Goal: Task Accomplishment & Management: Manage account settings

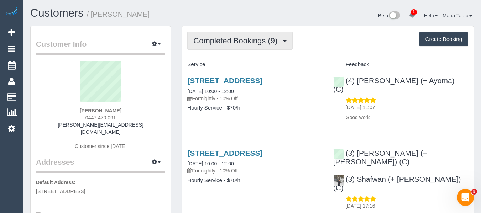
click at [220, 41] on span "Completed Bookings (9)" at bounding box center [237, 40] width 88 height 9
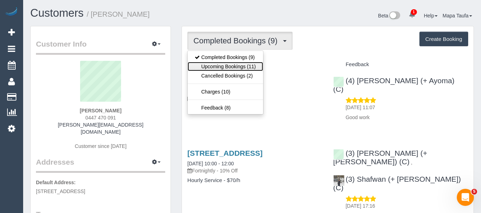
click at [223, 62] on link "Upcoming Bookings (11)" at bounding box center [225, 66] width 75 height 9
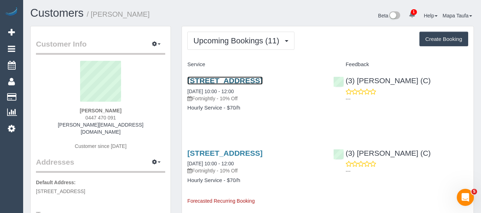
click at [229, 85] on link "1 Cool Street Reservoir Vic 3073, Reservoir, VIC 3073" at bounding box center [224, 81] width 75 height 8
click at [221, 85] on link "1 Cool Street Reservoir Vic 3073, Reservoir, VIC 3073" at bounding box center [224, 81] width 75 height 8
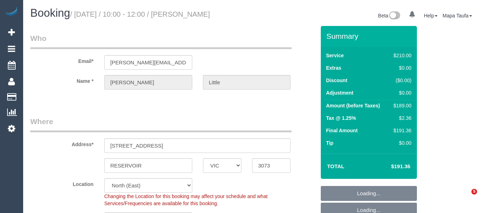
select select "VIC"
select select "string:stripe-pm_1RPLu02GScqysDRVMhku15Po"
select select "object:564"
select select "180"
select select "number:27"
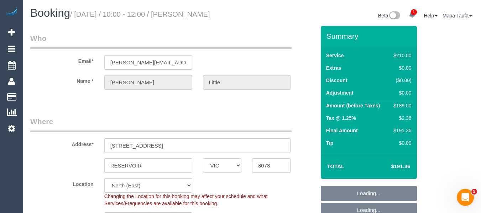
select select "number:14"
select select "number:19"
select select "number:36"
select select "number:34"
select select "number:26"
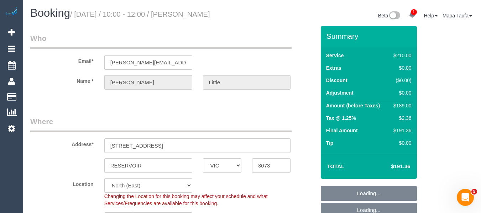
select select "object:1458"
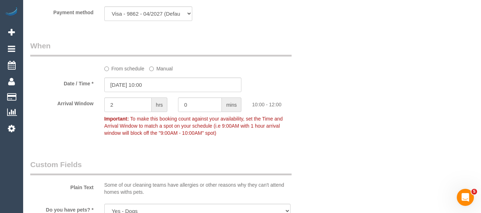
scroll to position [758, 0]
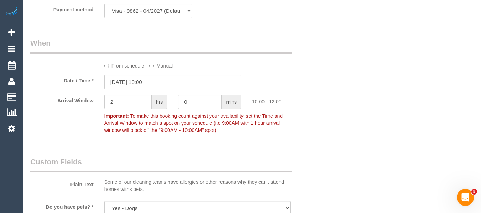
click at [116, 69] on label "From schedule" at bounding box center [124, 65] width 40 height 10
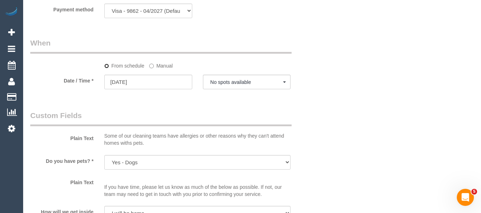
select select "spot6"
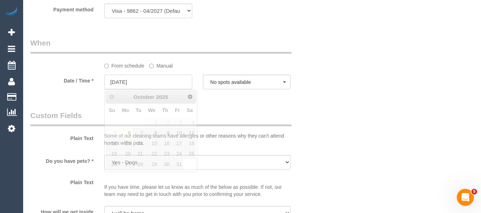
click at [131, 81] on input "06/10/2025" at bounding box center [148, 82] width 88 height 15
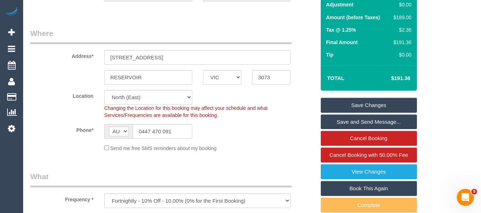
scroll to position [85, 0]
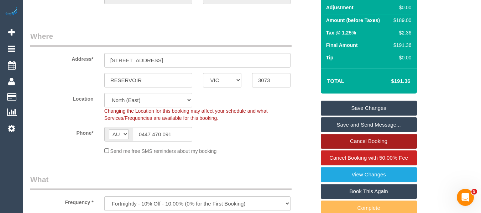
click at [379, 140] on link "Cancel Booking" at bounding box center [369, 141] width 96 height 15
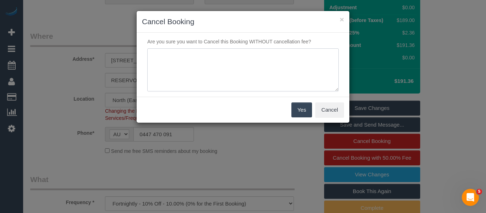
click at [246, 89] on textarea at bounding box center [243, 69] width 192 height 43
click at [292, 60] on textarea at bounding box center [243, 69] width 192 height 43
click at [291, 60] on textarea at bounding box center [243, 69] width 192 height 43
click at [293, 52] on textarea at bounding box center [243, 69] width 192 height 43
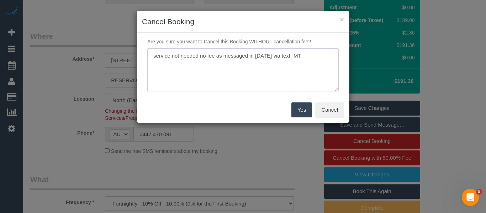
click at [293, 52] on textarea at bounding box center [243, 69] width 192 height 43
type textarea "service not needed no fee as messaged in on Saturday via text -MT"
click at [344, 108] on button "Cancel" at bounding box center [329, 110] width 29 height 15
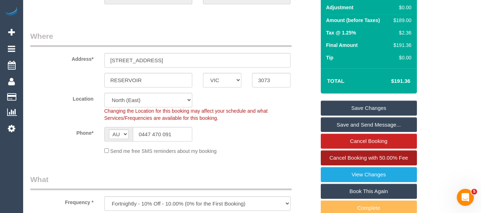
click at [360, 156] on span "Cancel Booking with 50.00% Fee" at bounding box center [368, 158] width 79 height 6
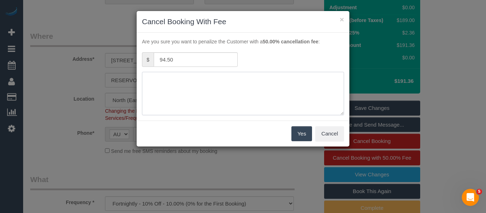
click at [262, 95] on textarea at bounding box center [243, 93] width 202 height 43
drag, startPoint x: 326, startPoint y: 126, endPoint x: 319, endPoint y: 88, distance: 39.1
click at [327, 126] on button "Cancel" at bounding box center [329, 133] width 29 height 15
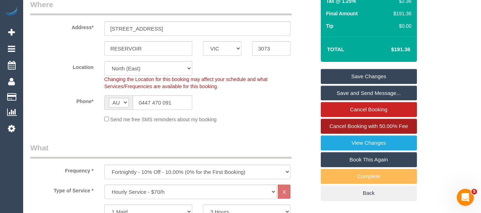
scroll to position [157, 0]
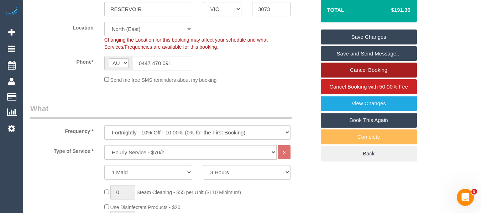
click at [363, 68] on link "Cancel Booking" at bounding box center [369, 70] width 96 height 15
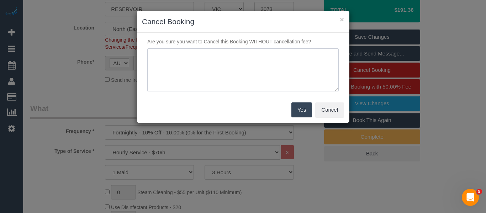
click at [259, 57] on textarea at bounding box center [243, 69] width 192 height 43
paste textarea "service not needed no fee as messaged in on Saturday via text -MT"
type textarea "service not needed no fee as messaged in on Saturday via text -MT"
click at [299, 107] on button "Yes" at bounding box center [302, 110] width 21 height 15
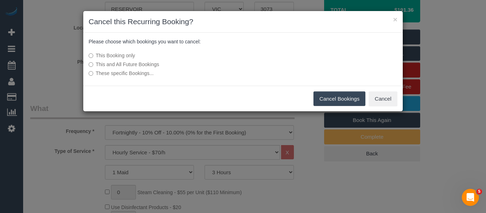
click at [334, 93] on button "Cancel Bookings" at bounding box center [340, 99] width 52 height 15
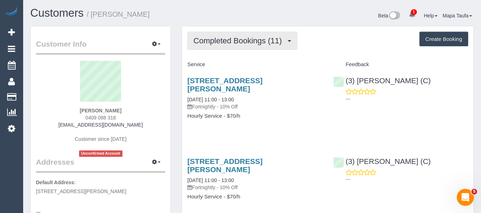
click at [228, 49] on button "Completed Bookings (11)" at bounding box center [242, 41] width 110 height 18
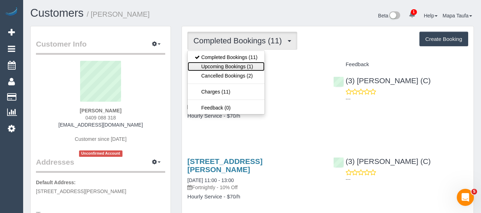
click at [225, 63] on link "Upcoming Bookings (1)" at bounding box center [226, 66] width 77 height 9
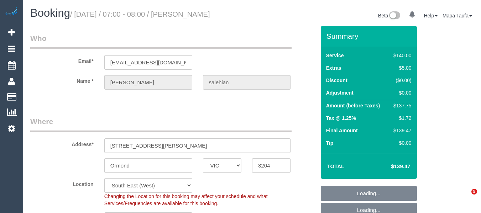
select select "VIC"
select select "string:stripe-pm_1QZ5Qn2GScqysDRVFihk4EHb"
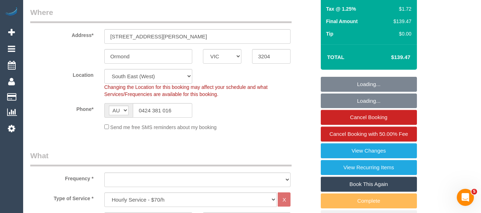
select select "object:742"
select select "number:28"
select select "number:14"
select select "number:18"
select select "number:22"
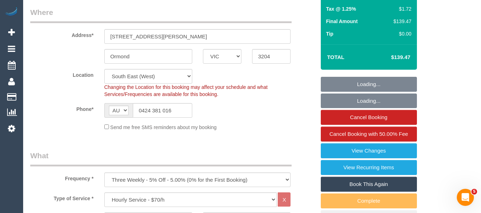
select select "number:34"
select select "number:13"
select select "object:897"
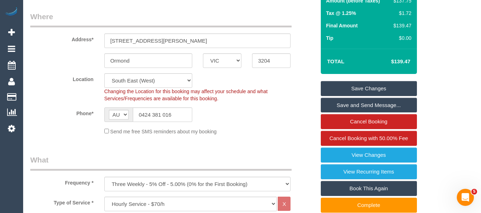
scroll to position [107, 0]
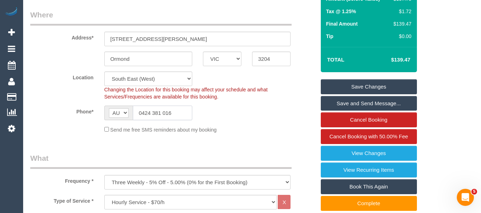
click at [145, 119] on input "0424 381 016" at bounding box center [162, 113] width 59 height 15
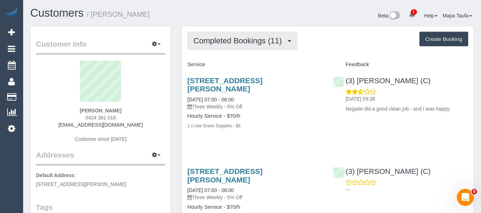
click at [257, 47] on button "Completed Bookings (11)" at bounding box center [242, 41] width 110 height 18
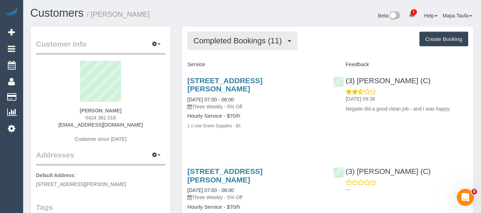
click at [208, 47] on button "Completed Bookings (11)" at bounding box center [242, 41] width 110 height 18
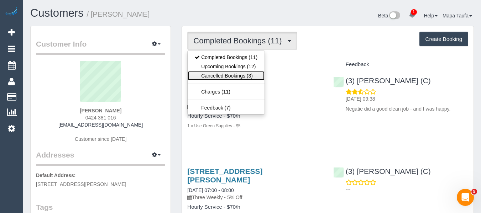
click at [210, 71] on link "Cancelled Bookings (3)" at bounding box center [226, 75] width 77 height 9
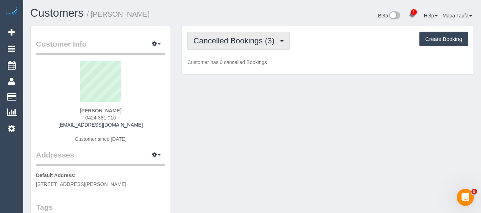
click at [212, 42] on span "Cancelled Bookings (3)" at bounding box center [235, 40] width 84 height 9
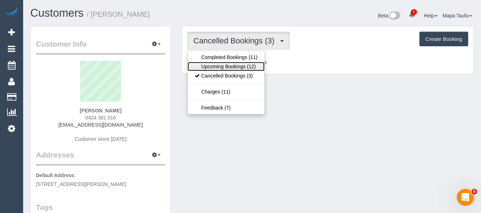
click at [215, 67] on link "Upcoming Bookings (12)" at bounding box center [226, 66] width 77 height 9
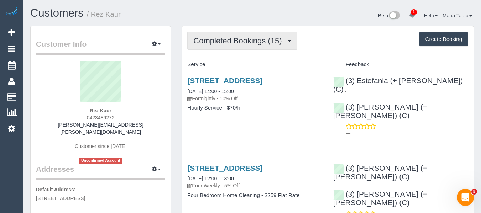
click at [194, 36] on button "Completed Bookings (15)" at bounding box center [242, 41] width 110 height 18
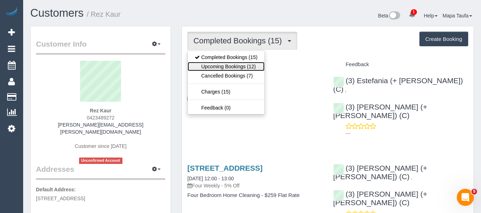
click at [248, 68] on link "Upcoming Bookings (12)" at bounding box center [226, 66] width 77 height 9
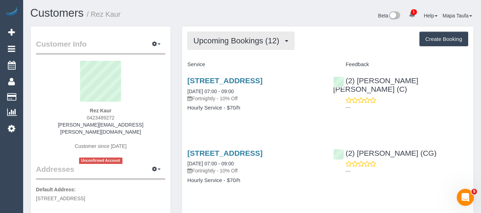
drag, startPoint x: 244, startPoint y: 41, endPoint x: 235, endPoint y: 52, distance: 13.6
click at [242, 42] on span "Upcoming Bookings (12)" at bounding box center [237, 40] width 89 height 9
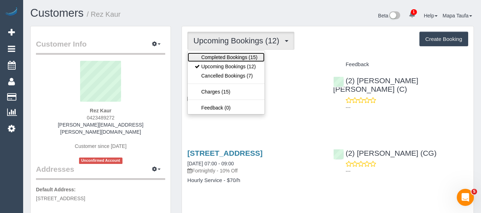
click at [232, 55] on link "Completed Bookings (15)" at bounding box center [226, 57] width 77 height 9
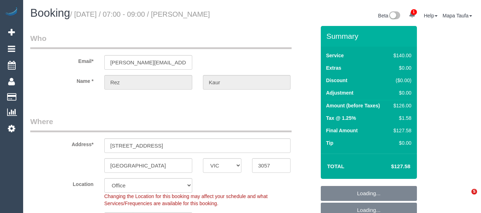
select select "VIC"
select select "string:stripe-pm_1OCGZW2GScqysDRV6QN54hgo"
select select "number:27"
select select "number:14"
select select "number:19"
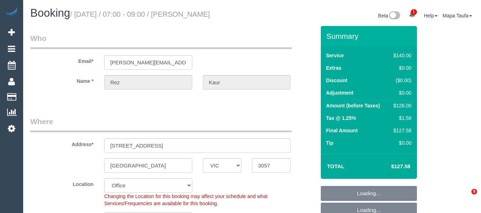
select select "number:36"
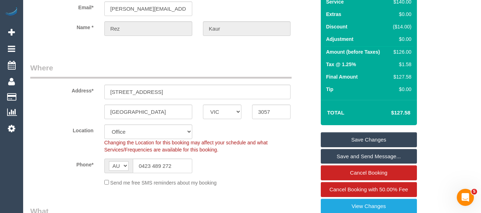
scroll to position [142, 0]
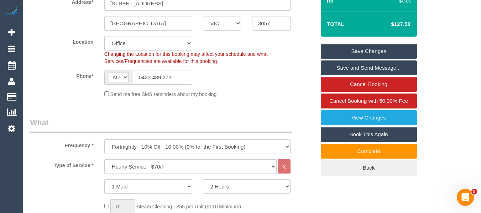
click at [160, 80] on input "0423 489 272" at bounding box center [162, 77] width 59 height 15
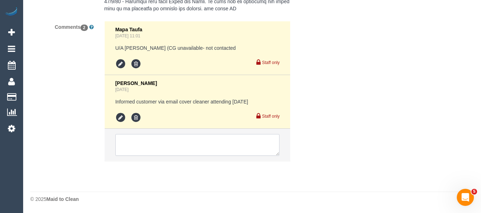
click at [215, 143] on textarea at bounding box center [197, 145] width 165 height 22
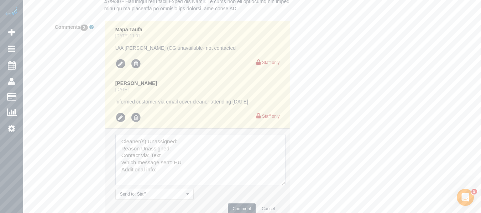
drag, startPoint x: 274, startPoint y: 153, endPoint x: 267, endPoint y: 177, distance: 25.1
click at [280, 183] on textarea at bounding box center [200, 159] width 170 height 51
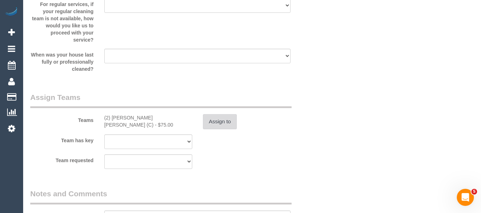
scroll to position [1096, 0]
drag, startPoint x: 151, startPoint y: 118, endPoint x: 111, endPoint y: 118, distance: 39.5
click at [111, 118] on div "(2) Joel Wei Ong (C) - $75.00" at bounding box center [148, 122] width 88 height 14
copy div "[PERSON_NAME] [PERSON_NAME] (C)"
click at [211, 122] on button "Assign to" at bounding box center [220, 122] width 34 height 15
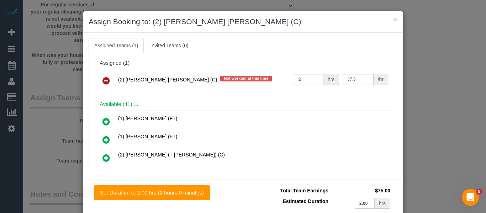
click at [109, 82] on link at bounding box center [106, 81] width 17 height 14
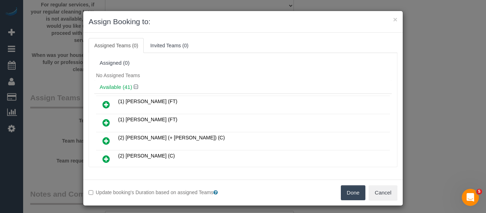
click at [346, 191] on button "Done" at bounding box center [353, 193] width 25 height 15
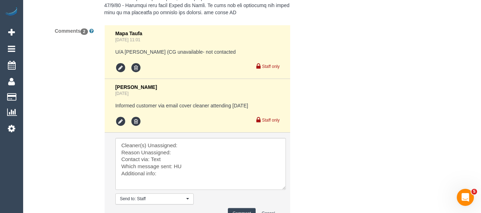
scroll to position [1619, 0]
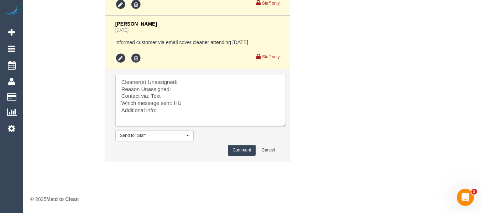
click at [186, 82] on textarea at bounding box center [200, 101] width 171 height 52
paste textarea "Joel Wei Ong (C)"
click at [180, 89] on textarea at bounding box center [200, 101] width 171 height 52
click at [182, 97] on textarea at bounding box center [200, 101] width 171 height 52
click at [176, 105] on textarea at bounding box center [200, 101] width 171 height 52
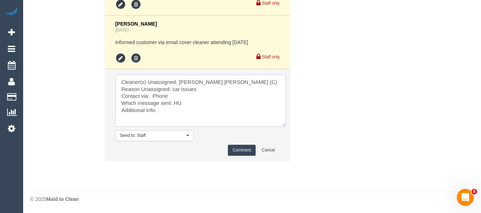
click at [176, 105] on textarea at bounding box center [200, 101] width 171 height 52
type textarea "Cleaner(s) Unassigned: Joel Wei Ong (C) Reason Unassigned: car issues Contact v…"
click at [242, 147] on button "Comment" at bounding box center [242, 150] width 28 height 11
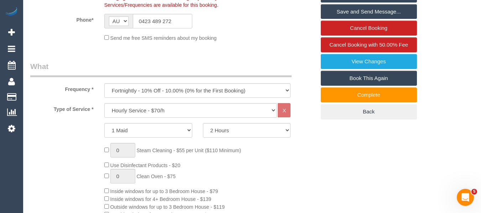
scroll to position [111, 0]
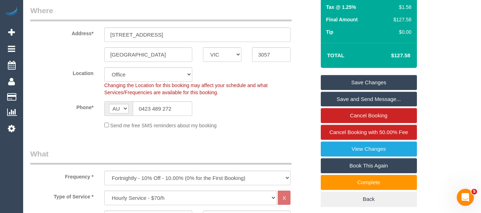
click at [365, 78] on link "Save Changes" at bounding box center [369, 82] width 96 height 15
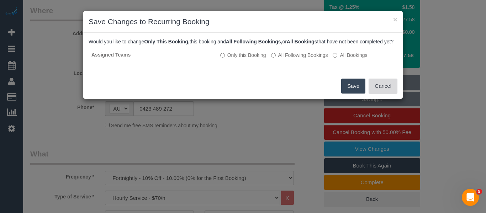
click at [381, 94] on button "Cancel" at bounding box center [383, 86] width 29 height 15
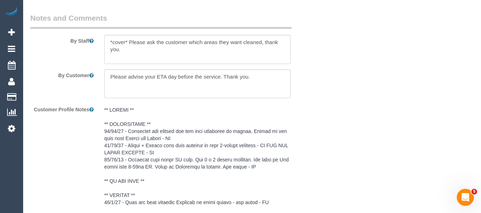
scroll to position [1679, 0]
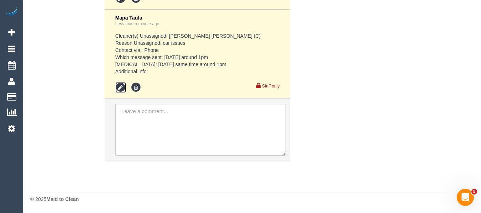
click at [120, 88] on icon at bounding box center [120, 87] width 11 height 11
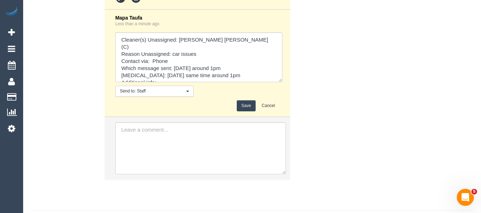
drag, startPoint x: 277, startPoint y: 89, endPoint x: 202, endPoint y: 91, distance: 75.5
click at [270, 112] on div "Mapa Taufa Less than a minute ago Send to: Staff Nothing selected Send to: Staf…" at bounding box center [197, 63] width 165 height 97
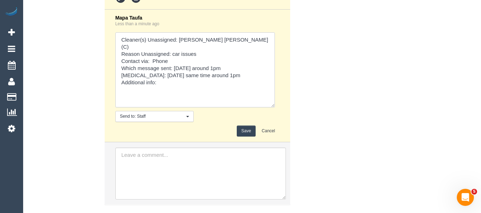
click at [184, 80] on textarea at bounding box center [195, 69] width 160 height 75
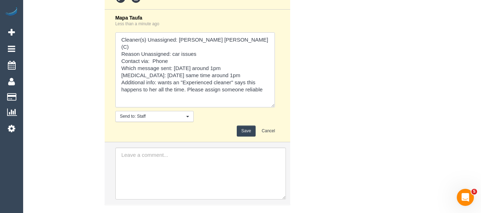
type textarea "Cleaner(s) Unassigned: Joel Wei Ong (C) Reason Unassigned: car issues Contact v…"
click at [244, 135] on button "Save" at bounding box center [246, 131] width 19 height 11
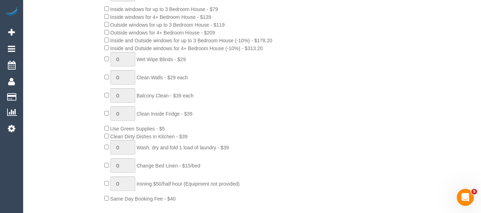
scroll to position [101, 0]
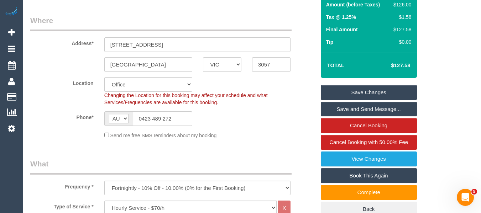
click at [367, 89] on link "Save Changes" at bounding box center [369, 92] width 96 height 15
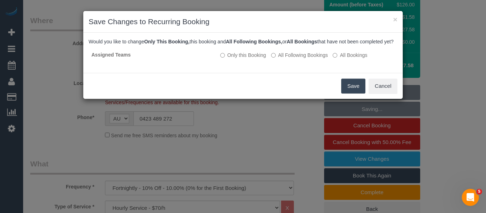
click at [355, 94] on button "Save" at bounding box center [353, 86] width 24 height 15
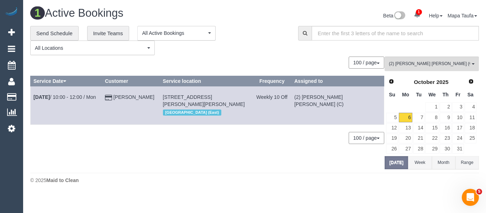
drag, startPoint x: 72, startPoint y: 99, endPoint x: 82, endPoint y: 103, distance: 11.4
click at [82, 103] on td "Oct 6th / 10:00 - 12:00 / Mon" at bounding box center [67, 106] width 72 height 38
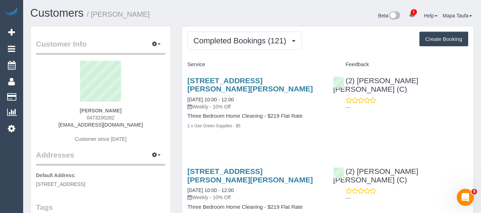
drag, startPoint x: 120, startPoint y: 118, endPoint x: 76, endPoint y: 116, distance: 43.8
click at [76, 116] on div "[PERSON_NAME] 0473200282 [EMAIL_ADDRESS][DOMAIN_NAME] Customer since [DATE]" at bounding box center [100, 105] width 129 height 89
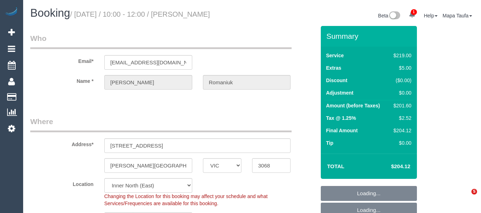
select select "VIC"
select select "number:28"
select select "number:14"
select select "number:18"
select select "number:22"
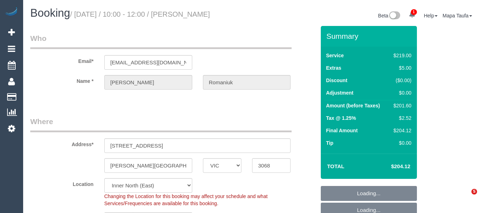
select select "number:34"
select select "number:13"
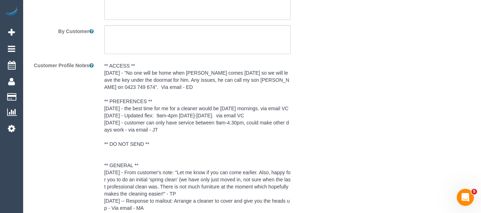
scroll to position [1158, 0]
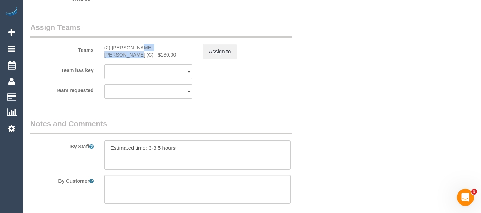
drag, startPoint x: 151, startPoint y: 50, endPoint x: 113, endPoint y: 48, distance: 37.4
click at [113, 48] on div "(2) Joel Wei Ong (C) - $130.00" at bounding box center [148, 51] width 88 height 14
click at [165, 61] on sui-booking-teams "Teams (2) Joel Wei Ong (C) - $130.00 Assign to Team has key (2) Joel Wei Ong (C…" at bounding box center [172, 60] width 285 height 77
drag, startPoint x: 143, startPoint y: 47, endPoint x: 111, endPoint y: 47, distance: 32.1
click at [111, 47] on div "(2) Joel Wei Ong (C) - $130.00" at bounding box center [148, 51] width 88 height 14
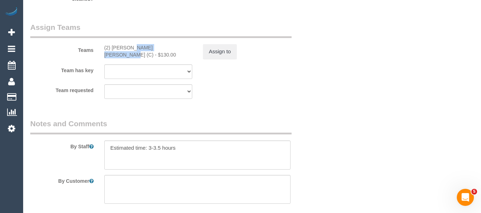
copy div "Joel Wei Ong (C)"
click at [213, 51] on button "Assign to" at bounding box center [220, 51] width 34 height 15
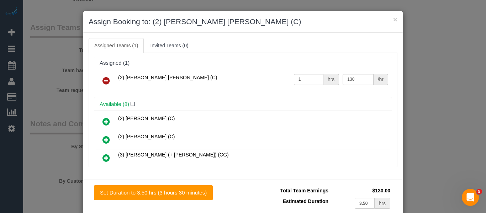
drag, startPoint x: 104, startPoint y: 80, endPoint x: 312, endPoint y: 140, distance: 215.9
click at [104, 80] on icon at bounding box center [106, 81] width 7 height 9
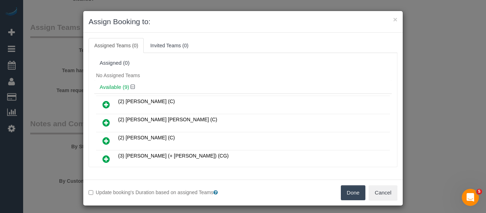
click at [351, 192] on button "Done" at bounding box center [353, 193] width 25 height 15
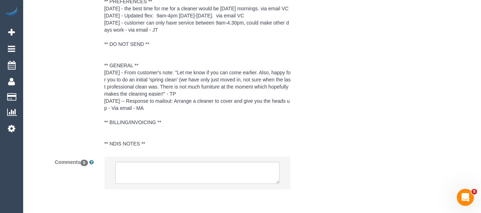
scroll to position [1443, 0]
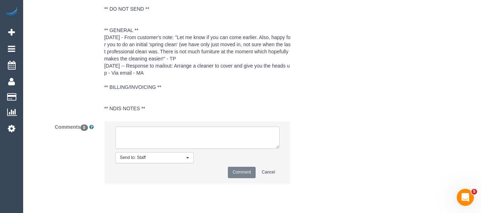
click at [151, 145] on textarea at bounding box center [197, 138] width 165 height 22
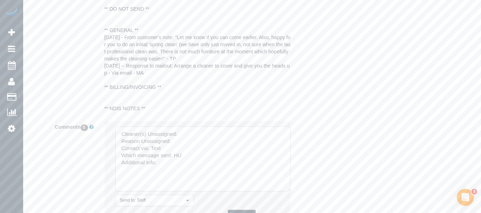
drag, startPoint x: 276, startPoint y: 161, endPoint x: 285, endPoint y: 197, distance: 36.8
click at [285, 192] on textarea at bounding box center [202, 159] width 175 height 65
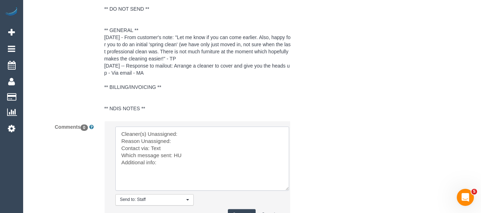
click at [187, 137] on textarea at bounding box center [202, 159] width 174 height 64
paste textarea "Joel Wei Ong (C)"
click at [185, 147] on textarea at bounding box center [202, 159] width 174 height 64
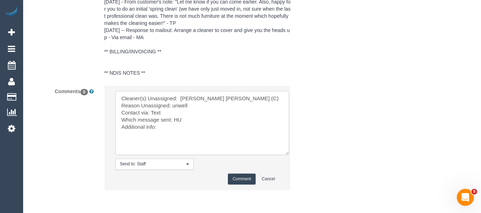
click at [175, 115] on textarea at bounding box center [202, 123] width 174 height 64
type textarea "Cleaner(s) Unassigned: Joel Wei Ong (C) Reason Unassigned: car issues Contact v…"
click at [243, 184] on button "Comment" at bounding box center [242, 179] width 28 height 11
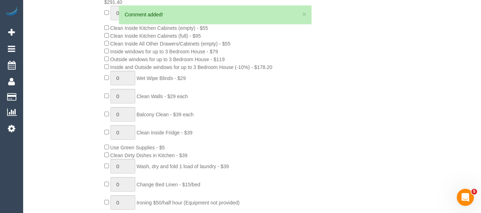
scroll to position [82, 0]
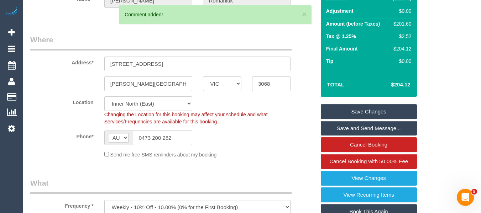
click at [373, 113] on link "Save Changes" at bounding box center [369, 111] width 96 height 15
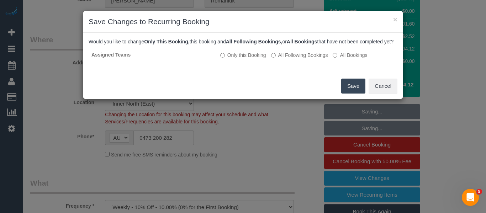
click at [350, 93] on button "Save" at bounding box center [353, 86] width 24 height 15
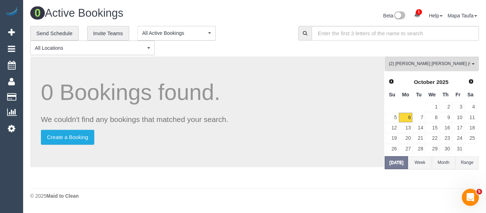
click at [400, 66] on span "(2) [PERSON_NAME] [PERSON_NAME] (C)" at bounding box center [429, 64] width 81 height 6
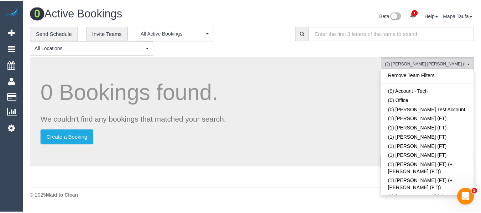
scroll to position [375, 0]
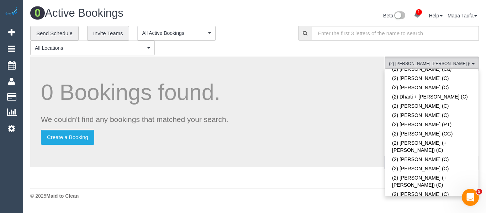
click at [406, 199] on link "(2) [PERSON_NAME] [PERSON_NAME] (C)" at bounding box center [432, 207] width 94 height 16
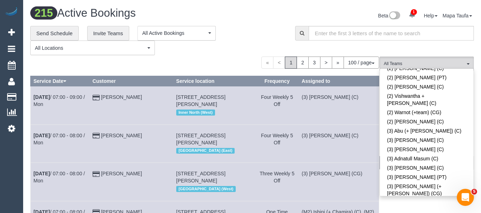
scroll to position [1310, 0]
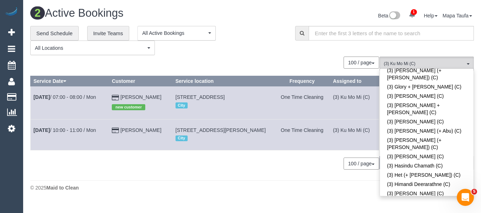
click at [251, 43] on div "**********" at bounding box center [157, 41] width 254 height 30
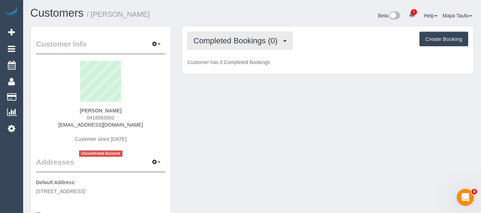
click at [215, 47] on button "Completed Bookings (0)" at bounding box center [239, 41] width 105 height 18
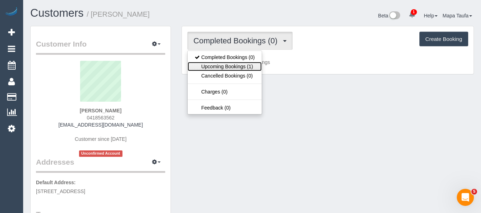
click at [218, 67] on link "Upcoming Bookings (1)" at bounding box center [225, 66] width 74 height 9
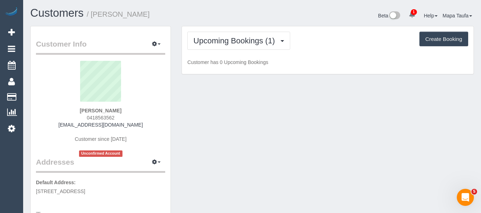
drag, startPoint x: 95, startPoint y: 120, endPoint x: 108, endPoint y: 121, distance: 12.8
click at [73, 119] on div "Elane Zelcer 0418563562 ezelcer@bioconsult.com.au Customer since 2025 Unconfirm…" at bounding box center [100, 109] width 129 height 96
copy span "0418563562"
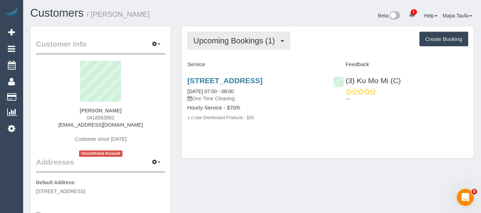
drag, startPoint x: 217, startPoint y: 43, endPoint x: 220, endPoint y: 54, distance: 11.2
click at [218, 44] on span "Upcoming Bookings (1)" at bounding box center [235, 40] width 85 height 9
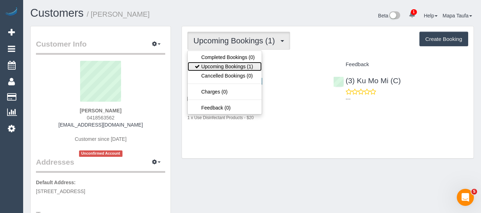
click at [225, 68] on link "Upcoming Bookings (1)" at bounding box center [225, 66] width 74 height 9
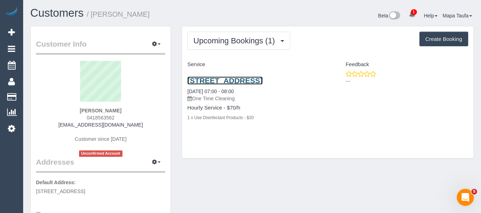
click at [216, 80] on link "[STREET_ADDRESS]" at bounding box center [224, 81] width 75 height 8
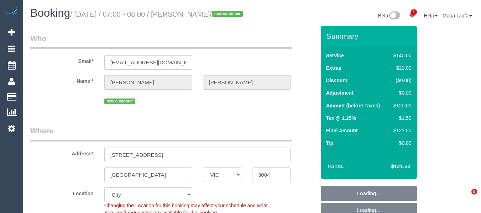
select select "VIC"
select select "number:28"
select select "number:14"
select select "number:20"
select select "number:23"
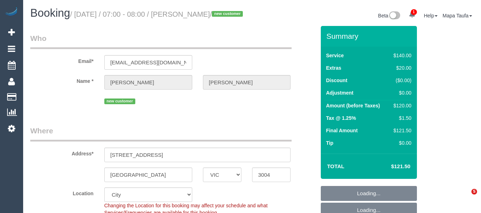
select select "number:12"
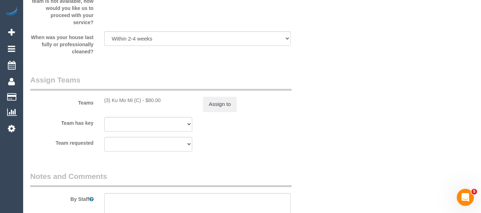
scroll to position [1095, 0]
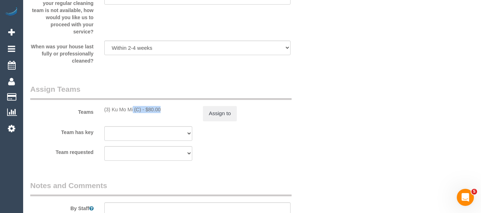
drag, startPoint x: 134, startPoint y: 119, endPoint x: 110, endPoint y: 120, distance: 24.3
click at [110, 113] on div "(3) Ku Mo Mi (C) - $80.00" at bounding box center [148, 109] width 88 height 7
copy div "Ku Mo Mi (C)"
click at [211, 121] on button "Assign to" at bounding box center [220, 113] width 34 height 15
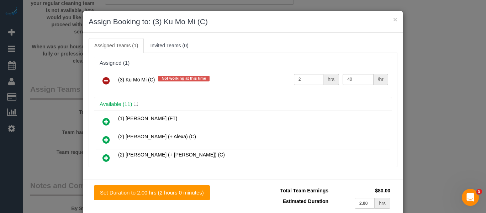
click at [103, 80] on icon at bounding box center [106, 81] width 7 height 9
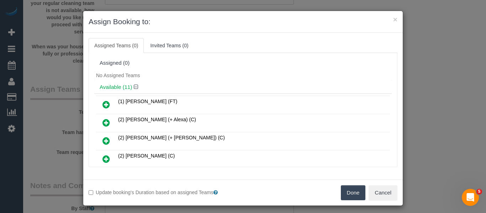
click at [363, 193] on div "Done Cancel" at bounding box center [323, 193] width 160 height 15
click at [355, 194] on button "Done" at bounding box center [353, 193] width 25 height 15
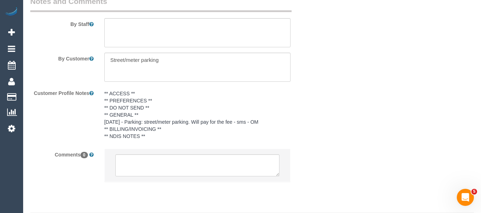
scroll to position [1308, 0]
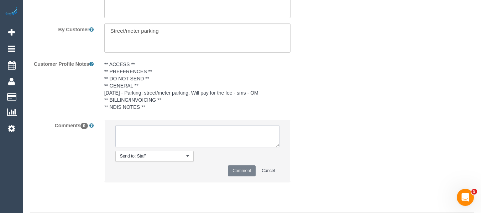
click at [160, 145] on textarea at bounding box center [197, 136] width 165 height 22
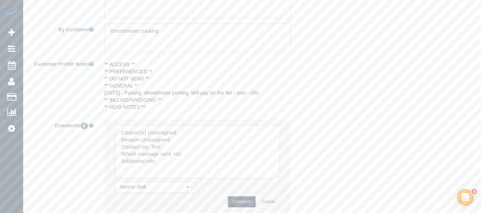
drag, startPoint x: 277, startPoint y: 155, endPoint x: 209, endPoint y: 156, distance: 68.0
click at [274, 178] on textarea at bounding box center [197, 151] width 165 height 53
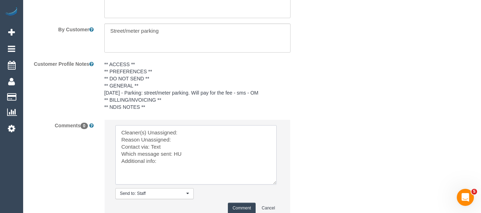
click at [192, 139] on textarea at bounding box center [195, 154] width 161 height 59
paste textarea "Ku Mo Mi (C)"
click at [186, 146] on textarea at bounding box center [195, 154] width 161 height 59
click at [178, 164] on textarea at bounding box center [195, 154] width 161 height 59
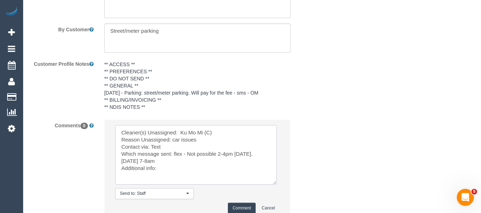
click at [120, 167] on textarea at bounding box center [195, 154] width 161 height 59
click at [182, 170] on textarea at bounding box center [195, 154] width 161 height 59
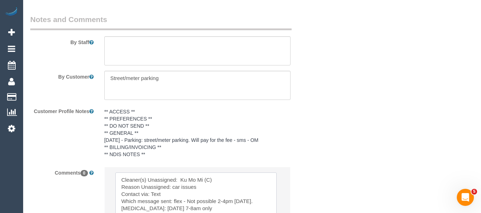
scroll to position [1360, 0]
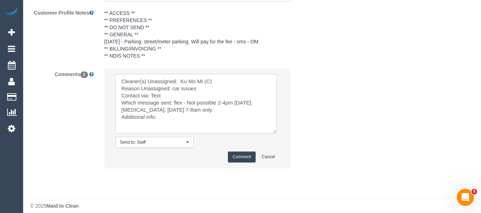
click at [210, 132] on textarea at bounding box center [195, 103] width 161 height 59
type textarea "Cleaner(s) Unassigned: Ku Mo Mi (C) Reason Unassigned: car issues Contact via: …"
click at [235, 159] on li "Send to: Staff Nothing selected Send to: Staff Send to: Customer Send to: Team …" at bounding box center [198, 118] width 186 height 99
click at [235, 163] on button "Comment" at bounding box center [242, 157] width 28 height 11
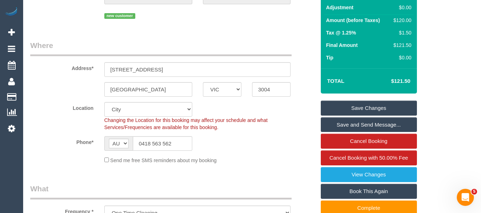
scroll to position [83, 0]
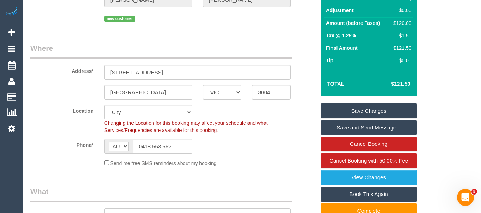
click at [354, 119] on link "Save Changes" at bounding box center [369, 111] width 96 height 15
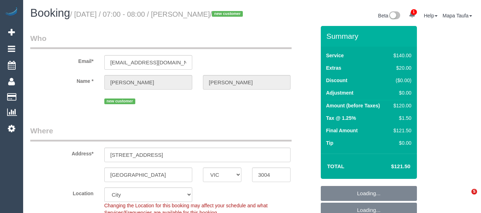
select select "VIC"
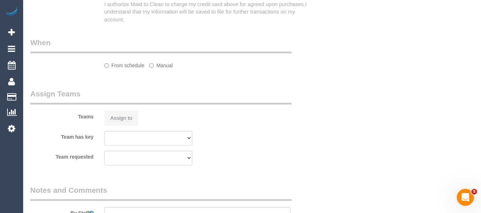
select select "string:stripe-pm_1SCBQc2GScqysDRVAkt9DpzO"
select select "number:28"
select select "number:14"
select select "number:20"
select select "number:23"
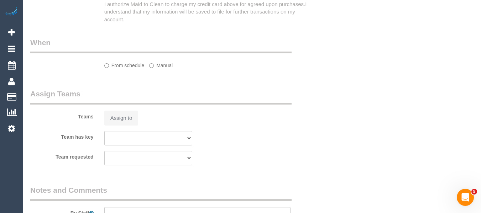
select select "number:12"
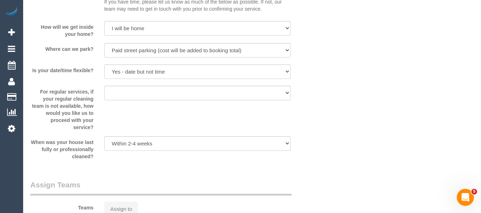
select select "string:AU"
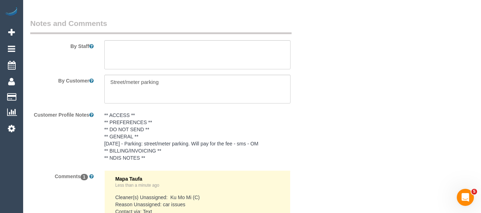
select select "object:1285"
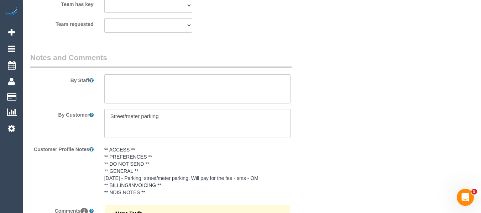
scroll to position [1376, 0]
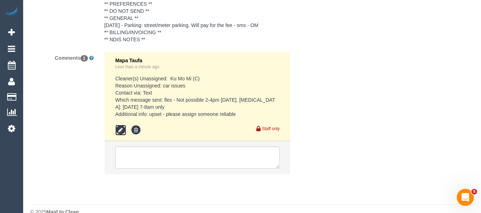
click at [118, 136] on icon at bounding box center [120, 130] width 11 height 11
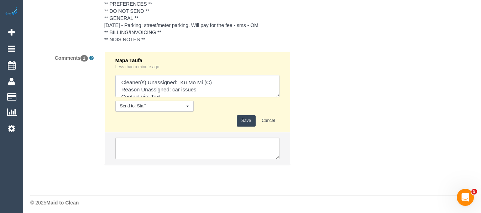
click at [153, 97] on textarea at bounding box center [197, 86] width 165 height 22
type textarea "Cleaner(s) Unassigned: Ku Mo Mi (C) Reason Unassigned: car issues Contact via: …"
click at [238, 126] on button "Save" at bounding box center [246, 120] width 19 height 11
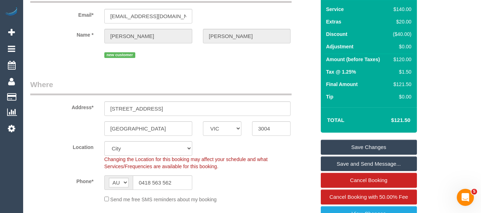
scroll to position [9, 0]
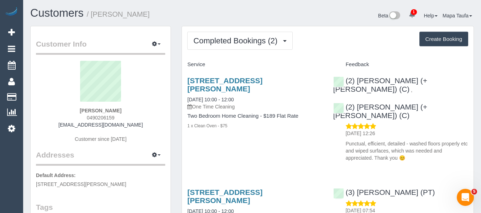
drag, startPoint x: 121, startPoint y: 118, endPoint x: 69, endPoint y: 118, distance: 51.3
click at [69, 118] on div "[PERSON_NAME] 0490206159 [EMAIL_ADDRESS][DOMAIN_NAME] Customer since [DATE]" at bounding box center [100, 105] width 129 height 89
copy span "0490206159"
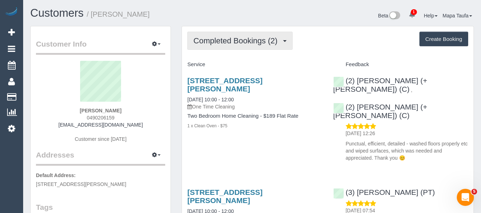
drag, startPoint x: 225, startPoint y: 33, endPoint x: 227, endPoint y: 36, distance: 4.0
click at [227, 36] on div "Completed Bookings (2) Completed Bookings (2) Upcoming Bookings (1) Cancelled B…" at bounding box center [328, 152] width 292 height 252
click at [228, 42] on span "Completed Bookings (2)" at bounding box center [237, 40] width 88 height 9
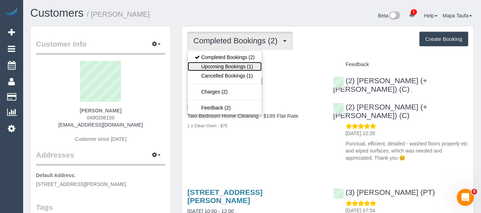
click at [233, 67] on link "Upcoming Bookings (1)" at bounding box center [225, 66] width 74 height 9
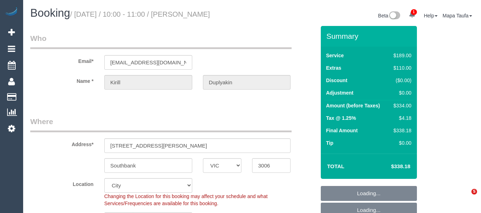
select select "VIC"
select select "number:28"
select select "number:14"
select select "number:20"
select select "number:25"
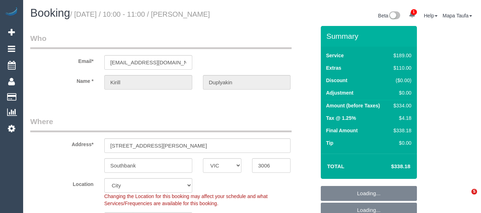
select select "number:13"
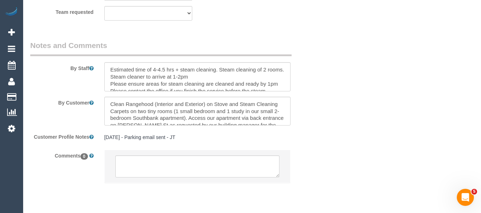
scroll to position [1258, 0]
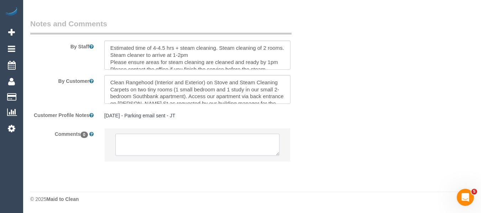
click at [155, 139] on textarea at bounding box center [197, 145] width 165 height 22
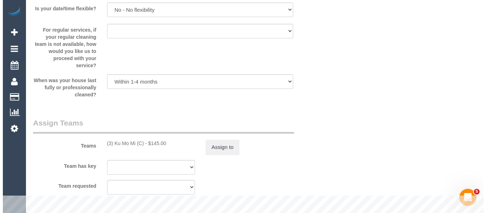
scroll to position [1044, 0]
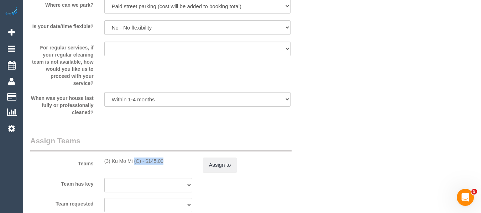
drag, startPoint x: 142, startPoint y: 162, endPoint x: 113, endPoint y: 162, distance: 29.6
click at [113, 162] on div "(3) Ku Mo Mi (C) - $145.00" at bounding box center [148, 161] width 88 height 7
copy div "Ku Mo Mi (C)"
click at [202, 162] on div "Assign to" at bounding box center [247, 165] width 99 height 15
click at [215, 163] on button "Assign to" at bounding box center [220, 165] width 34 height 15
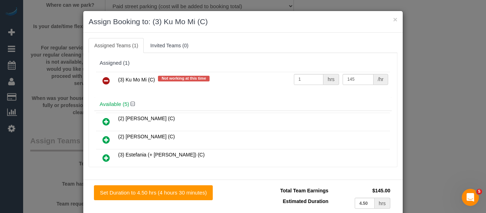
drag, startPoint x: 116, startPoint y: 84, endPoint x: 110, endPoint y: 83, distance: 5.4
click at [113, 84] on tr "(3) Ku Mo Mi (C) Not working at this time 1 hrs 145 /hr" at bounding box center [243, 81] width 294 height 18
click at [110, 83] on link at bounding box center [106, 81] width 17 height 14
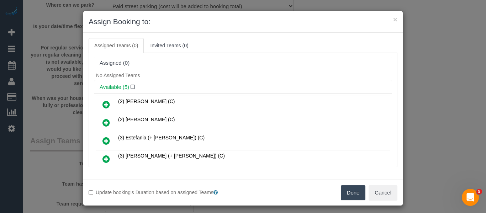
click at [341, 191] on button "Done" at bounding box center [353, 193] width 25 height 15
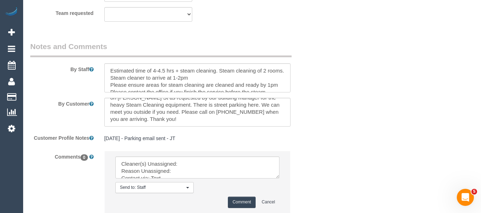
scroll to position [1288, 0]
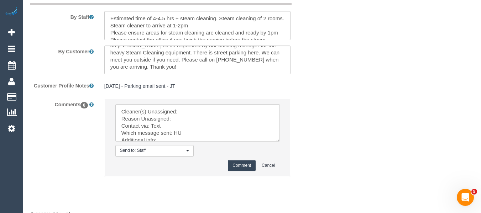
drag, startPoint x: 276, startPoint y: 133, endPoint x: 284, endPoint y: 174, distance: 42.5
click at [280, 142] on textarea at bounding box center [197, 122] width 165 height 37
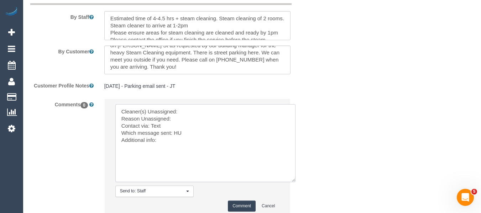
drag, startPoint x: 183, startPoint y: 105, endPoint x: 185, endPoint y: 113, distance: 8.1
click at [183, 105] on textarea at bounding box center [205, 143] width 180 height 78
paste textarea "Ku Mo Mi (C)"
click at [185, 118] on textarea at bounding box center [205, 143] width 180 height 78
type textarea "Cleaner(s) Unassigned: Ku Mo Mi (C) Reason Unassigned: car issues Contact via: …"
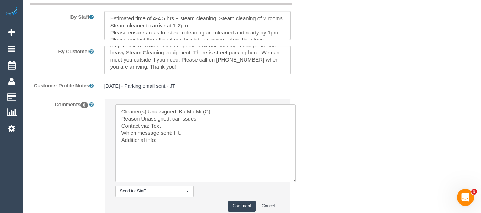
click at [238, 204] on button "Comment" at bounding box center [242, 206] width 28 height 11
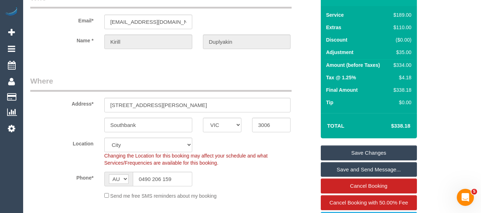
scroll to position [15, 0]
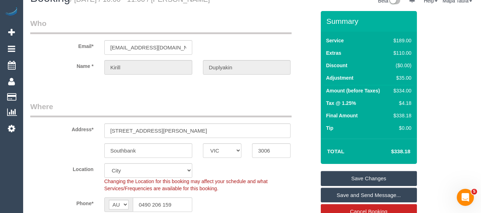
click at [351, 174] on link "Save Changes" at bounding box center [369, 178] width 96 height 15
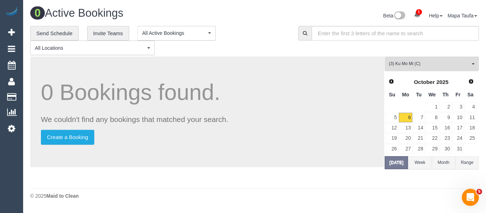
click at [393, 63] on span "(3) Ku Mo Mi (C)" at bounding box center [429, 64] width 81 height 6
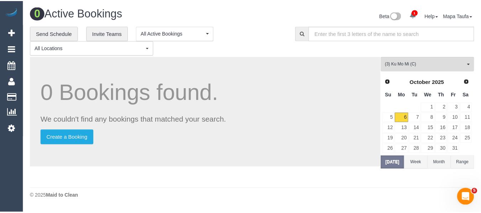
scroll to position [1310, 0]
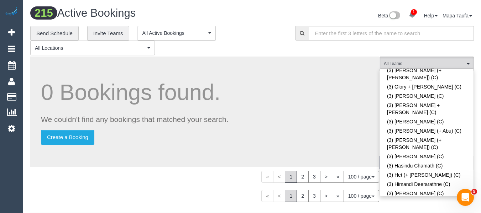
scroll to position [847, 0]
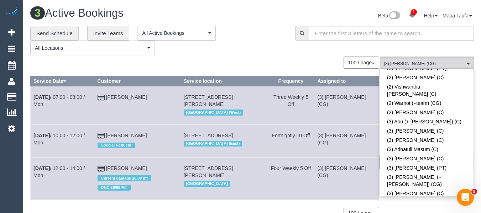
drag, startPoint x: 297, startPoint y: 41, endPoint x: 283, endPoint y: 48, distance: 15.9
click at [297, 41] on div "**********" at bounding box center [252, 41] width 454 height 30
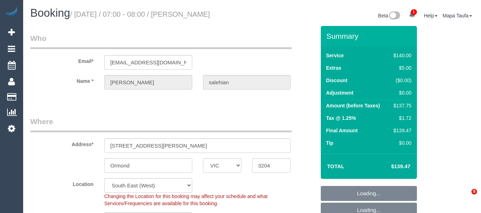
select select "VIC"
select select "number:28"
select select "number:14"
select select "number:18"
select select "number:22"
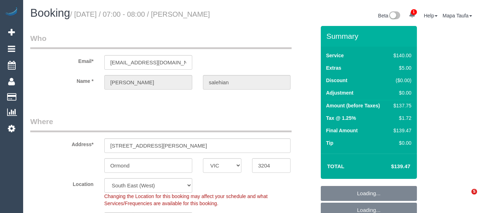
select select "number:34"
select select "number:13"
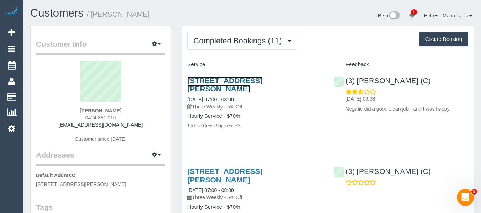
click at [212, 83] on link "[STREET_ADDRESS][PERSON_NAME]" at bounding box center [224, 85] width 75 height 16
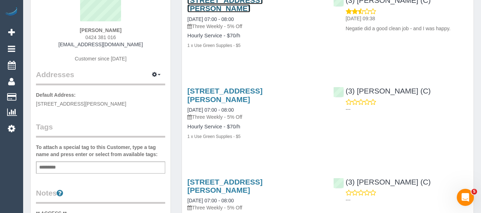
scroll to position [71, 0]
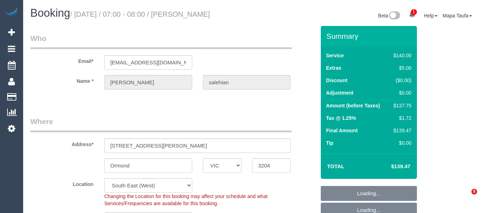
select select "VIC"
select select "number:28"
select select "number:14"
select select "number:18"
select select "number:22"
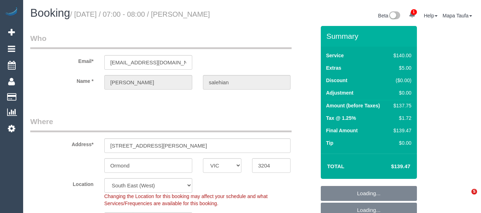
select select "number:34"
select select "number:13"
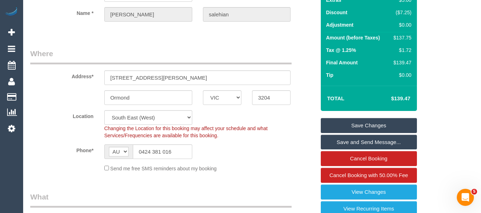
scroll to position [107, 0]
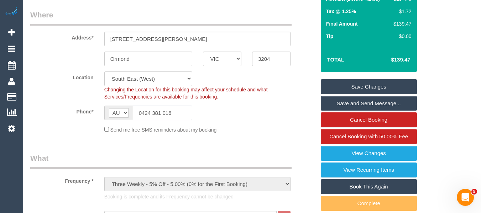
click at [158, 117] on input "0424 381 016" at bounding box center [162, 113] width 59 height 15
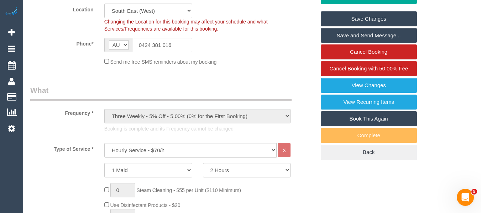
scroll to position [178, 0]
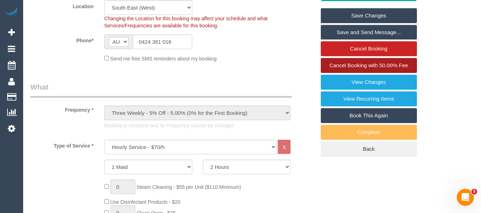
click at [371, 65] on span "Cancel Booking with 50.00% Fee" at bounding box center [368, 65] width 79 height 6
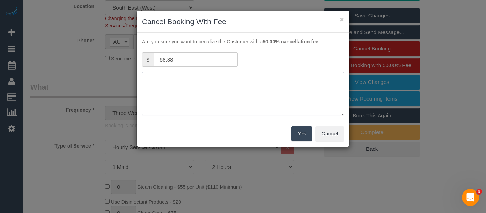
click at [187, 77] on textarea at bounding box center [243, 93] width 202 height 43
type textarea "b"
type textarea "no access - called x2 and text x2 - MT"
click at [304, 134] on button "Yes" at bounding box center [302, 133] width 21 height 15
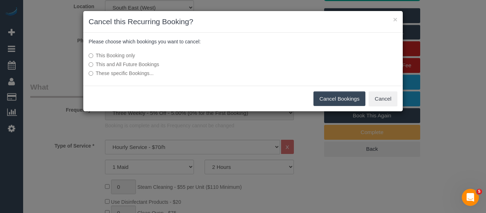
click at [328, 100] on button "Cancel Bookings" at bounding box center [340, 99] width 52 height 15
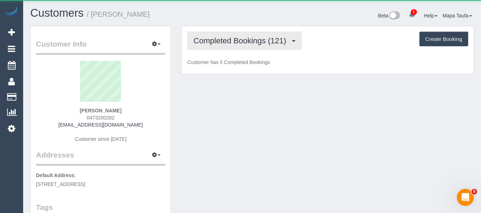
drag, startPoint x: 239, startPoint y: 41, endPoint x: 239, endPoint y: 56, distance: 14.6
click at [239, 41] on span "Completed Bookings (121)" at bounding box center [241, 40] width 96 height 9
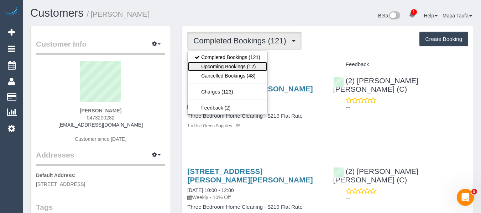
click at [237, 64] on link "Upcoming Bookings (12)" at bounding box center [228, 66] width 80 height 9
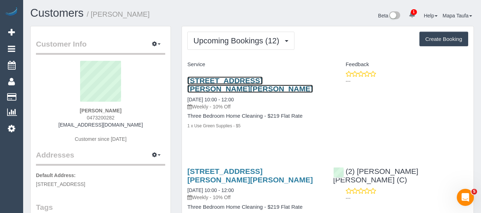
click at [210, 79] on link "8/122 Roseneath Street, Clifton Hill, VIC 3068" at bounding box center [249, 85] width 125 height 16
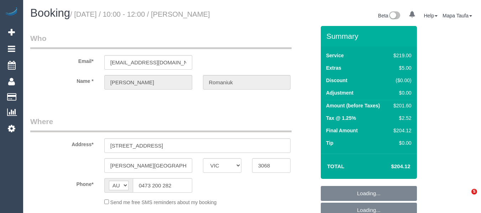
select select "VIC"
select select "string:stripe-pm_1MqVMo2GScqysDRVqxzZox7f"
select select "number:28"
select select "number:14"
select select "number:18"
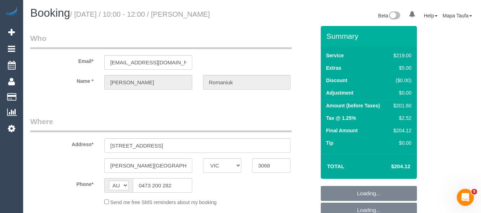
select select "number:22"
select select "number:34"
select select "number:13"
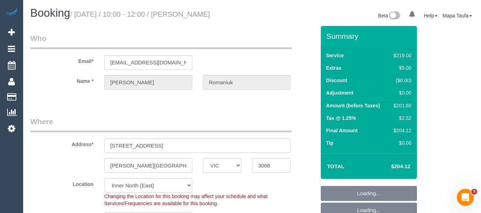
select select "object:723"
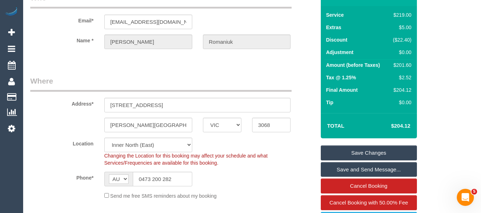
scroll to position [107, 0]
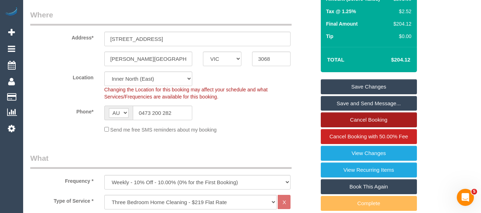
click at [364, 124] on link "Cancel Booking" at bounding box center [369, 120] width 96 height 15
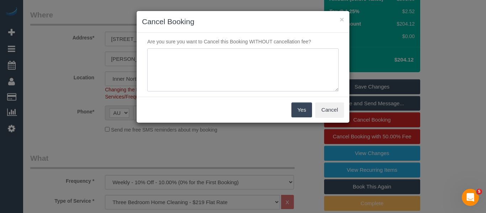
click at [208, 91] on textarea at bounding box center [243, 69] width 192 height 43
click at [208, 85] on textarea at bounding box center [243, 69] width 192 height 43
type textarea "cleaner not avail - cust skipping via text -MT"
click at [302, 105] on button "Yes" at bounding box center [302, 110] width 21 height 15
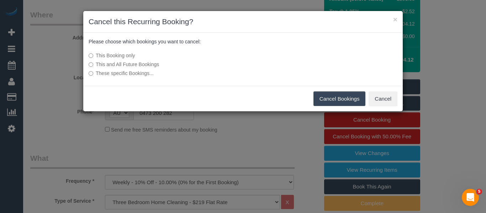
click at [333, 96] on button "Cancel Bookings" at bounding box center [340, 99] width 52 height 15
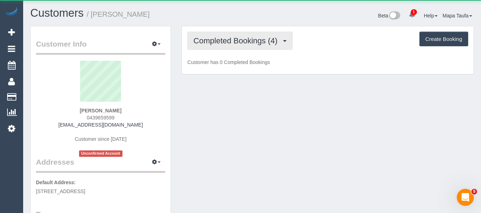
click at [214, 45] on span "Completed Bookings (4)" at bounding box center [237, 40] width 88 height 9
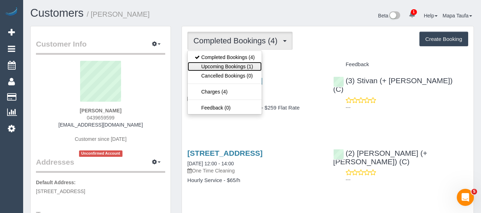
click at [223, 66] on link "Upcoming Bookings (1)" at bounding box center [225, 66] width 74 height 9
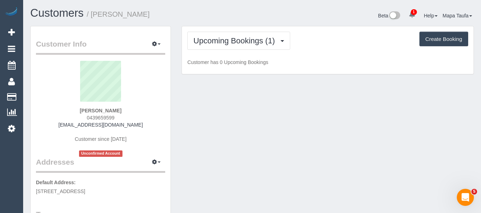
click at [222, 19] on h1 "Customers / [PERSON_NAME]" at bounding box center [138, 13] width 216 height 12
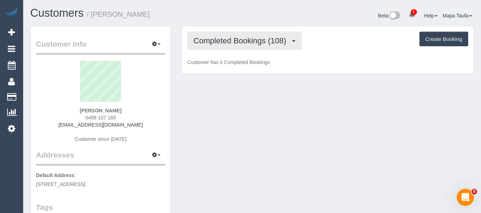
click at [221, 42] on span "Completed Bookings (108)" at bounding box center [241, 40] width 96 height 9
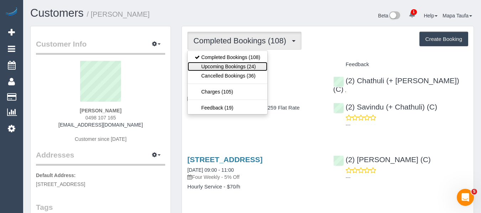
click at [218, 66] on link "Upcoming Bookings (24)" at bounding box center [228, 66] width 80 height 9
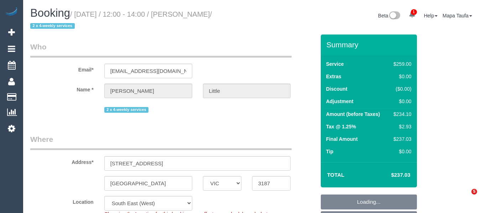
select select "VIC"
select select "number:27"
select select "number:14"
select select "number:19"
select select "number:24"
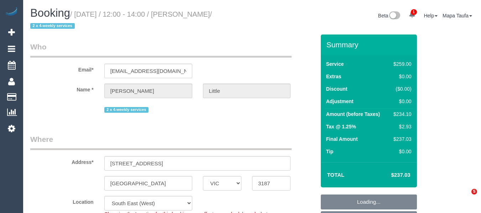
select select "number:34"
select select "number:13"
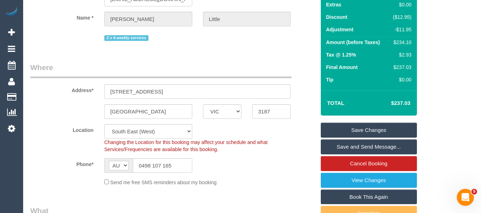
scroll to position [142, 0]
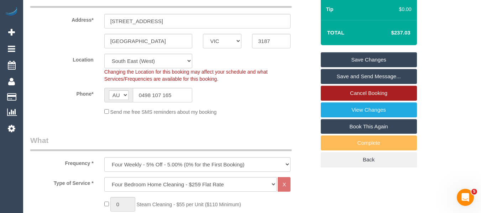
click at [354, 88] on link "Cancel Booking" at bounding box center [369, 93] width 96 height 15
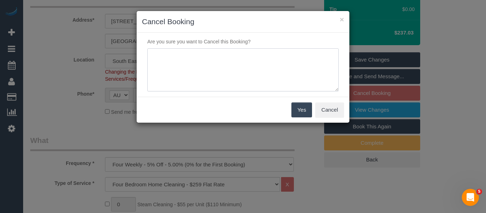
click at [254, 72] on textarea at bounding box center [243, 69] width 192 height 43
type textarea "service not needed via text -MT"
drag, startPoint x: 299, startPoint y: 109, endPoint x: 299, endPoint y: 113, distance: 3.6
click at [299, 113] on button "Yes" at bounding box center [302, 110] width 21 height 15
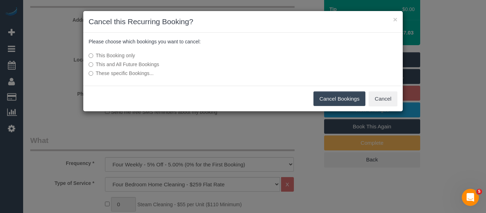
click at [329, 103] on button "Cancel Bookings" at bounding box center [340, 99] width 52 height 15
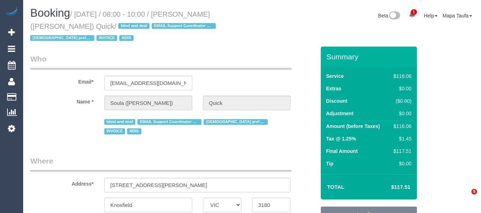
select select "VIC"
select select "number:28"
select select "number:14"
select select "number:19"
select select "number:25"
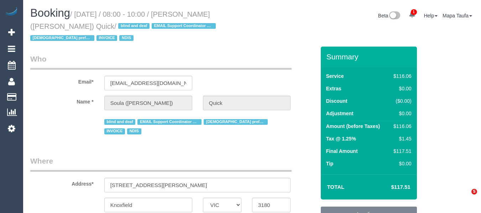
select select "number:35"
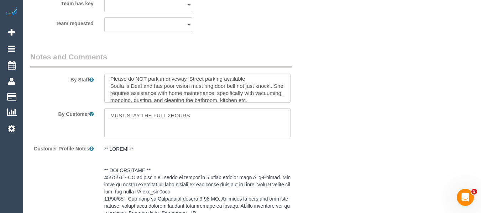
scroll to position [14, 0]
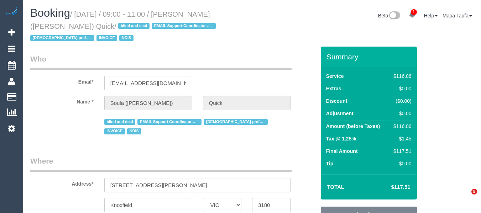
select select "VIC"
select select "number:28"
select select "number:14"
select select "number:19"
select select "number:25"
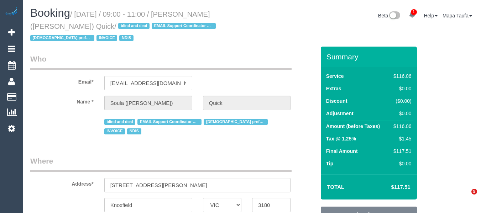
select select "number:35"
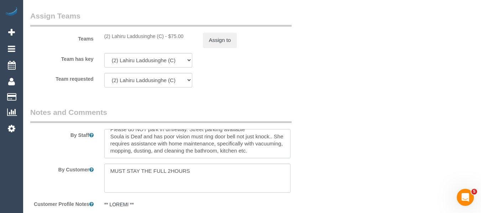
scroll to position [1004, 0]
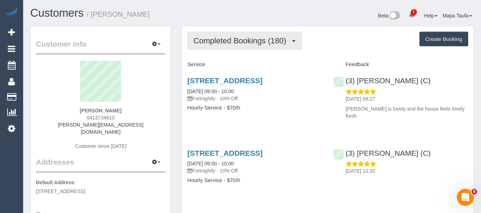
drag, startPoint x: 234, startPoint y: 35, endPoint x: 244, endPoint y: 54, distance: 21.4
click at [234, 35] on button "Completed Bookings (180)" at bounding box center [244, 41] width 114 height 18
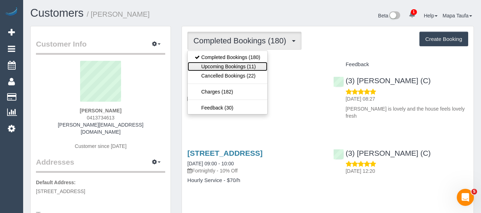
click at [244, 65] on link "Upcoming Bookings (11)" at bounding box center [228, 66] width 80 height 9
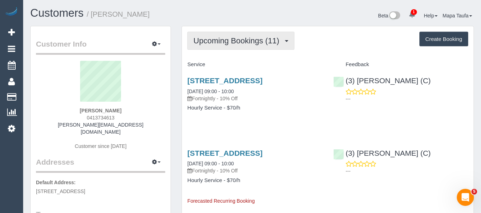
click at [222, 43] on span "Upcoming Bookings (11)" at bounding box center [237, 40] width 89 height 9
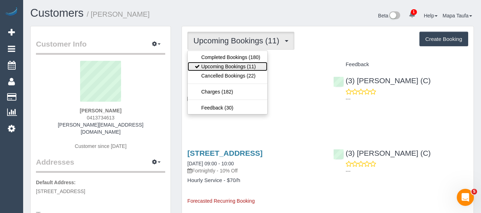
drag, startPoint x: 224, startPoint y: 64, endPoint x: 207, endPoint y: 41, distance: 28.6
click at [224, 64] on link "Upcoming Bookings (11)" at bounding box center [228, 66] width 80 height 9
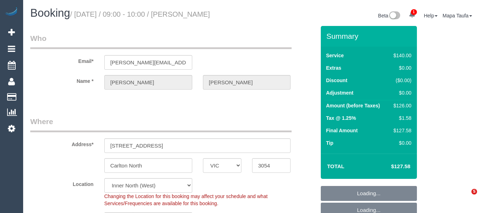
select select "VIC"
select select "number:28"
select select "number:35"
select select "23974"
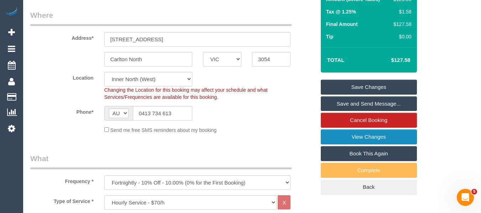
scroll to position [107, 0]
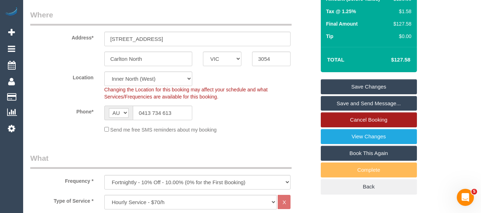
click at [373, 119] on link "Cancel Booking" at bounding box center [369, 120] width 96 height 15
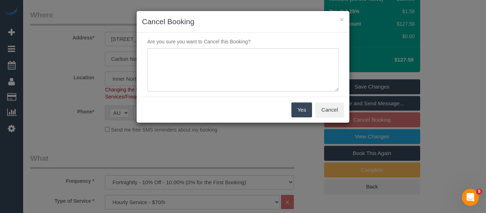
click at [244, 86] on textarea at bounding box center [243, 69] width 192 height 43
type textarea "service not needed via text -MT"
click at [297, 111] on button "Yes" at bounding box center [302, 110] width 21 height 15
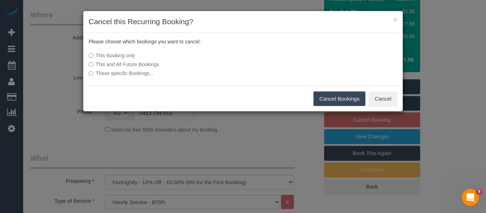
click at [344, 96] on button "Cancel Bookings" at bounding box center [340, 99] width 52 height 15
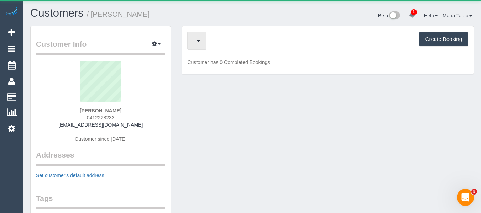
click at [207, 36] on button "button" at bounding box center [196, 41] width 19 height 18
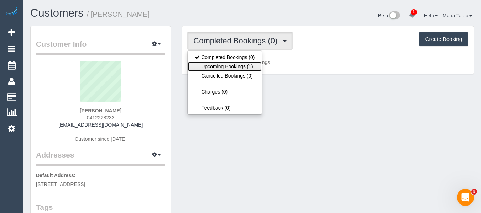
click at [225, 63] on link "Upcoming Bookings (1)" at bounding box center [225, 66] width 74 height 9
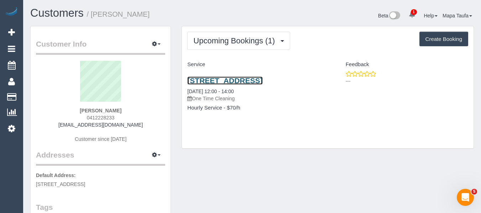
click at [198, 80] on link "40 Tweed Street, Hampton East, VIC 3188" at bounding box center [224, 81] width 75 height 8
click at [306, 141] on div "Upcoming Bookings (1) Completed Bookings (0) Upcoming Bookings (1) Cancelled Bo…" at bounding box center [328, 87] width 292 height 122
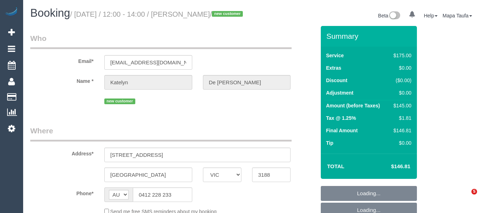
select select "VIC"
select select "string:stripe-pm_1SBDQ62GScqysDRVLYjLDFKs"
select select "150"
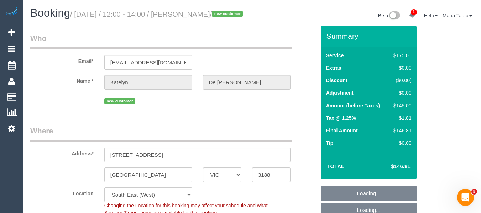
select select "object:723"
select select "number:29"
select select "number:14"
select select "number:18"
select select "number:24"
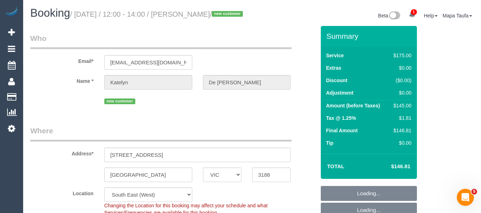
select select "number:26"
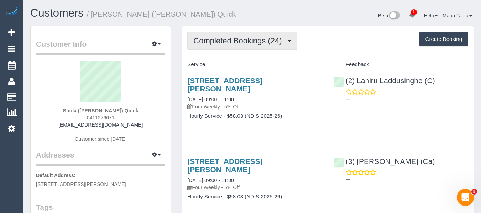
click at [262, 38] on span "Completed Bookings (24)" at bounding box center [239, 40] width 92 height 9
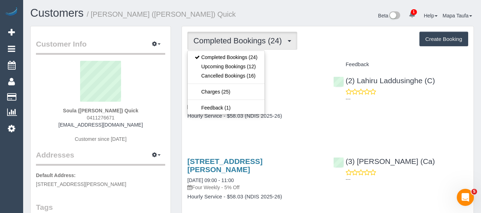
click at [308, 62] on h4 "Service" at bounding box center [254, 65] width 135 height 6
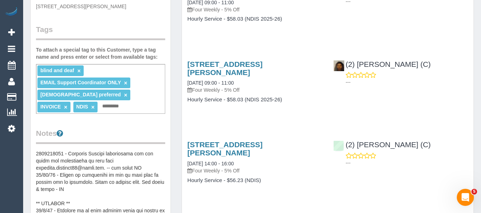
scroll to position [285, 0]
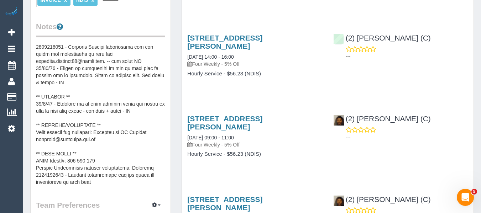
click at [71, 173] on pre at bounding box center [100, 114] width 129 height 142
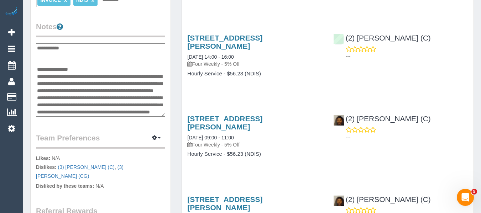
scroll to position [249, 0]
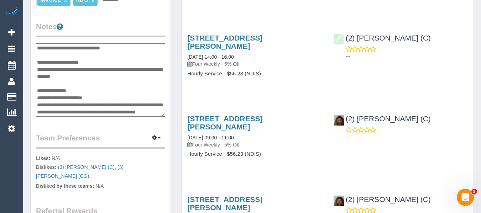
click at [55, 100] on textarea at bounding box center [100, 79] width 129 height 73
click at [53, 105] on textarea at bounding box center [100, 79] width 129 height 73
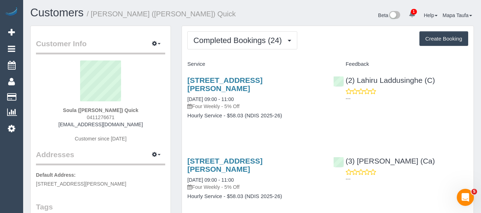
scroll to position [0, 0]
drag, startPoint x: 121, startPoint y: 121, endPoint x: 75, endPoint y: 121, distance: 46.6
click at [73, 119] on div "Soula (Dionisia) Quick 0411276671 soula62@hotmail.com Customer since 2024" at bounding box center [100, 105] width 129 height 89
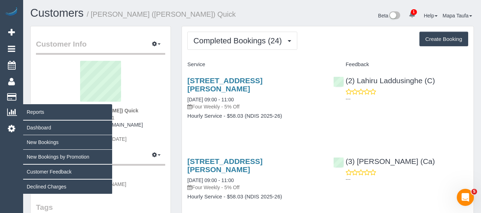
copy span "0411276671"
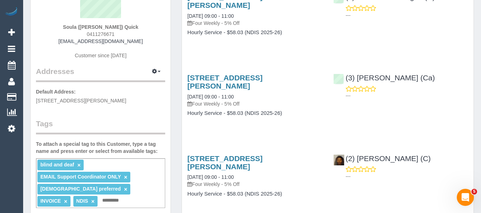
scroll to position [71, 0]
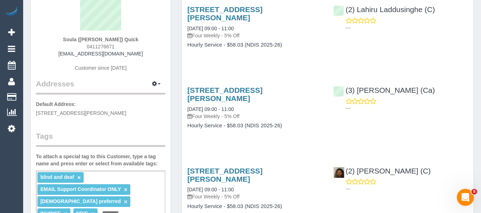
click at [117, 47] on div "Soula (Dionisia) Quick 0411276671 soula62@hotmail.com Customer since 2024" at bounding box center [100, 34] width 129 height 89
drag, startPoint x: 120, startPoint y: 46, endPoint x: 85, endPoint y: 46, distance: 34.9
click at [85, 46] on div "Soula (Dionisia) Quick 0411276671 soula62@hotmail.com Customer since 2024" at bounding box center [100, 34] width 129 height 89
copy span "0411276671"
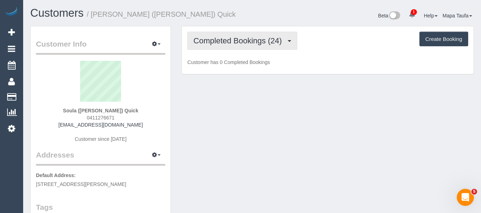
click at [224, 35] on button "Completed Bookings (24)" at bounding box center [242, 41] width 110 height 18
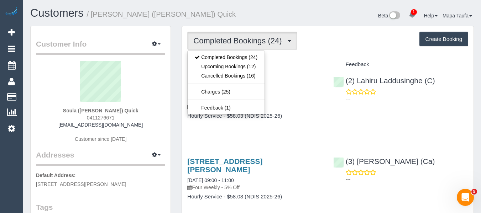
click at [222, 42] on span "Completed Bookings (24)" at bounding box center [239, 40] width 92 height 9
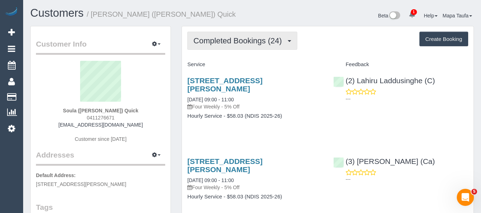
click at [222, 44] on span "Completed Bookings (24)" at bounding box center [239, 40] width 92 height 9
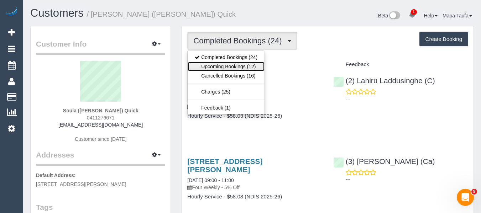
click at [223, 62] on link "Upcoming Bookings (12)" at bounding box center [226, 66] width 77 height 9
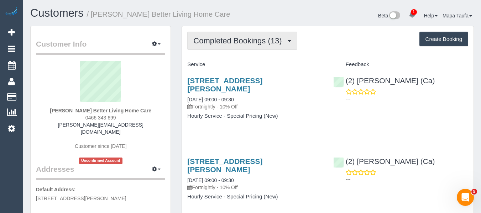
click at [221, 45] on span "Completed Bookings (13)" at bounding box center [239, 40] width 92 height 9
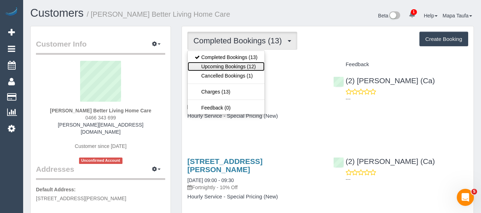
click at [229, 71] on link "Upcoming Bookings (12)" at bounding box center [226, 66] width 77 height 9
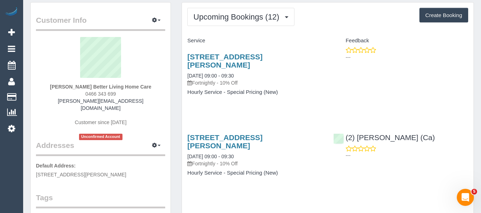
scroll to position [36, 0]
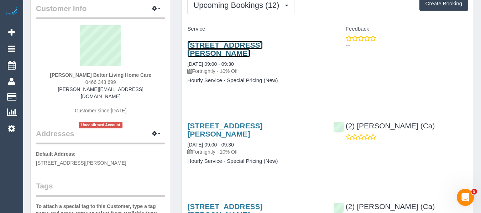
click at [196, 53] on link "6 Cantala Avenue, Rosanna, VIC 3084" at bounding box center [224, 49] width 75 height 16
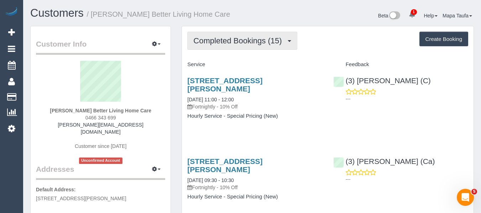
click at [223, 50] on button "Completed Bookings (15)" at bounding box center [242, 41] width 110 height 18
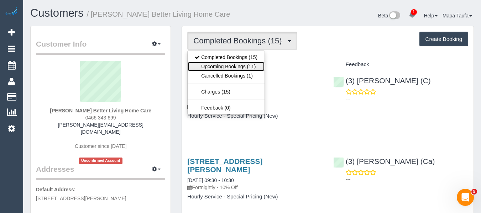
click at [221, 71] on link "Upcoming Bookings (11)" at bounding box center [226, 66] width 77 height 9
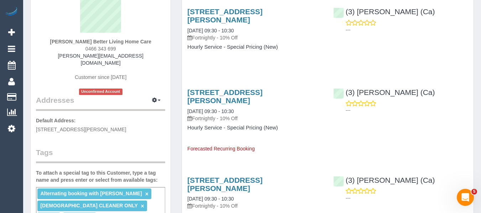
scroll to position [36, 0]
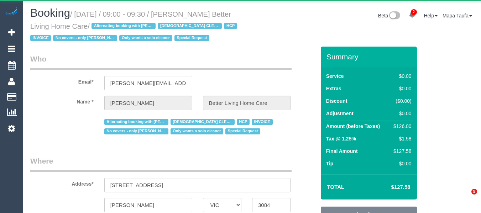
select select "VIC"
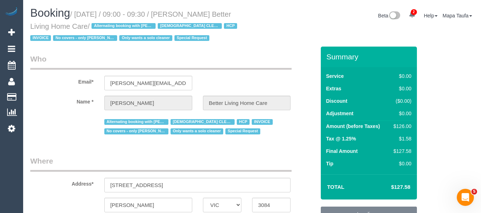
select select "number:28"
select select "number:14"
select select "number:19"
select select "number:25"
select select "number:35"
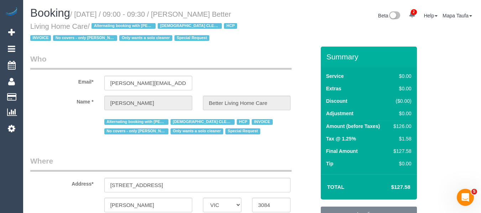
select select "object:731"
select select "120"
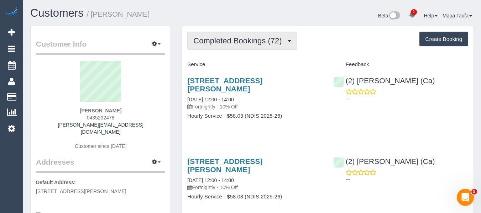
click at [238, 37] on span "Completed Bookings (72)" at bounding box center [239, 40] width 92 height 9
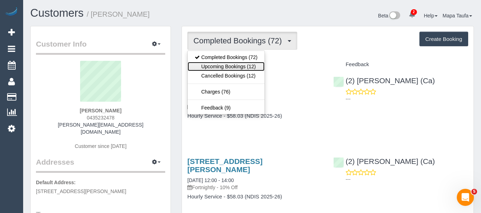
click at [212, 67] on link "Upcoming Bookings (12)" at bounding box center [226, 66] width 77 height 9
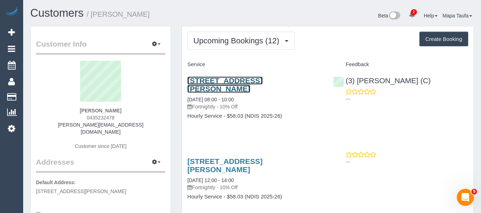
click at [212, 78] on link "8/7-9 Eldridge Street, Footscray, VIC 3011" at bounding box center [224, 85] width 75 height 16
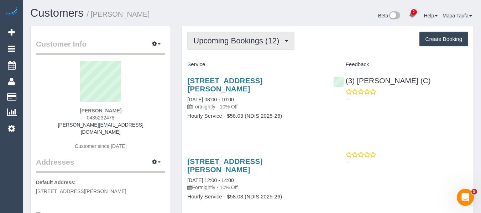
click at [234, 47] on button "Upcoming Bookings (12)" at bounding box center [240, 41] width 107 height 18
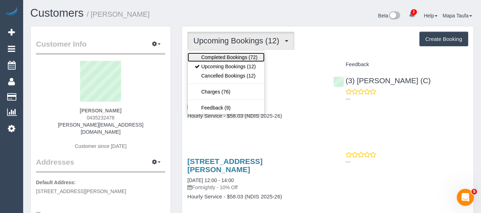
click at [226, 56] on link "Completed Bookings (72)" at bounding box center [226, 57] width 77 height 9
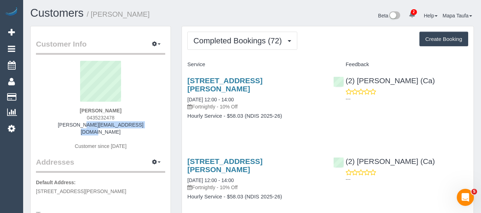
drag, startPoint x: 136, startPoint y: 124, endPoint x: 54, endPoint y: 130, distance: 82.1
click at [54, 129] on div "Jessica Mckee 0435232478 jessica.mckee92@gmail.com Customer since 2022" at bounding box center [100, 109] width 129 height 96
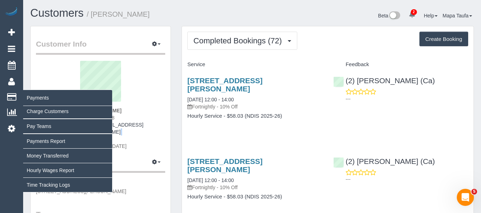
copy div
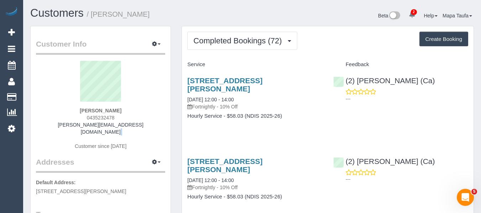
click at [151, 129] on div "Jessica Mckee 0435232478 jessica.mckee92@gmail.com Customer since 2022" at bounding box center [100, 109] width 129 height 96
drag, startPoint x: 150, startPoint y: 126, endPoint x: 38, endPoint y: 127, distance: 111.8
click at [38, 126] on div "Jessica Mckee 0435232478 jessica.mckee92@gmail.com Customer since 2022" at bounding box center [100, 109] width 129 height 96
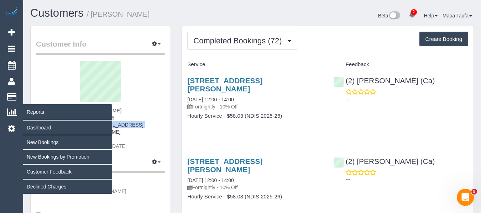
copy link "[PERSON_NAME][EMAIL_ADDRESS][DOMAIN_NAME]"
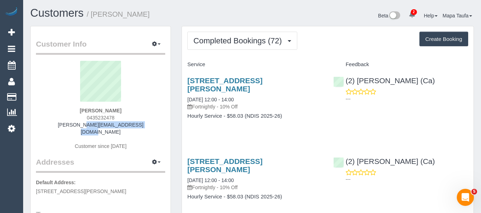
drag, startPoint x: 194, startPoint y: 86, endPoint x: 188, endPoint y: 82, distance: 7.1
click at [186, 82] on div "8/7-9 Eldridge Street, Footscray, VIC 3011 25/09/2025 12:00 - 14:00 Fortnightly…" at bounding box center [255, 102] width 146 height 63
copy link "8/7-9 Eldridge Street, Footscray, VIC 3011"
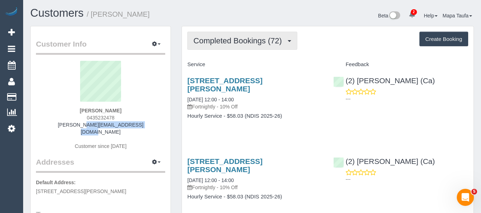
click at [201, 49] on button "Completed Bookings (72)" at bounding box center [242, 41] width 110 height 18
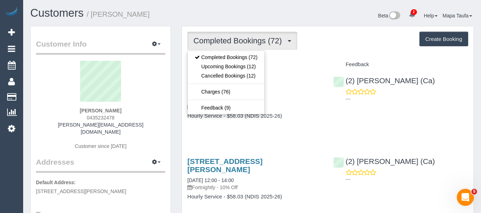
drag, startPoint x: 331, startPoint y: 57, endPoint x: 130, endPoint y: 96, distance: 204.6
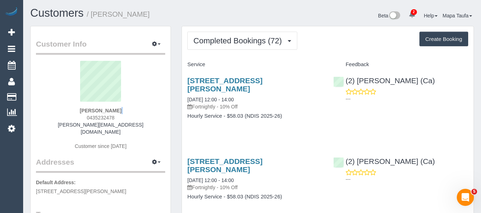
drag, startPoint x: 125, startPoint y: 115, endPoint x: 77, endPoint y: 119, distance: 47.6
click at [80, 118] on div "Jessica Mckee 0435232478 jessica.mckee92@gmail.com Customer since 2022" at bounding box center [100, 109] width 129 height 96
click at [160, 114] on div "Jessica Mckee 0435232478 jessica.mckee92@gmail.com Customer since 2022" at bounding box center [100, 109] width 129 height 96
drag, startPoint x: 120, startPoint y: 117, endPoint x: 56, endPoint y: 120, distance: 63.5
click at [60, 119] on div "Jessica Mckee 0435232478 jessica.mckee92@gmail.com Customer since 2022" at bounding box center [100, 109] width 129 height 96
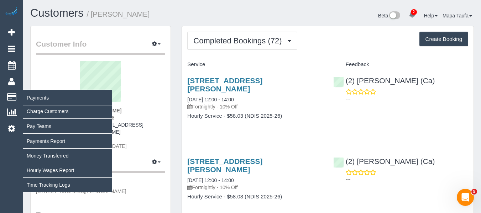
copy span "0435232478"
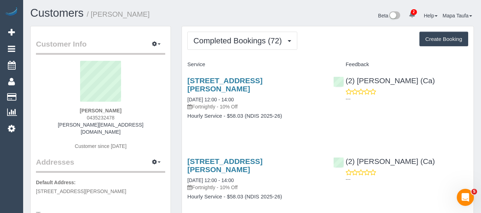
click at [125, 119] on div "Jessica Mckee 0435232478 jessica.mckee92@gmail.com Customer since 2022" at bounding box center [100, 109] width 129 height 96
drag, startPoint x: 121, startPoint y: 119, endPoint x: 84, endPoint y: 119, distance: 37.0
click at [84, 119] on div "Jessica Mckee 0435232478 jessica.mckee92@gmail.com Customer since 2022" at bounding box center [100, 109] width 129 height 96
copy span "0435232478"
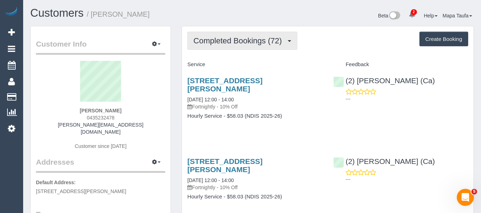
click at [243, 47] on button "Completed Bookings (72)" at bounding box center [242, 41] width 110 height 18
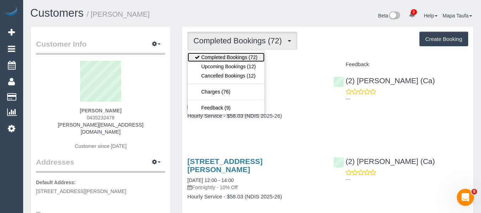
click at [243, 61] on link "Completed Bookings (72)" at bounding box center [226, 57] width 77 height 9
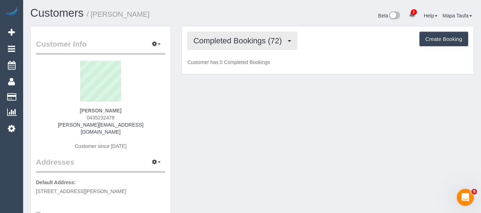
click at [247, 46] on button "Completed Bookings (72)" at bounding box center [242, 41] width 110 height 18
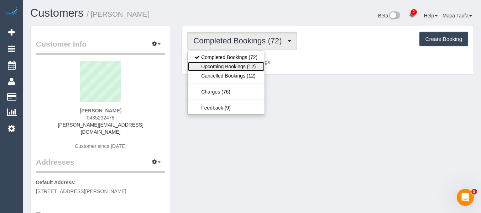
click at [241, 66] on link "Upcoming Bookings (12)" at bounding box center [226, 66] width 77 height 9
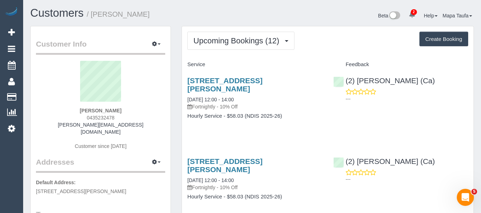
click at [318, 45] on div "Upcoming Bookings (12) Completed Bookings (72) Upcoming Bookings (12) Cancelled…" at bounding box center [327, 41] width 281 height 18
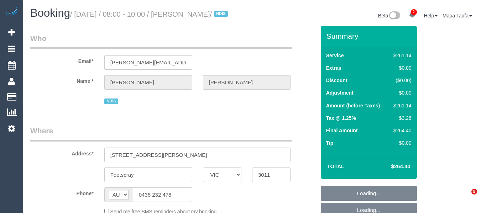
select select "VIC"
select select "270"
select select "number:28"
select select "number:14"
select select "number:18"
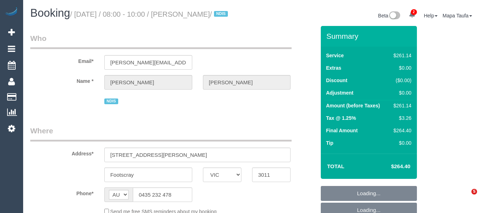
select select "number:24"
select select "number:34"
select select "number:26"
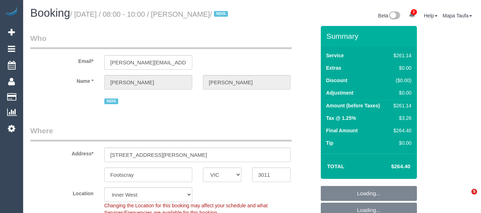
select select "object:1443"
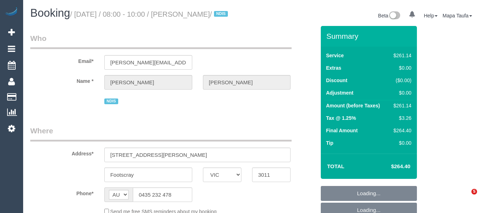
select select "VIC"
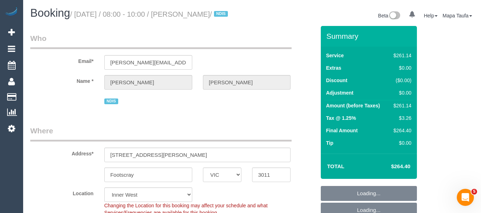
select select "object:712"
select select "number:28"
select select "number:14"
select select "number:18"
select select "number:24"
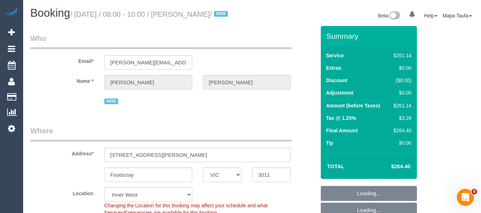
select select "number:34"
select select "number:26"
select select "object:717"
select select "270"
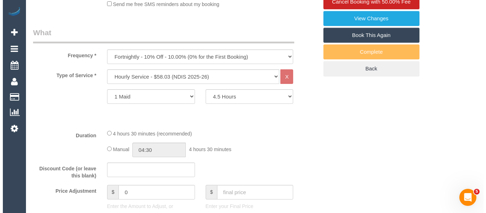
scroll to position [209, 0]
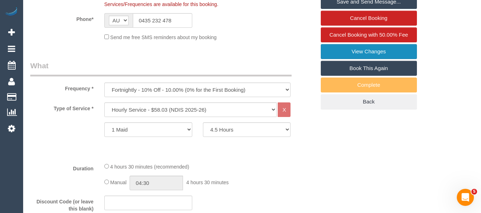
click at [380, 59] on link "View Changes" at bounding box center [369, 51] width 96 height 15
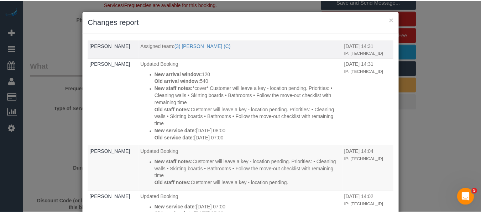
scroll to position [0, 0]
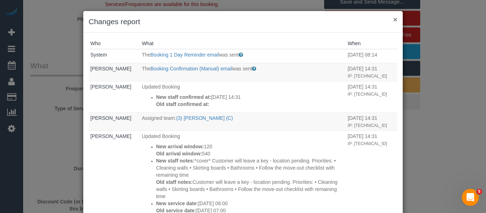
click at [393, 21] on button "×" at bounding box center [395, 19] width 4 height 7
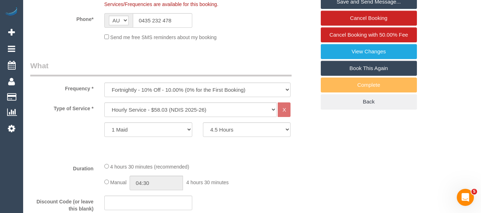
drag, startPoint x: 118, startPoint y: 46, endPoint x: 56, endPoint y: 40, distance: 62.6
click at [108, 41] on div "Send me free SMS reminders about my booking" at bounding box center [197, 37] width 197 height 8
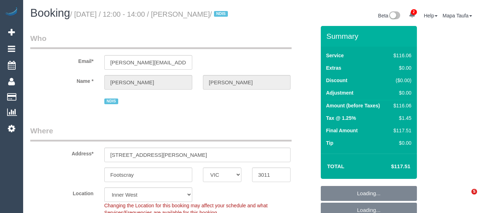
select select "VIC"
select select "number:28"
select select "number:14"
select select "number:18"
select select "number:24"
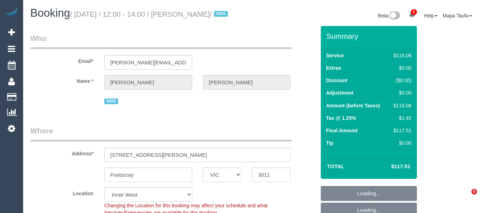
select select "number:34"
select select "number:26"
select select "spot1"
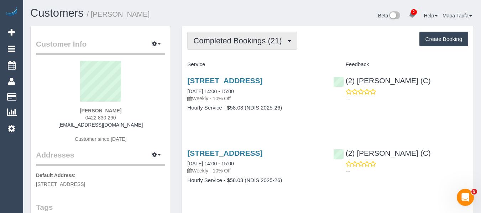
click at [231, 42] on span "Completed Bookings (21)" at bounding box center [239, 40] width 92 height 9
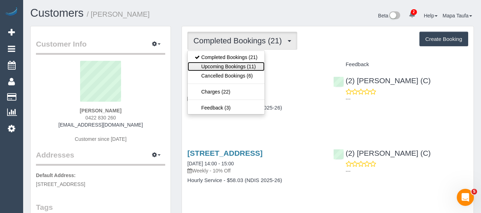
click at [231, 64] on link "Upcoming Bookings (11)" at bounding box center [226, 66] width 77 height 9
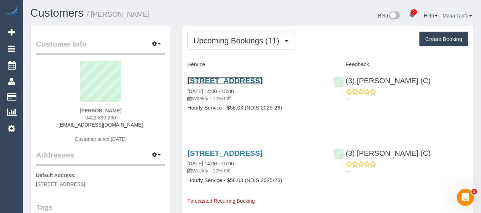
click at [232, 81] on link "3/271 Albion Street, Brunswick, VIC 3056" at bounding box center [224, 81] width 75 height 8
drag, startPoint x: 140, startPoint y: 106, endPoint x: 56, endPoint y: 100, distance: 84.2
click at [56, 100] on sui-profile-pic at bounding box center [100, 84] width 119 height 46
drag, startPoint x: 137, startPoint y: 110, endPoint x: 57, endPoint y: 112, distance: 80.1
click at [57, 111] on div "Amy Clarkson-Holborn 0422 830 260 amyclarksonholborn@gmail.com Customer since 2…" at bounding box center [100, 105] width 129 height 89
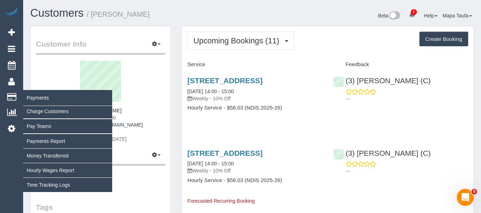
copy strong "Amy Clarkson-Holborn"
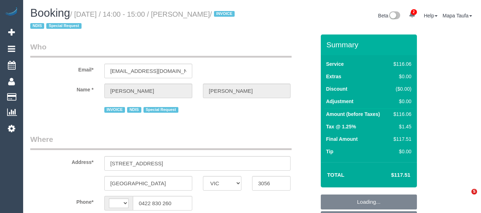
select select "VIC"
select select "string:AU"
select select "object:547"
select select "number:30"
select select "number:14"
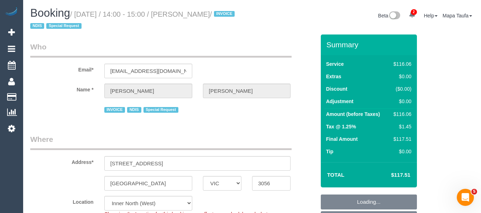
select select "number:19"
select select "number:36"
select select "number:34"
select select "object:759"
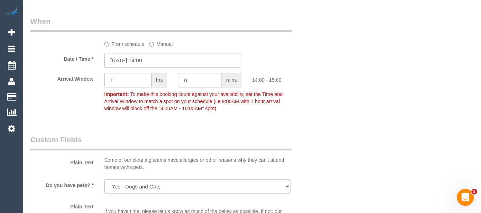
scroll to position [549, 0]
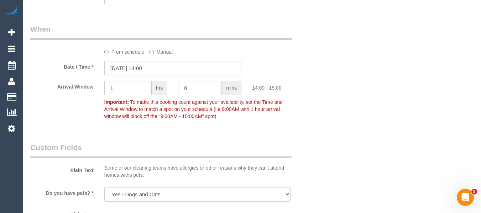
click at [122, 44] on div "From schedule Manual" at bounding box center [173, 40] width 296 height 32
click at [119, 54] on label "From schedule" at bounding box center [124, 51] width 40 height 10
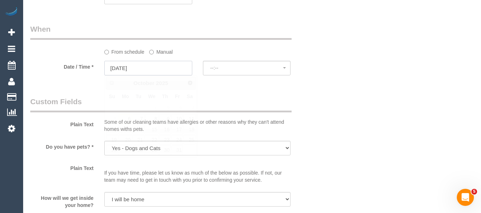
click at [157, 66] on input "08/10/2025" at bounding box center [148, 68] width 88 height 15
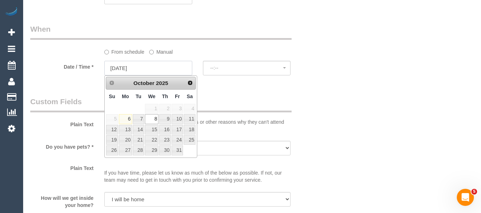
select select "spot13"
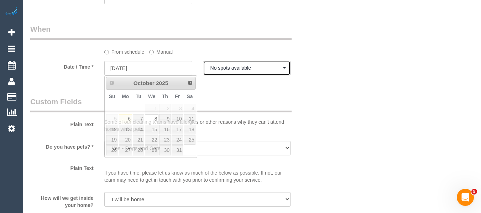
click at [225, 68] on span "No spots available" at bounding box center [246, 68] width 73 height 6
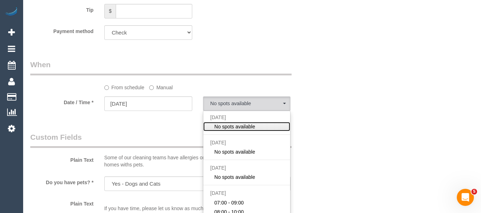
scroll to position [36, 0]
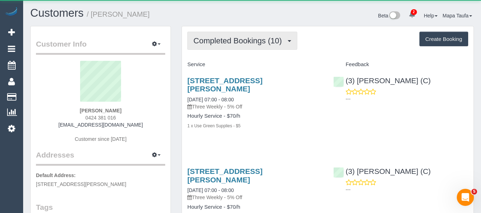
drag, startPoint x: 222, startPoint y: 47, endPoint x: 221, endPoint y: 57, distance: 9.7
click at [222, 47] on button "Completed Bookings (10)" at bounding box center [242, 41] width 110 height 18
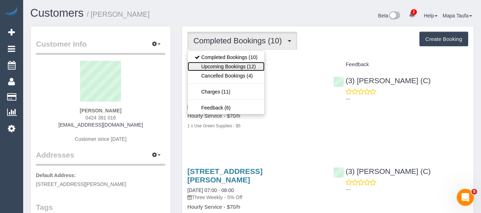
click at [220, 65] on link "Upcoming Bookings (12)" at bounding box center [226, 66] width 77 height 9
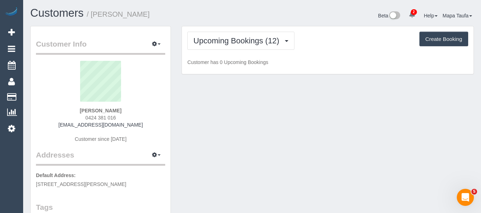
click at [324, 39] on div "Upcoming Bookings (12) Completed Bookings (10) Upcoming Bookings (12) Cancelled…" at bounding box center [327, 41] width 281 height 18
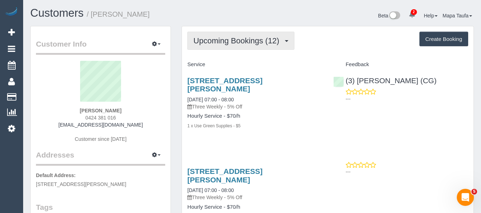
click at [228, 47] on button "Upcoming Bookings (12)" at bounding box center [240, 41] width 107 height 18
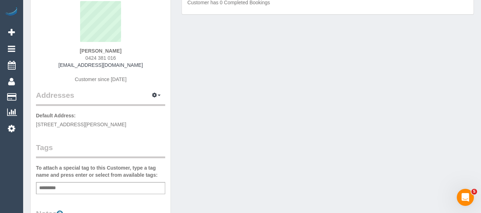
scroll to position [142, 0]
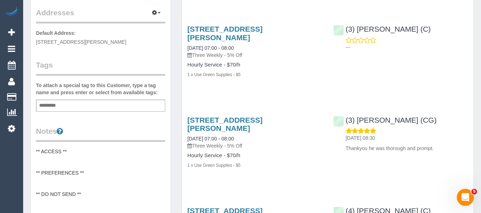
click at [99, 104] on div "Add a tag" at bounding box center [100, 106] width 129 height 12
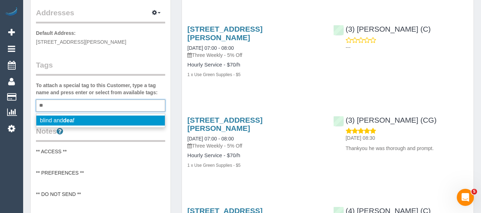
type input "*"
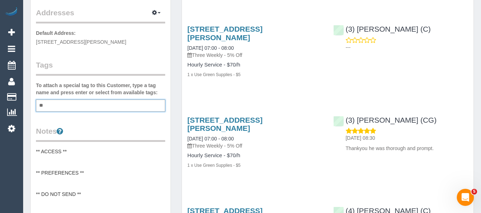
type input "*"
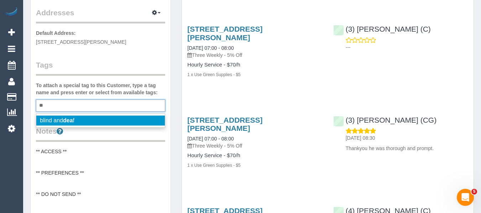
type input "*"
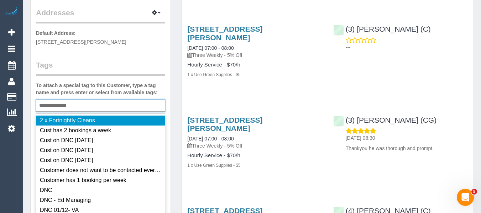
type input "**********"
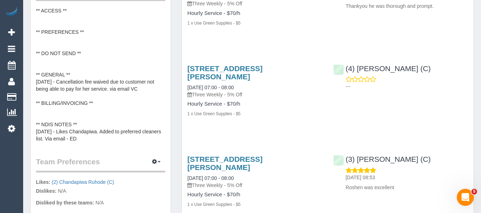
scroll to position [249, 0]
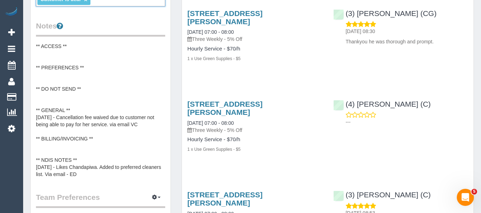
click at [114, 96] on pre "** ACCESS ** ** PREFERENCES ** ** DO NOT SEND ** ** GENERAL ** 08/09/25 - Cance…" at bounding box center [100, 110] width 129 height 135
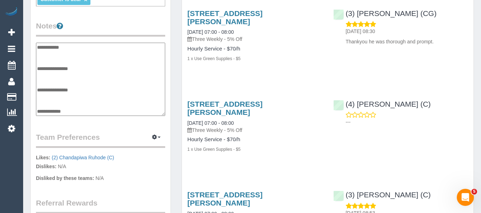
scroll to position [36, 0]
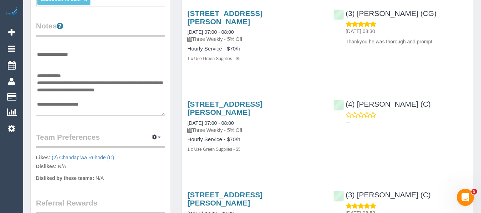
click at [80, 79] on textarea "**********" at bounding box center [100, 79] width 129 height 73
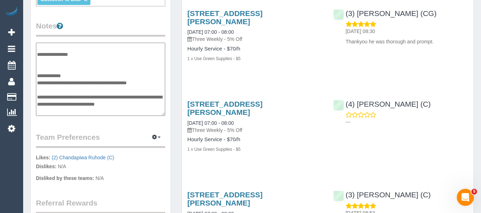
type textarea "**********"
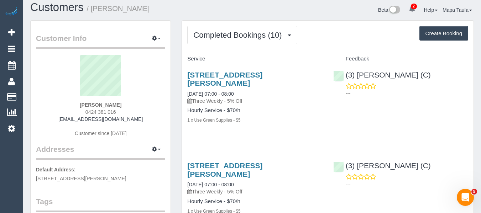
scroll to position [0, 0]
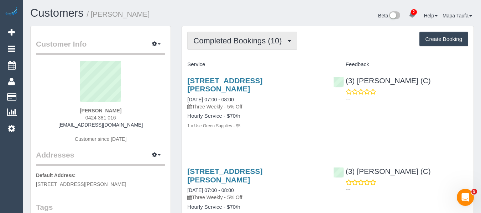
drag, startPoint x: 220, startPoint y: 43, endPoint x: 220, endPoint y: 48, distance: 5.3
click at [220, 44] on span "Completed Bookings (10)" at bounding box center [239, 40] width 92 height 9
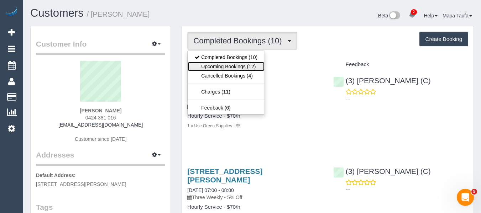
click at [218, 65] on link "Upcoming Bookings (12)" at bounding box center [226, 66] width 77 height 9
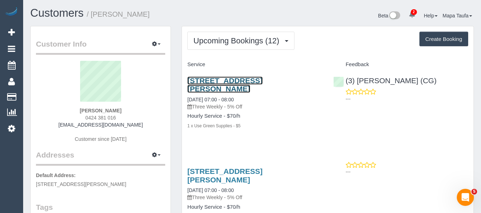
click at [209, 78] on link "Unit 4/64 Glen Orme Avenue, Ormond, VIC 3204" at bounding box center [224, 85] width 75 height 16
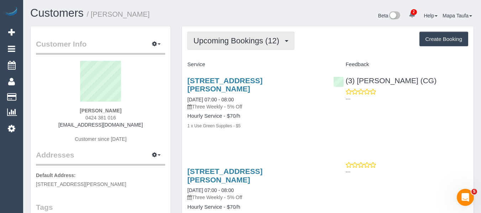
drag, startPoint x: 205, startPoint y: 42, endPoint x: 207, endPoint y: 52, distance: 10.2
click at [205, 42] on span "Upcoming Bookings (12)" at bounding box center [237, 40] width 89 height 9
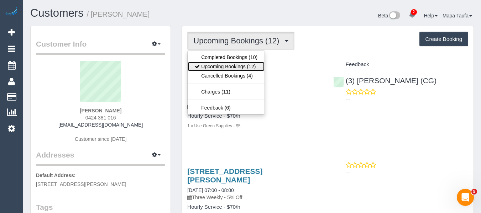
click at [208, 62] on link "Upcoming Bookings (12)" at bounding box center [226, 66] width 77 height 9
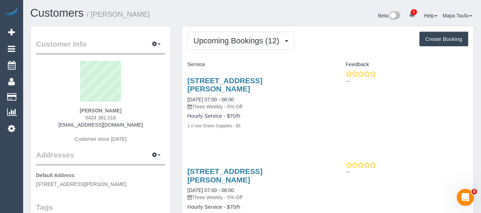
click at [466, 80] on p "---" at bounding box center [407, 81] width 122 height 7
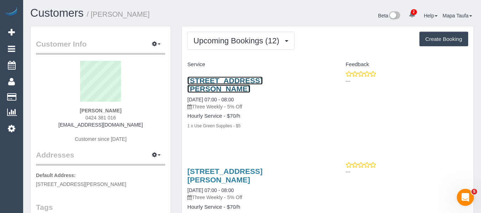
click at [215, 86] on link "Unit 4/64 Glen Orme Avenue, Ormond, VIC 3204" at bounding box center [224, 85] width 75 height 16
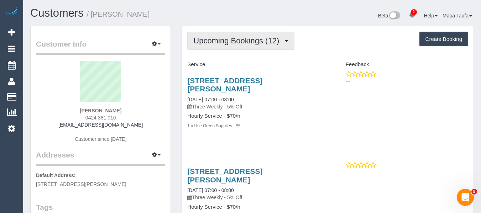
click at [250, 40] on span "Upcoming Bookings (12)" at bounding box center [237, 40] width 89 height 9
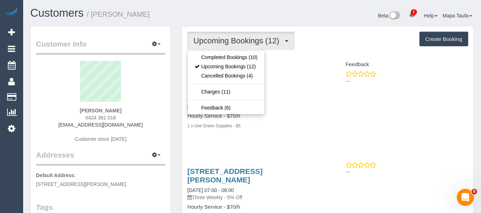
click at [309, 48] on div "Upcoming Bookings (12) Completed Bookings (10) Upcoming Bookings (12) Cancelled…" at bounding box center [327, 41] width 281 height 18
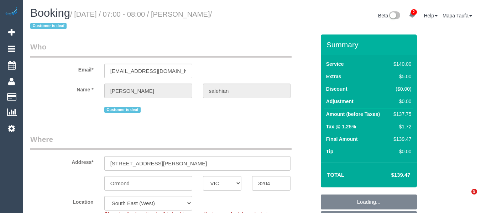
select select "VIC"
select select "number:28"
select select "number:14"
select select "number:18"
select select "number:22"
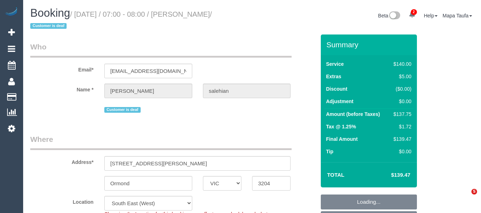
select select "number:34"
select select "number:13"
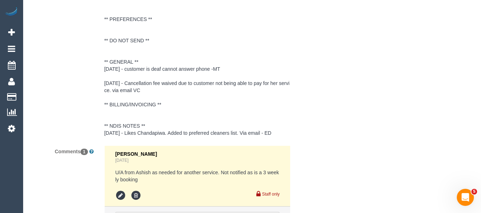
scroll to position [1472, 0]
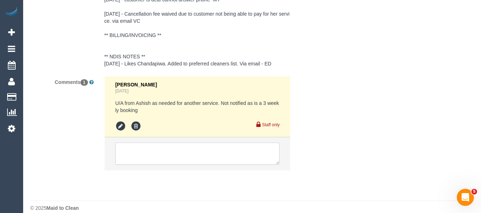
click at [146, 157] on textarea at bounding box center [197, 154] width 165 height 22
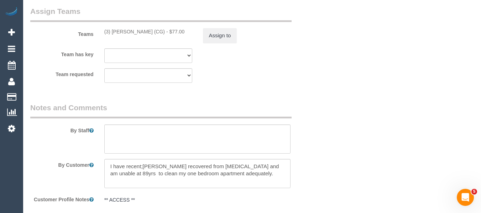
scroll to position [1152, 0]
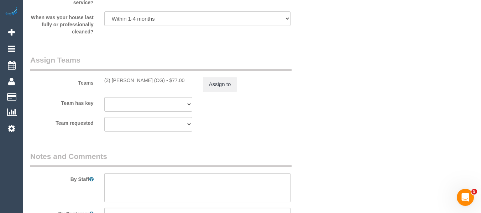
type textarea "Cleaner(s) Unassigned: Reason Unassigned: Contact via: Text Which message sent:…"
drag, startPoint x: 137, startPoint y: 80, endPoint x: 111, endPoint y: 80, distance: 26.0
click at [111, 80] on div "(3) Ashish Patel (CG) - $77.00" at bounding box center [148, 80] width 88 height 7
copy div "Ashish Patel (CG) -"
click at [220, 81] on button "Assign to" at bounding box center [220, 84] width 34 height 15
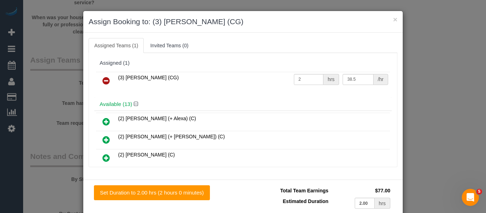
click at [103, 77] on icon at bounding box center [106, 81] width 7 height 9
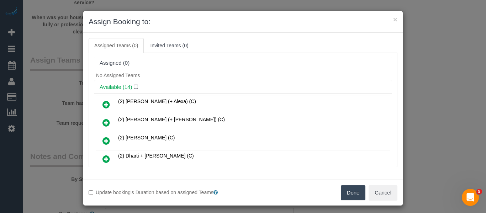
click at [348, 189] on button "Done" at bounding box center [353, 193] width 25 height 15
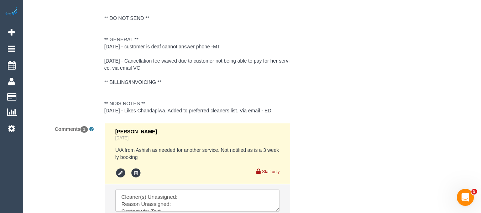
scroll to position [1508, 0]
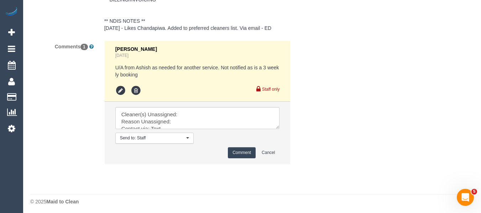
drag, startPoint x: 277, startPoint y: 125, endPoint x: 297, endPoint y: 188, distance: 66.0
click at [280, 129] on textarea at bounding box center [197, 118] width 165 height 22
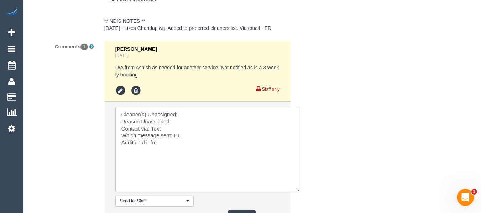
click at [198, 110] on textarea at bounding box center [207, 149] width 184 height 85
paste textarea "Ashish Patel (CG) -"
click at [194, 121] on textarea at bounding box center [207, 149] width 184 height 85
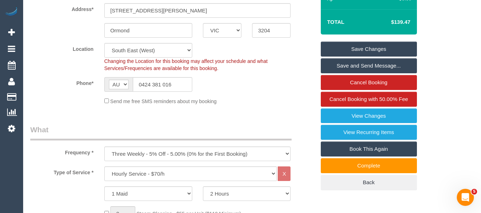
scroll to position [134, 0]
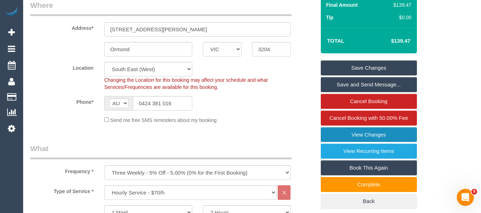
click at [369, 137] on link "View Changes" at bounding box center [369, 134] width 96 height 15
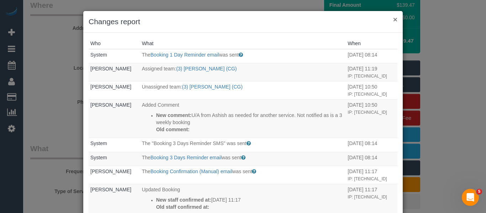
click at [393, 19] on button "×" at bounding box center [395, 19] width 4 height 7
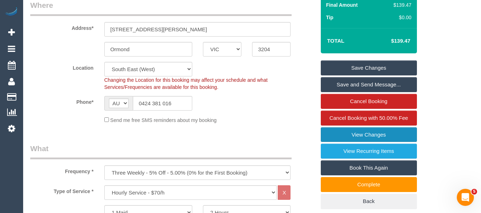
scroll to position [1574, 0]
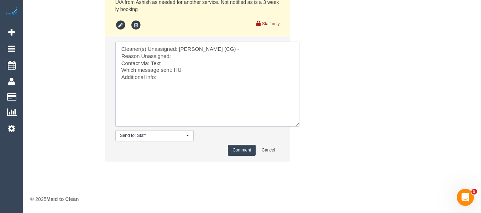
click at [194, 58] on textarea at bounding box center [207, 84] width 184 height 85
click at [156, 69] on textarea at bounding box center [207, 84] width 184 height 85
click at [175, 77] on textarea at bounding box center [207, 84] width 184 height 85
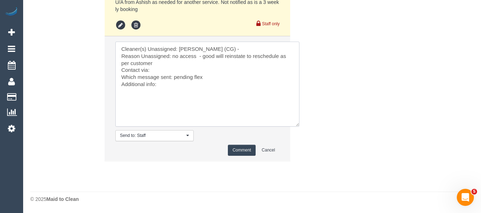
type textarea "Cleaner(s) Unassigned: [PERSON_NAME] (CG) - Reason Unassigned: no access - good…"
click at [245, 147] on button "Comment" at bounding box center [242, 150] width 28 height 11
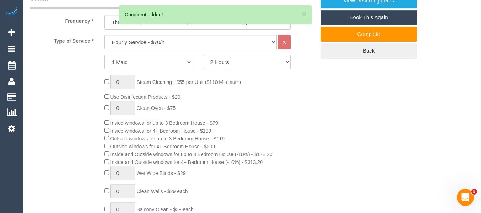
scroll to position [223, 0]
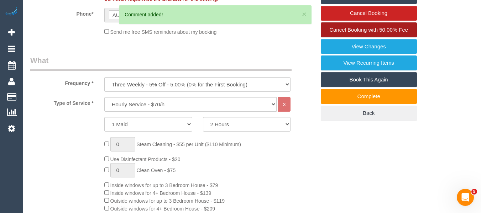
click at [384, 32] on span "Cancel Booking with 50.00% Fee" at bounding box center [368, 30] width 79 height 6
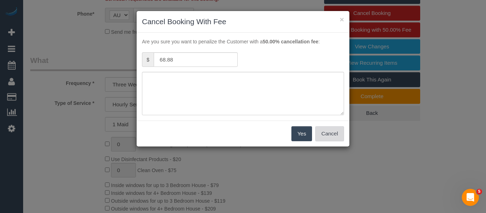
click at [334, 136] on button "Cancel" at bounding box center [329, 133] width 29 height 15
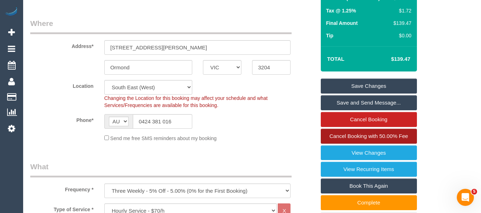
scroll to position [116, 0]
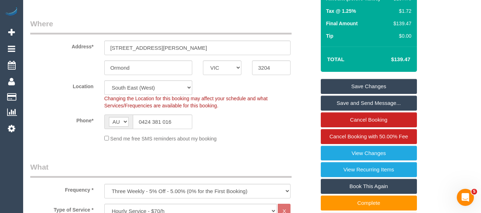
click at [344, 84] on link "Save Changes" at bounding box center [369, 86] width 96 height 15
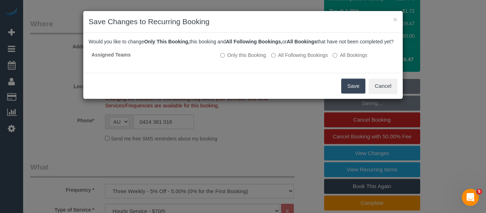
drag, startPoint x: 349, startPoint y: 90, endPoint x: 345, endPoint y: 93, distance: 4.8
click at [352, 91] on button "Save" at bounding box center [353, 86] width 24 height 15
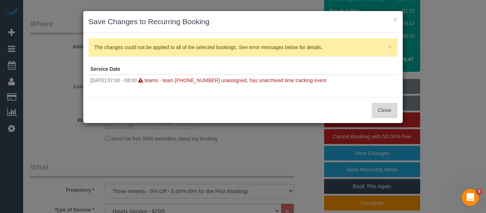
drag, startPoint x: 377, startPoint y: 105, endPoint x: 381, endPoint y: 32, distance: 73.4
click at [379, 105] on button "Close" at bounding box center [385, 110] width 26 height 15
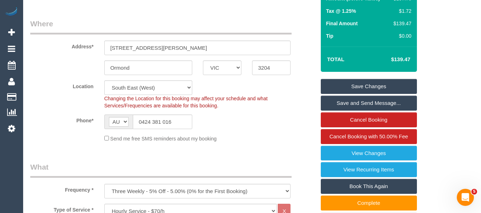
click at [387, 77] on div "Summary Service $140.00 Extras $5.00 Discount ($7.25) Adjustment $0.00 Amount (…" at bounding box center [369, 73] width 96 height 309
click at [388, 82] on link "Save Changes" at bounding box center [369, 86] width 96 height 15
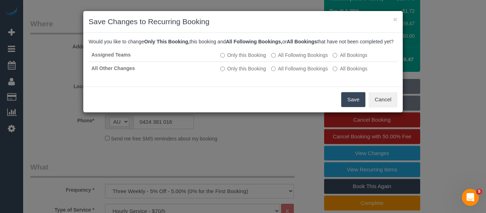
click at [350, 107] on button "Save" at bounding box center [353, 99] width 24 height 15
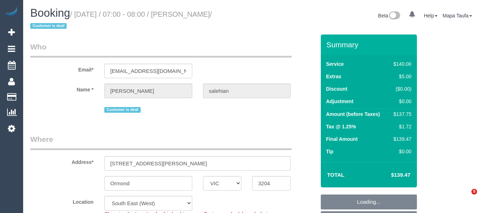
select select "VIC"
select select "number:28"
select select "number:14"
select select "number:18"
select select "number:22"
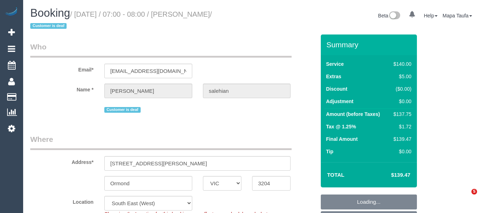
select select "number:34"
select select "number:13"
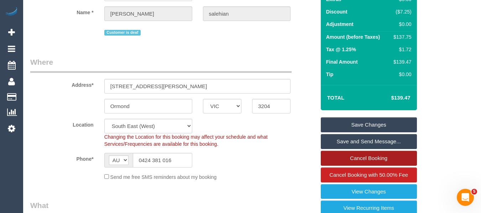
scroll to position [142, 0]
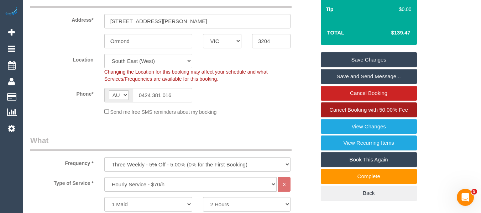
click at [368, 109] on span "Cancel Booking with 50.00% Fee" at bounding box center [368, 110] width 79 height 6
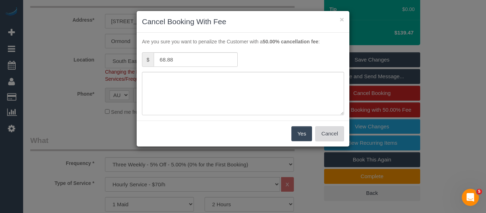
click at [332, 133] on button "Cancel" at bounding box center [329, 133] width 29 height 15
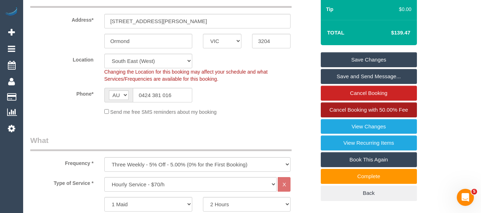
scroll to position [1570, 0]
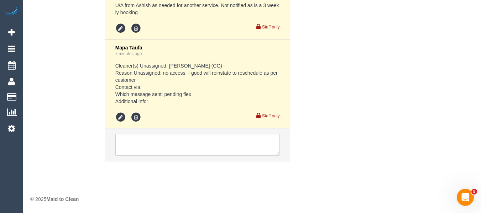
drag, startPoint x: 486, startPoint y: 33, endPoint x: 10, endPoint y: 13, distance: 476.5
click at [123, 119] on icon at bounding box center [120, 117] width 11 height 11
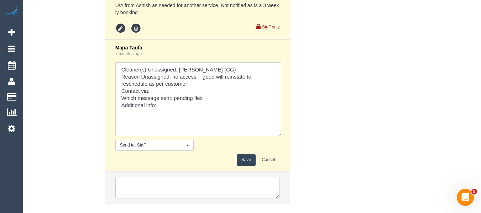
drag, startPoint x: 277, startPoint y: 91, endPoint x: 213, endPoint y: 111, distance: 67.3
click at [273, 141] on div "Mapa Taufa 7 minutes ago Send to: Staff Nothing selected Send to: Staff Send to…" at bounding box center [197, 105] width 165 height 121
drag, startPoint x: 210, startPoint y: 99, endPoint x: 173, endPoint y: 98, distance: 36.3
click at [173, 98] on textarea at bounding box center [195, 98] width 161 height 73
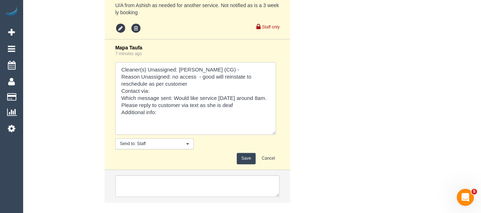
click at [265, 107] on textarea at bounding box center [195, 98] width 161 height 73
paste textarea "cnv_ocqqutr"
type textarea "Cleaner(s) Unassigned: [PERSON_NAME] (CG) - Reason Unassigned: no access - good…"
click at [242, 157] on button "Save" at bounding box center [246, 158] width 19 height 11
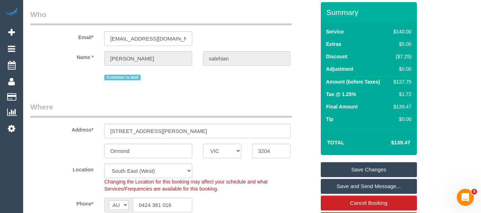
scroll to position [45, 0]
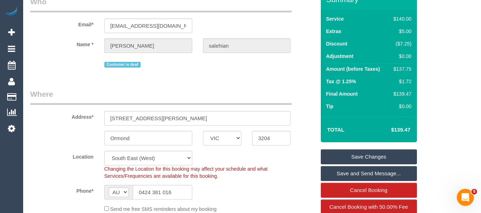
click at [346, 153] on link "Save Changes" at bounding box center [369, 157] width 96 height 15
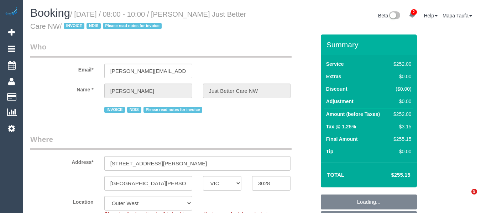
select select "VIC"
select select "240"
select select "number:28"
select select "number:14"
select select "number:19"
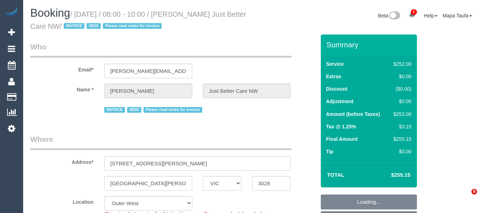
select select "number:22"
select select "number:35"
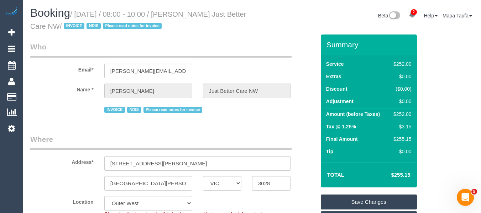
scroll to position [142, 0]
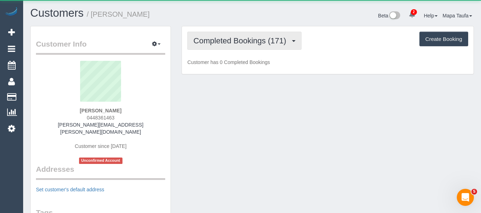
click at [228, 43] on span "Completed Bookings (171)" at bounding box center [241, 40] width 96 height 9
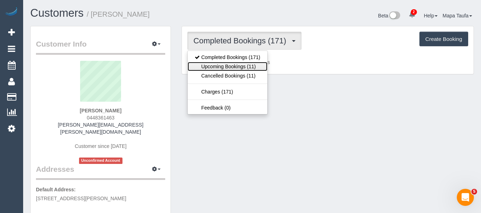
click at [234, 62] on link "Upcoming Bookings (11)" at bounding box center [228, 66] width 80 height 9
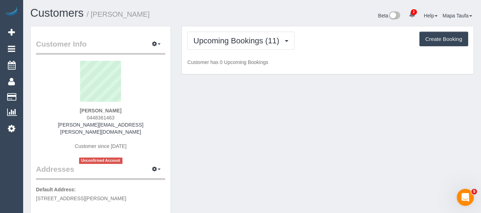
click at [242, 25] on div "Customers / John Andrew Beta 2 Your Notifications You have 0 alerts × You have …" at bounding box center [252, 16] width 454 height 19
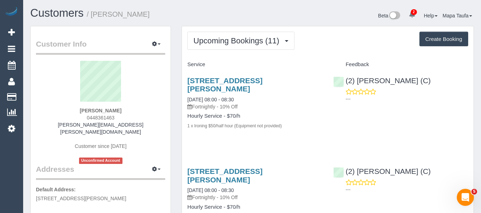
click at [229, 62] on h4 "Service" at bounding box center [254, 65] width 135 height 6
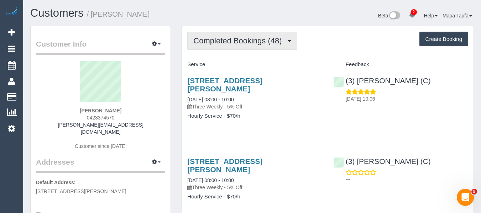
click at [236, 45] on span "Completed Bookings (48)" at bounding box center [239, 40] width 92 height 9
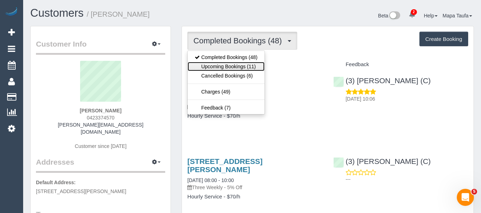
click at [229, 64] on link "Upcoming Bookings (11)" at bounding box center [226, 66] width 77 height 9
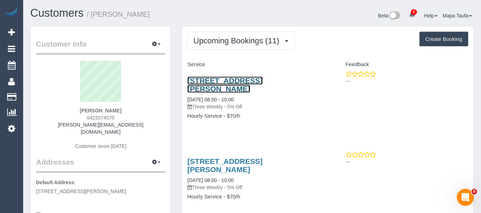
click at [226, 80] on link "9 Russell Street, Prahran, VIC 3181" at bounding box center [224, 85] width 75 height 16
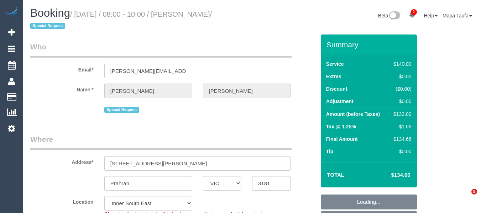
select select "VIC"
select select "number:29"
select select "number:16"
select select "number:19"
select select "number:23"
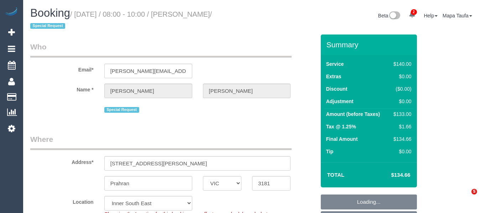
select select "number:34"
select select "number:11"
select select "object:1493"
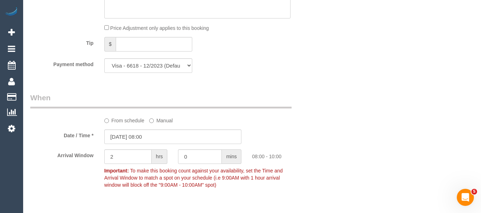
scroll to position [778, 0]
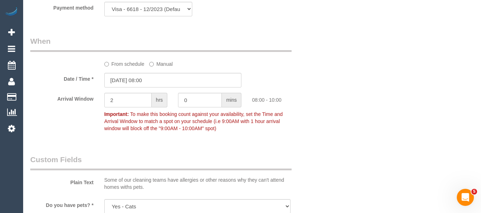
click at [127, 62] on label "From schedule" at bounding box center [124, 63] width 40 height 10
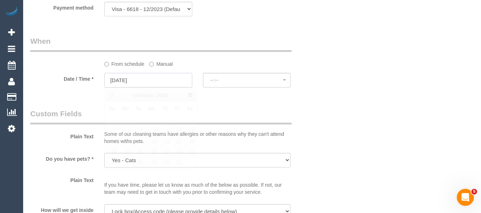
click at [143, 77] on input "09/10/2025" at bounding box center [148, 80] width 88 height 15
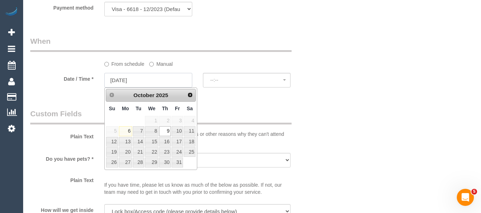
select select "spot14"
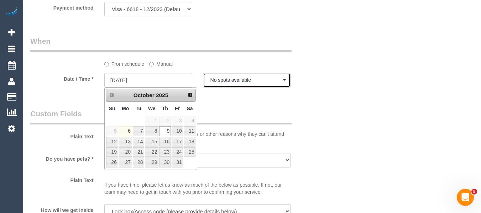
click at [244, 81] on span "No spots available" at bounding box center [246, 80] width 73 height 6
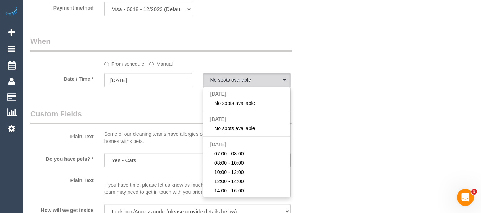
click at [160, 65] on label "Manual" at bounding box center [161, 63] width 24 height 10
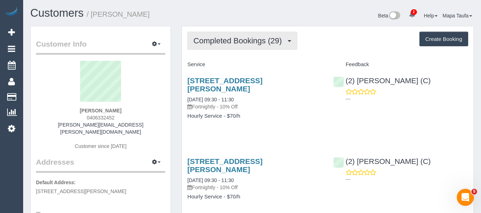
drag, startPoint x: 231, startPoint y: 45, endPoint x: 216, endPoint y: 49, distance: 16.0
click at [231, 48] on button "Completed Bookings (29)" at bounding box center [242, 41] width 110 height 18
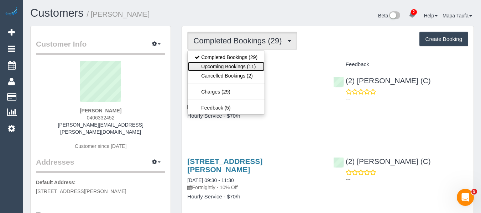
click at [222, 64] on link "Upcoming Bookings (11)" at bounding box center [226, 66] width 77 height 9
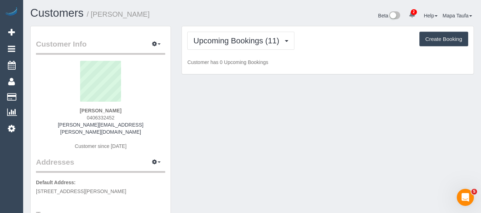
click at [319, 40] on div "Upcoming Bookings (11) Completed Bookings (29) Upcoming Bookings (11) Cancelled…" at bounding box center [327, 41] width 281 height 18
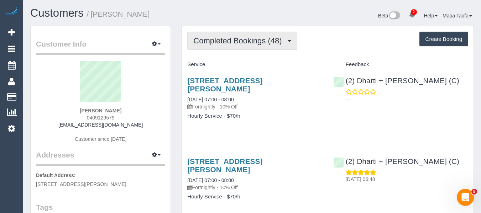
click at [216, 47] on button "Completed Bookings (48)" at bounding box center [242, 41] width 110 height 18
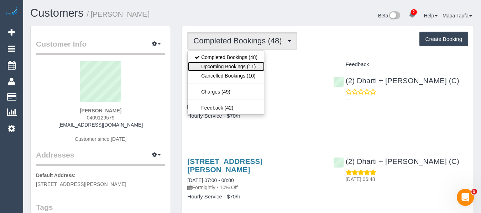
click at [216, 65] on link "Upcoming Bookings (11)" at bounding box center [226, 66] width 77 height 9
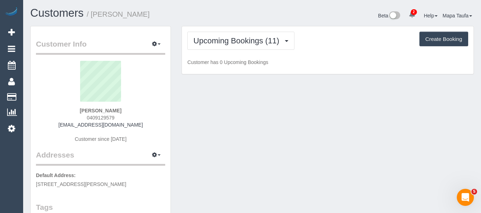
click at [205, 16] on h1 "Customers / Heidi Wilson" at bounding box center [138, 13] width 216 height 12
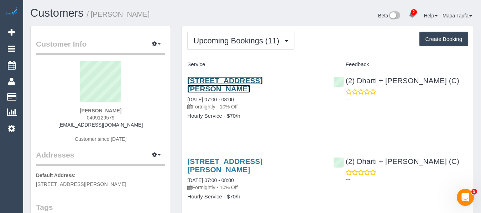
click at [208, 88] on link "45 Clifton Street, Unit 2, Aberfeldie, VIC 3040" at bounding box center [224, 85] width 75 height 16
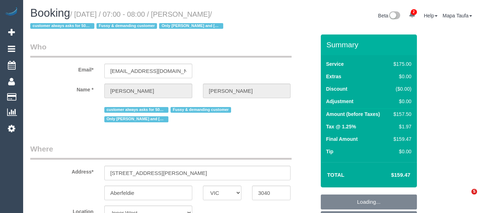
select select "VIC"
select select "150"
select select "number:27"
select select "number:14"
select select "number:19"
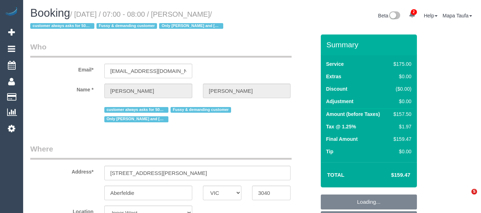
select select "number:22"
select select "number:35"
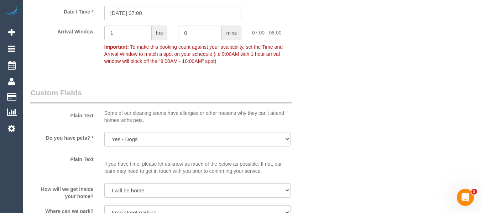
scroll to position [748, 0]
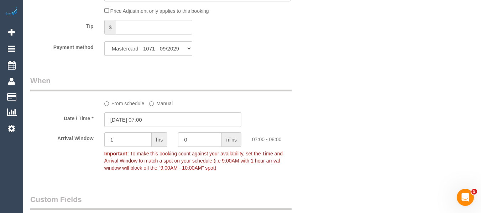
click at [113, 98] on label "From schedule" at bounding box center [124, 103] width 40 height 10
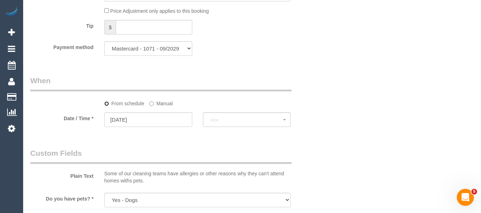
select select "spot14"
click at [137, 113] on input "09/10/2025" at bounding box center [148, 120] width 88 height 15
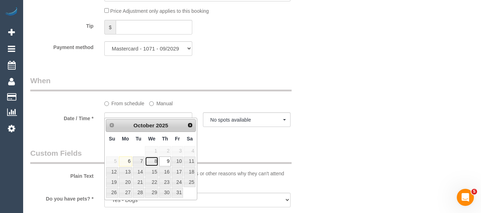
click at [159, 160] on tr "5 6 7 8 9 10 11" at bounding box center [151, 161] width 90 height 10
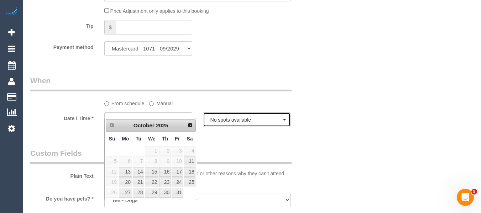
click at [228, 117] on span "No spots available" at bounding box center [246, 120] width 73 height 6
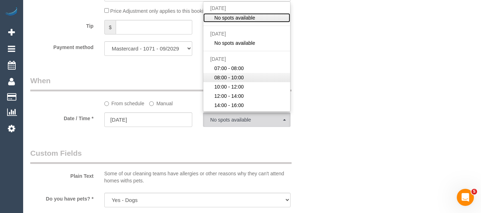
scroll to position [712, 0]
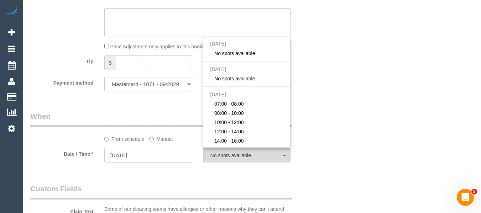
click at [140, 148] on input "09/10/2025" at bounding box center [148, 155] width 88 height 15
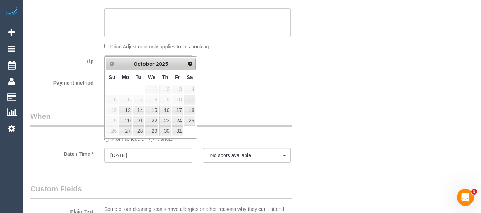
drag, startPoint x: 422, startPoint y: 101, endPoint x: 418, endPoint y: 101, distance: 3.6
click at [420, 101] on div "Who Email* heidiwilson@live.com.au Name * Heidi Wilson customer always asks for…" at bounding box center [252, 74] width 444 height 1504
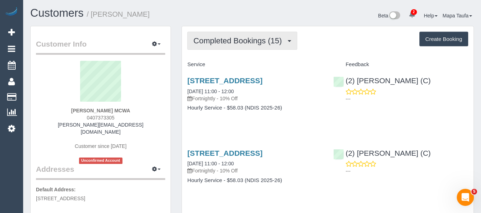
click at [227, 35] on button "Completed Bookings (15)" at bounding box center [242, 41] width 110 height 18
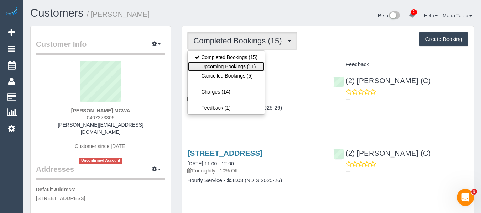
click at [226, 66] on link "Upcoming Bookings (11)" at bounding box center [226, 66] width 77 height 9
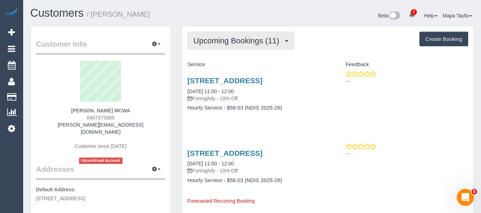
click at [247, 40] on span "Upcoming Bookings (11)" at bounding box center [237, 40] width 89 height 9
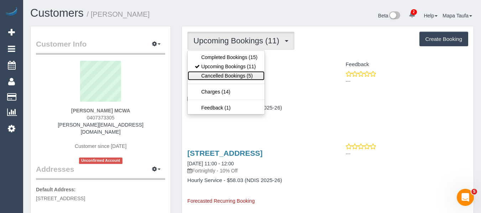
click at [239, 77] on link "Cancelled Bookings (5)" at bounding box center [226, 75] width 77 height 9
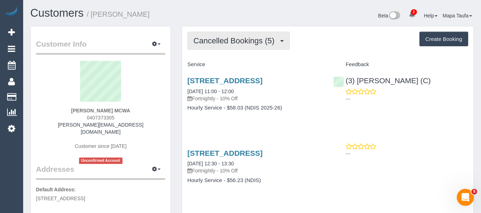
click at [223, 38] on span "Cancelled Bookings (5)" at bounding box center [235, 40] width 84 height 9
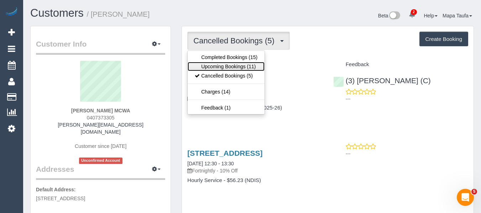
click at [222, 63] on link "Upcoming Bookings (11)" at bounding box center [226, 66] width 77 height 9
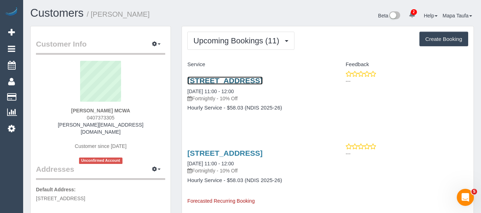
click at [218, 84] on link "94 Sycamore Street, Hoppers Crossing, VIC 3029" at bounding box center [224, 81] width 75 height 8
click at [394, 107] on div "94 Sycamore Street, Hoppers Crossing, VIC 3029 16/10/2025 11:00 - 12:00 Fortnig…" at bounding box center [328, 98] width 292 height 55
click at [411, 13] on span "2" at bounding box center [414, 12] width 6 height 6
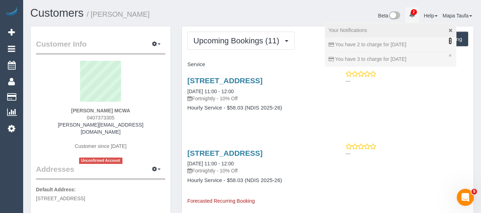
click at [449, 40] on link "×" at bounding box center [450, 40] width 3 height 7
click at [449, 40] on link "×" at bounding box center [450, 41] width 3 height 7
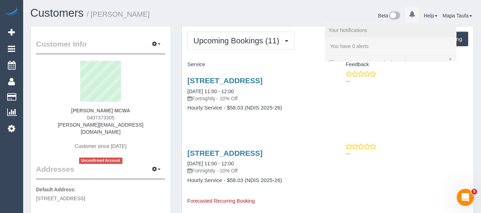
click at [391, 108] on div "94 Sycamore Street, Hoppers Crossing, VIC 3029 16/10/2025 11:00 - 12:00 Fortnig…" at bounding box center [328, 98] width 292 height 55
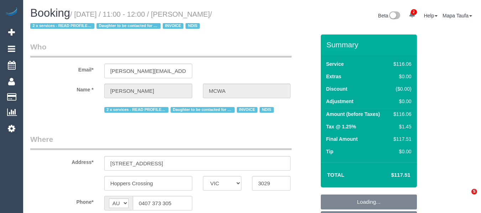
select select "VIC"
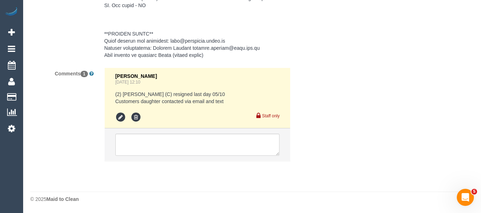
select select "object:632"
select select "number:28"
select select "number:14"
select select "number:19"
select select "number:36"
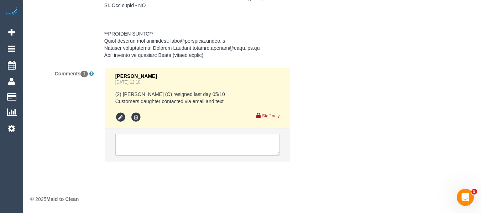
select select "number:35"
select select "number:11"
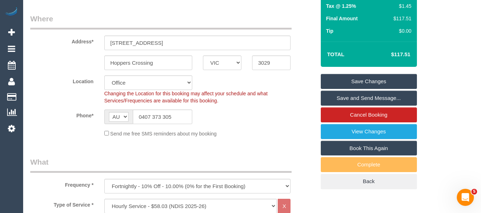
scroll to position [1299, 0]
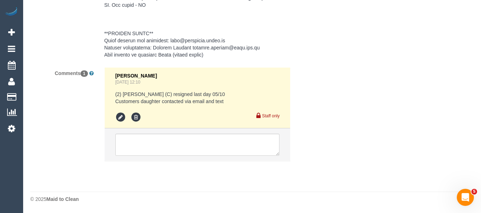
click at [172, 132] on li at bounding box center [198, 145] width 186 height 33
click at [172, 139] on textarea at bounding box center [197, 145] width 165 height 22
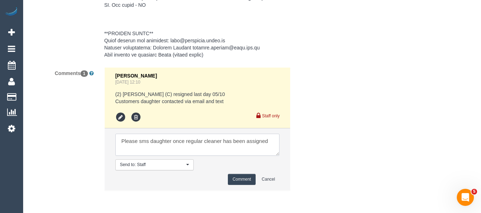
click at [273, 143] on textarea at bounding box center [197, 145] width 165 height 22
paste textarea "cnv_nqj3yof"
type textarea "Please sms daughter once regular cleaner has been assigned cnv_nqj3yof"
click at [239, 178] on button "Comment" at bounding box center [242, 179] width 28 height 11
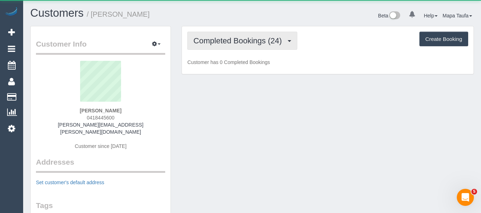
click at [238, 38] on span "Completed Bookings (24)" at bounding box center [239, 40] width 92 height 9
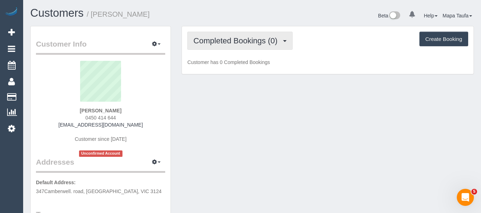
drag, startPoint x: 224, startPoint y: 51, endPoint x: 227, endPoint y: 47, distance: 5.4
click at [225, 51] on div "Completed Bookings (0) Completed Bookings (0) Upcoming Bookings (1) Cancelled B…" at bounding box center [328, 50] width 292 height 48
drag, startPoint x: 227, startPoint y: 47, endPoint x: 233, endPoint y: 63, distance: 17.8
click at [228, 48] on button "Completed Bookings (0)" at bounding box center [239, 41] width 105 height 18
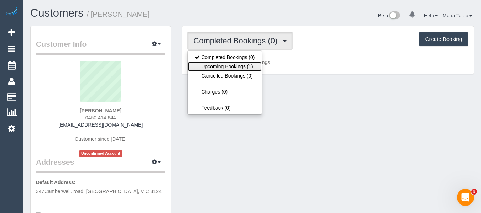
click at [233, 70] on link "Upcoming Bookings (1)" at bounding box center [225, 66] width 74 height 9
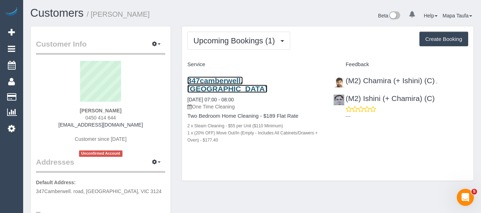
click at [215, 78] on link "347camberwell. [GEOGRAPHIC_DATA]" at bounding box center [227, 85] width 80 height 16
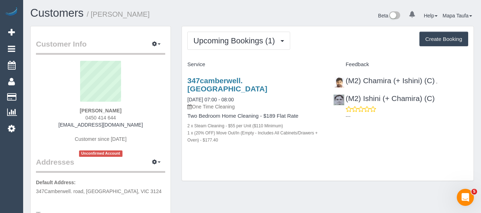
click at [296, 165] on div "Upcoming Bookings (1) Completed Bookings (0) Upcoming Bookings (1) Cancelled Bo…" at bounding box center [328, 103] width 292 height 155
click at [124, 126] on div "[PERSON_NAME] 0450 414 644 [EMAIL_ADDRESS][DOMAIN_NAME] Customer since [DATE] U…" at bounding box center [100, 109] width 129 height 96
drag, startPoint x: 129, startPoint y: 125, endPoint x: 57, endPoint y: 130, distance: 71.7
click at [56, 126] on div "[PERSON_NAME] 0450 414 644 [EMAIL_ADDRESS][DOMAIN_NAME] Customer since [DATE] U…" at bounding box center [100, 109] width 129 height 96
copy link "[EMAIL_ADDRESS][DOMAIN_NAME]"
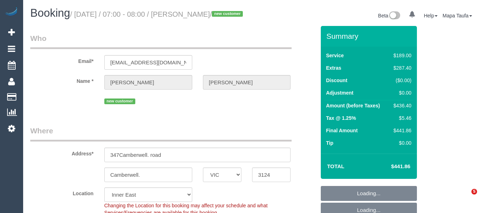
select select "VIC"
select select "object:692"
select select "string:AU"
select select "string:stripe-pm_1S8w7a2GScqysDRVspxmp5uy"
select select "number:28"
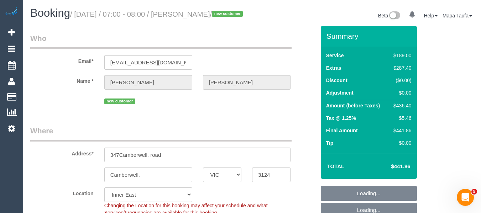
select select "number:14"
select select "number:19"
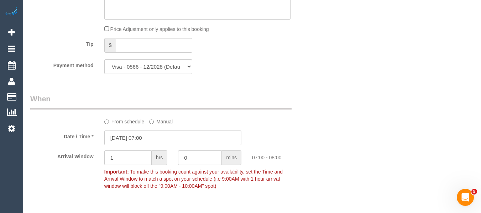
scroll to position [717, 0]
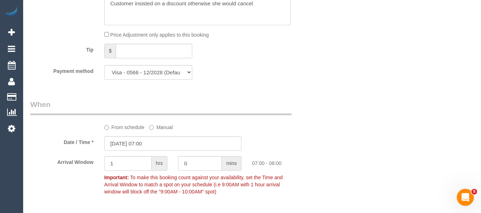
click at [137, 131] on label "From schedule" at bounding box center [124, 126] width 40 height 10
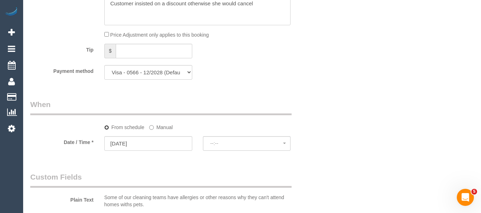
select select "spot10"
click at [133, 151] on input "07/10/2025" at bounding box center [148, 143] width 88 height 15
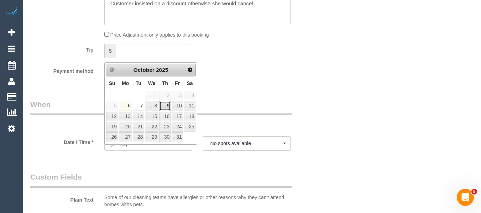
click at [161, 104] on link "9" at bounding box center [165, 106] width 12 height 10
type input "09/10/2025"
select select "spot12"
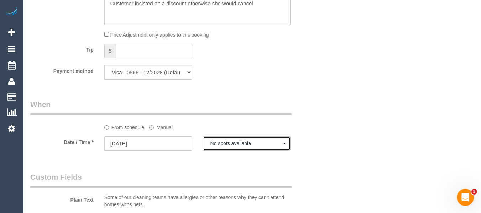
click at [223, 146] on span "No spots available" at bounding box center [246, 144] width 73 height 6
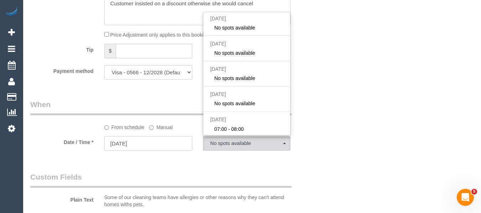
click at [148, 149] on input "09/10/2025" at bounding box center [148, 143] width 88 height 15
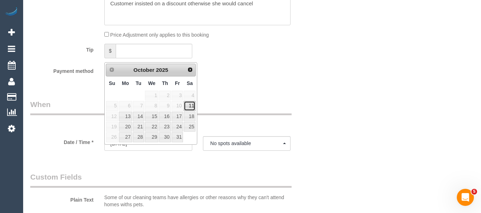
click at [191, 108] on link "11" at bounding box center [190, 106] width 12 height 10
type input "11/10/2025"
select select "spot14"
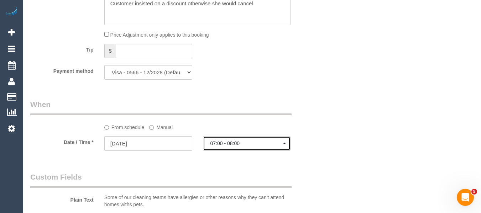
click at [224, 148] on button "07:00 - 08:00" at bounding box center [247, 143] width 88 height 15
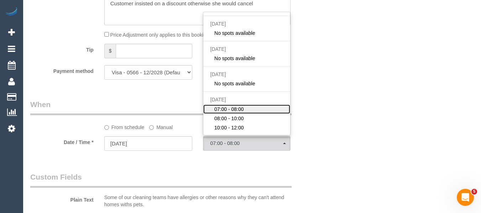
scroll to position [37, 0]
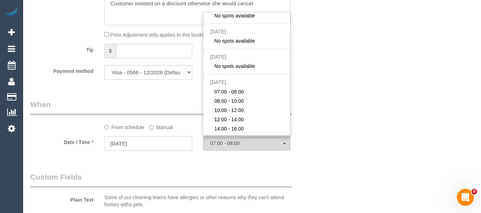
click at [142, 148] on input "11/10/2025" at bounding box center [148, 143] width 88 height 15
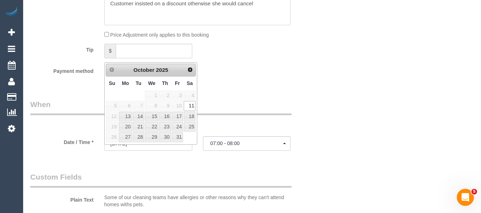
click at [153, 105] on span "8" at bounding box center [152, 106] width 14 height 10
drag, startPoint x: 329, startPoint y: 129, endPoint x: 323, endPoint y: 135, distance: 9.3
click at [335, 131] on div "Who Email* seiyree@gmail.com Name * Sarah Dee new customer Where Address* 347Ca…" at bounding box center [252, 79] width 444 height 1541
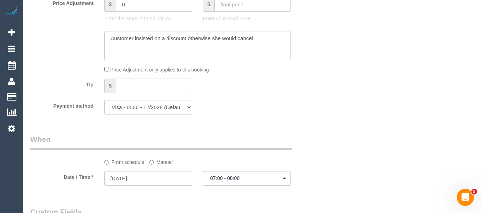
scroll to position [681, 0]
click at [150, 187] on input "11/10/2025" at bounding box center [148, 179] width 88 height 15
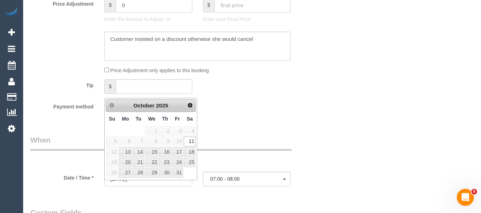
click at [142, 141] on span "7" at bounding box center [138, 142] width 11 height 10
click at [340, 140] on div "Who Email* seiyree@gmail.com Name * Sarah Dee new customer Where Address* 347Ca…" at bounding box center [252, 115] width 444 height 1541
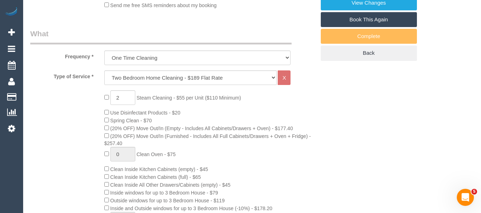
scroll to position [255, 0]
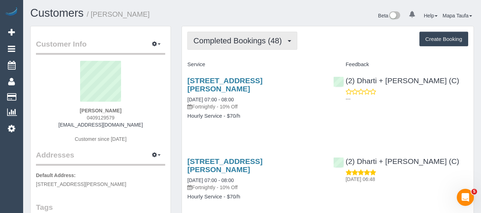
click at [235, 42] on span "Completed Bookings (48)" at bounding box center [239, 40] width 92 height 9
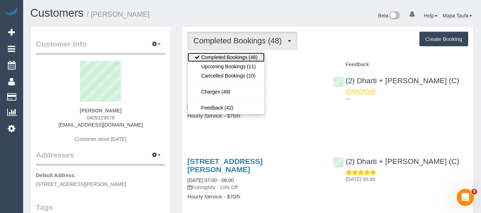
click at [235, 61] on link "Completed Bookings (48)" at bounding box center [226, 57] width 77 height 9
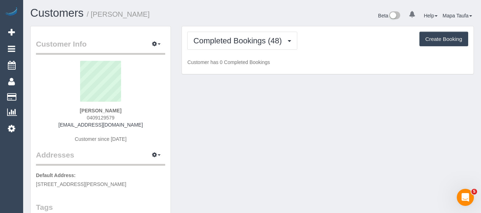
drag, startPoint x: 243, startPoint y: 31, endPoint x: 242, endPoint y: 51, distance: 19.6
click at [243, 33] on div "Completed Bookings (48) Completed Bookings (48) Upcoming Bookings (11) Cancelle…" at bounding box center [328, 50] width 292 height 48
click at [242, 51] on div "Completed Bookings (48) Completed Bookings (48) Upcoming Bookings (11) Cancelle…" at bounding box center [328, 50] width 292 height 48
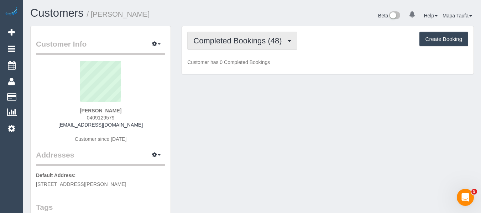
drag, startPoint x: 241, startPoint y: 43, endPoint x: 239, endPoint y: 60, distance: 17.6
click at [240, 45] on span "Completed Bookings (48)" at bounding box center [239, 40] width 92 height 9
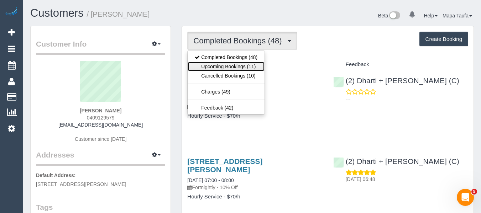
click at [236, 64] on link "Upcoming Bookings (11)" at bounding box center [226, 66] width 77 height 9
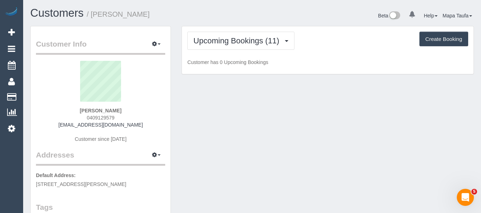
click at [250, 11] on div "Customers / [PERSON_NAME]" at bounding box center [138, 14] width 227 height 15
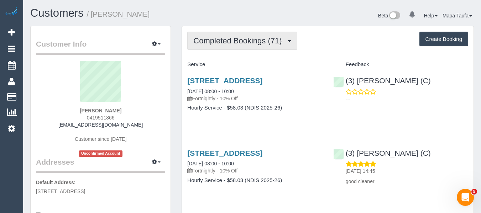
click at [233, 41] on span "Completed Bookings (71)" at bounding box center [239, 40] width 92 height 9
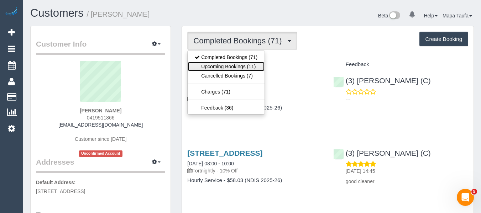
click at [228, 63] on link "Upcoming Bookings (11)" at bounding box center [226, 66] width 77 height 9
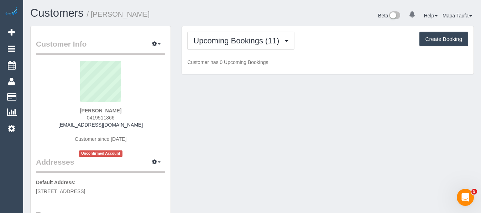
click at [257, 22] on div "Beta 0 Your Notifications You have 0 alerts Help Help Docs Take a Tour Contact …" at bounding box center [365, 16] width 227 height 19
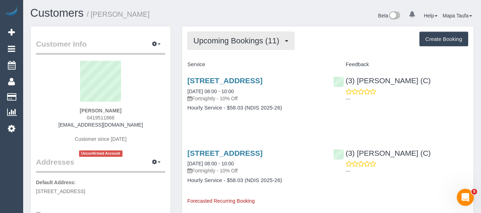
click at [250, 38] on span "Upcoming Bookings (11)" at bounding box center [237, 40] width 89 height 9
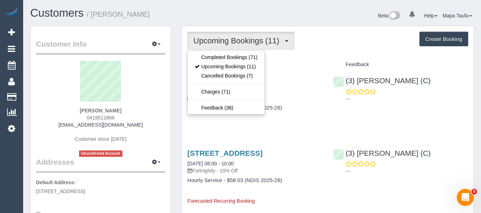
click at [246, 51] on ul "Completed Bookings (71) Upcoming Bookings (11) Cancelled Bookings (7) Charges (…" at bounding box center [226, 83] width 78 height 64
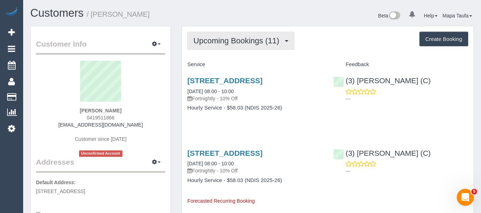
drag, startPoint x: 247, startPoint y: 41, endPoint x: 242, endPoint y: 55, distance: 15.0
click at [247, 41] on span "Upcoming Bookings (11)" at bounding box center [237, 40] width 89 height 9
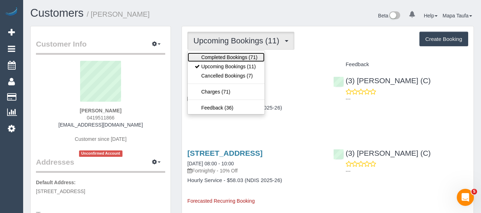
click at [242, 56] on link "Completed Bookings (71)" at bounding box center [226, 57] width 77 height 9
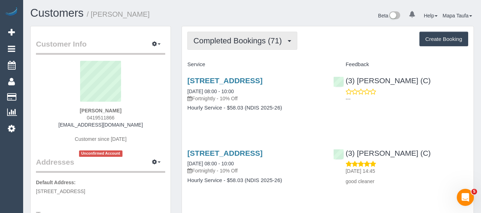
click at [253, 39] on span "Completed Bookings (71)" at bounding box center [239, 40] width 92 height 9
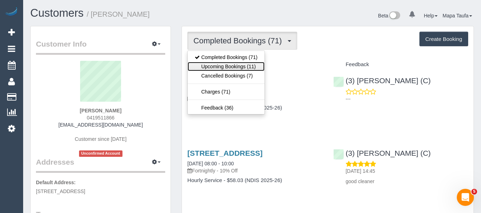
click at [246, 63] on link "Upcoming Bookings (11)" at bounding box center [226, 66] width 77 height 9
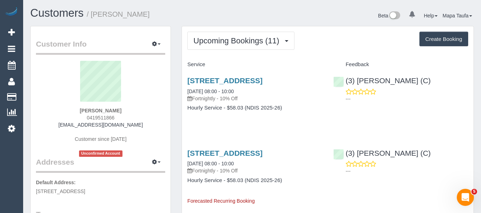
drag, startPoint x: 76, startPoint y: 125, endPoint x: 57, endPoint y: 127, distance: 18.6
click at [56, 125] on div "Dennis Thompson 0419511866 d.cthompson@optusnet.com.au Customer since 2022 Unco…" at bounding box center [100, 109] width 129 height 96
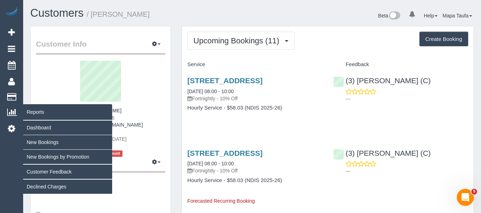
copy link "[EMAIL_ADDRESS][DOMAIN_NAME]"
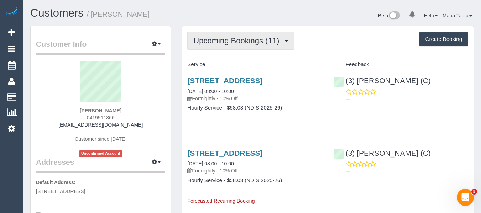
click at [234, 40] on span "Upcoming Bookings (11)" at bounding box center [237, 40] width 89 height 9
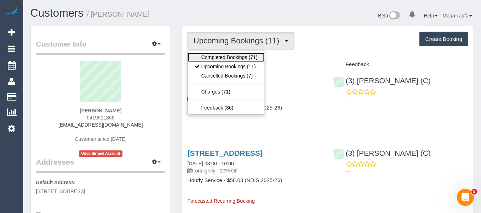
click at [229, 59] on link "Completed Bookings (71)" at bounding box center [226, 57] width 77 height 9
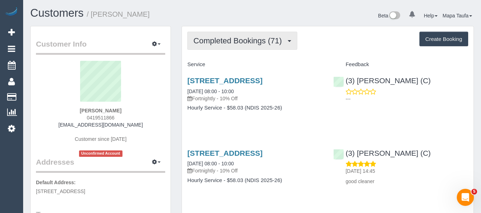
click at [241, 44] on span "Completed Bookings (71)" at bounding box center [239, 40] width 92 height 9
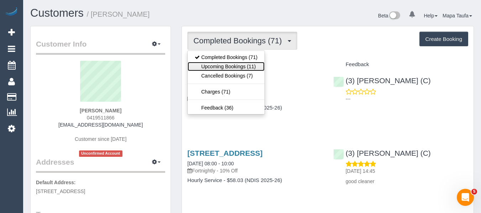
click at [231, 64] on link "Upcoming Bookings (11)" at bounding box center [226, 66] width 77 height 9
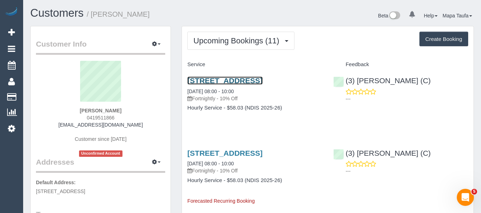
click at [218, 80] on link "62 Swan Street, Keilor Park, VIC 3042" at bounding box center [224, 81] width 75 height 8
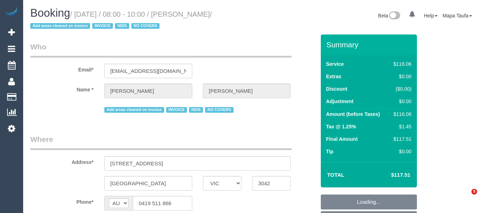
select select "VIC"
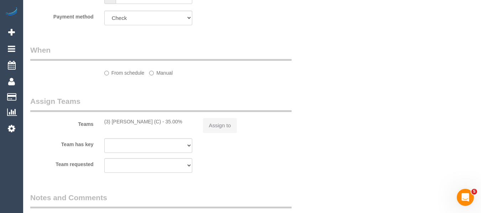
select select "number:27"
select select "number:14"
select select "number:19"
select select "number:22"
select select "number:35"
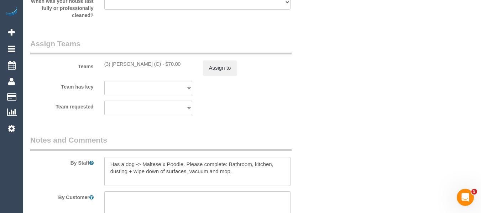
select select "object:1433"
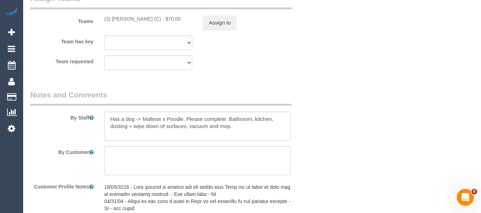
scroll to position [963, 0]
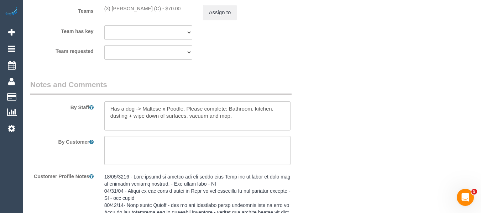
click at [104, 110] on div at bounding box center [197, 115] width 197 height 29
drag, startPoint x: 111, startPoint y: 107, endPoint x: 135, endPoint y: 107, distance: 23.1
click at [112, 107] on textarea at bounding box center [197, 115] width 187 height 29
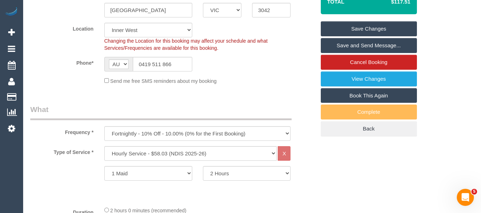
scroll to position [118, 0]
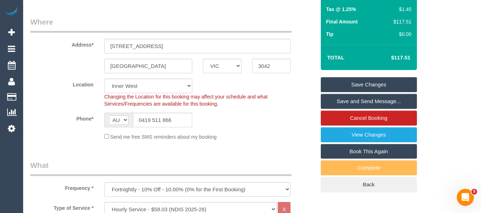
type textarea "CANNOT BE LATE Has a dog -> Maltese x Poodle. Please complete: Bathroom, kitche…"
click at [365, 85] on link "Save Changes" at bounding box center [369, 84] width 96 height 15
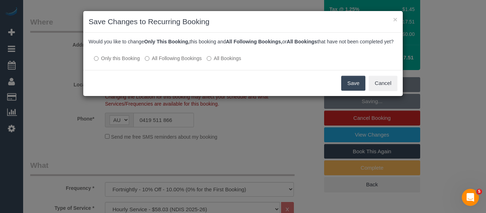
click at [187, 62] on label "All Following Bookings" at bounding box center [173, 58] width 57 height 7
click at [345, 87] on button "Save" at bounding box center [353, 83] width 24 height 15
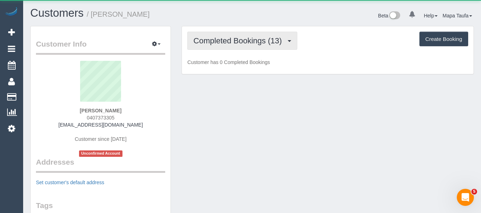
click at [234, 42] on span "Completed Bookings (13)" at bounding box center [239, 40] width 92 height 9
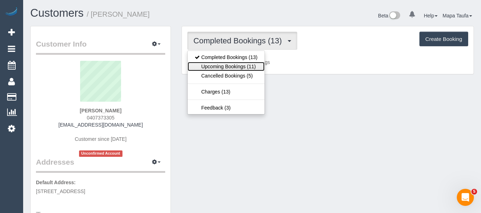
click at [233, 64] on link "Upcoming Bookings (11)" at bounding box center [226, 66] width 77 height 9
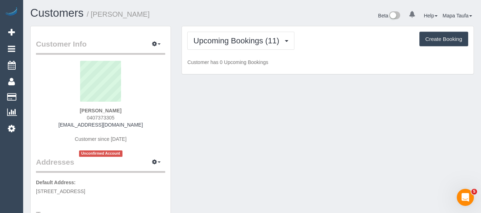
click at [246, 22] on div "Customers / [PERSON_NAME]" at bounding box center [138, 14] width 227 height 15
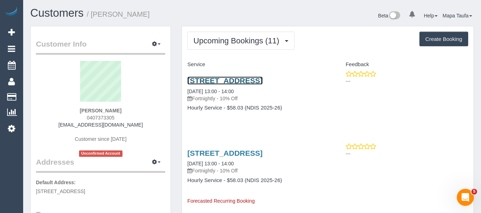
click at [257, 84] on link "[STREET_ADDRESS]" at bounding box center [224, 81] width 75 height 8
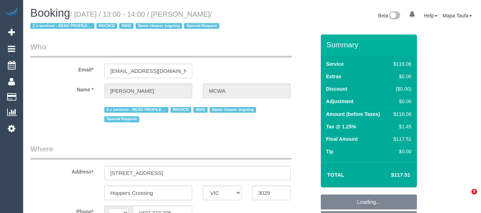
select select "VIC"
select select "string:AU"
select select "object:785"
select select "number:28"
select select "number:14"
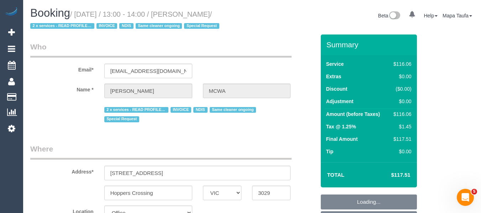
select select "number:19"
select select "number:36"
select select "number:35"
select select "number:12"
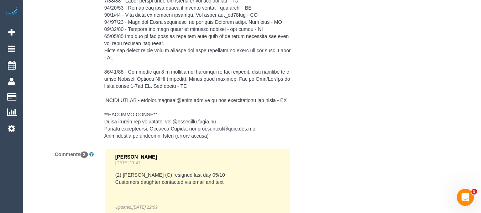
scroll to position [1399, 0]
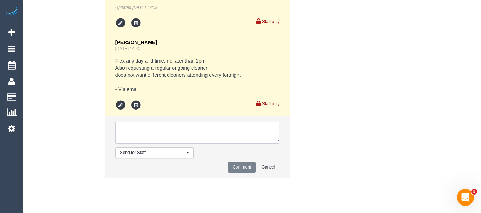
click at [161, 144] on textarea at bounding box center [197, 133] width 165 height 22
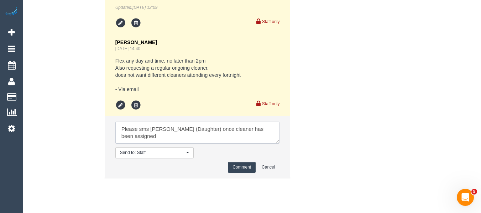
click at [277, 140] on textarea at bounding box center [197, 133] width 165 height 22
paste textarea "cnv_nqj3yof"
type textarea "Please sms Irene (Daughter) once cleaner has been assigned cnv_nqj3yof"
click at [244, 173] on button "Comment" at bounding box center [242, 167] width 28 height 11
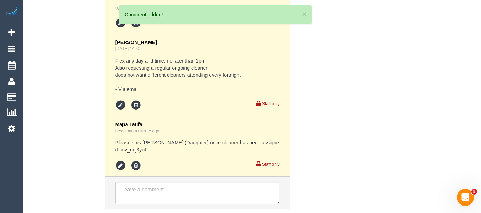
scroll to position [1459, 0]
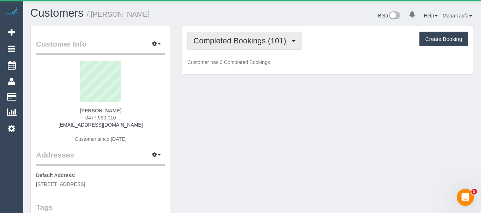
click at [224, 42] on span "Completed Bookings (101)" at bounding box center [241, 40] width 96 height 9
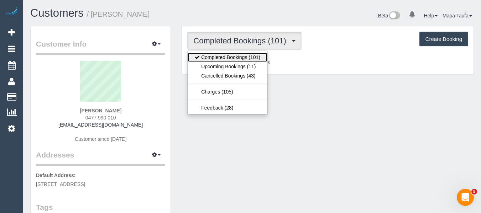
click at [227, 61] on link "Completed Bookings (101)" at bounding box center [228, 57] width 80 height 9
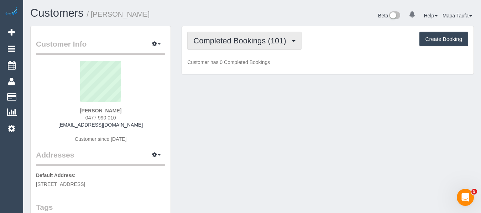
drag, startPoint x: 234, startPoint y: 42, endPoint x: 234, endPoint y: 64, distance: 21.4
click at [234, 42] on span "Completed Bookings (101)" at bounding box center [241, 40] width 96 height 9
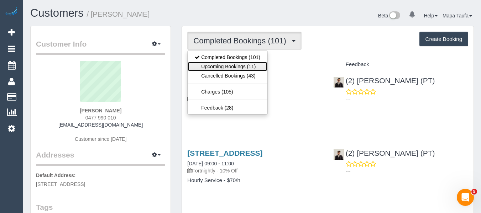
click at [234, 65] on link "Upcoming Bookings (11)" at bounding box center [228, 66] width 80 height 9
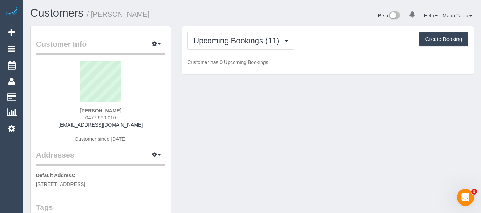
click at [247, 15] on div "Customers / Sue Spicer" at bounding box center [138, 14] width 227 height 15
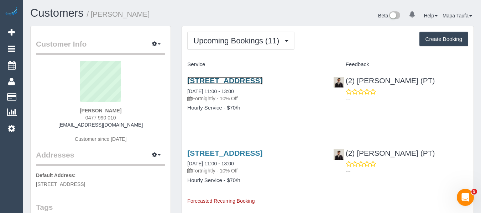
click at [248, 81] on link "22 Rose Street, Richmond, VIC 3121" at bounding box center [224, 81] width 75 height 8
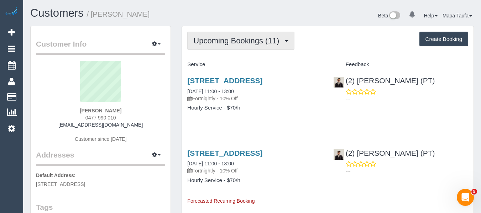
drag, startPoint x: 204, startPoint y: 38, endPoint x: 210, endPoint y: 59, distance: 21.7
click at [205, 38] on span "Upcoming Bookings (11)" at bounding box center [237, 40] width 89 height 9
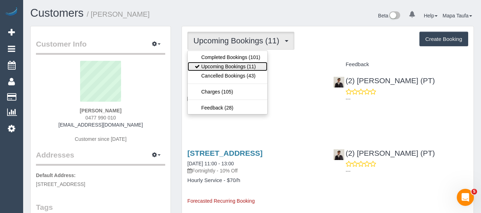
click at [210, 65] on link "Upcoming Bookings (11)" at bounding box center [228, 66] width 80 height 9
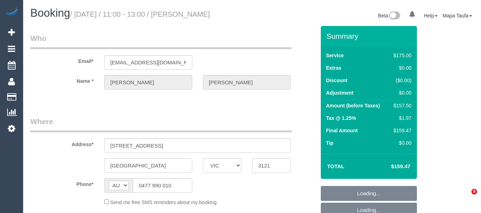
select select "VIC"
select select "150"
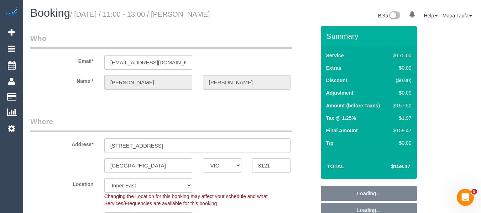
select select "object:857"
select select "string:stripe-pm_1FxktX2GScqysDRVeuj1XjjY"
select select "number:32"
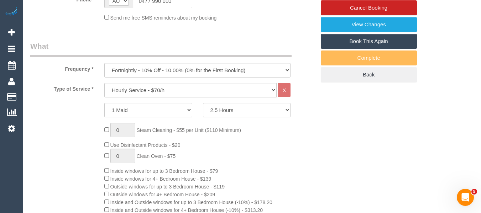
scroll to position [184, 0]
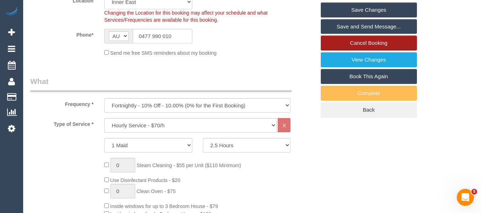
click at [382, 46] on link "Cancel Booking" at bounding box center [369, 43] width 96 height 15
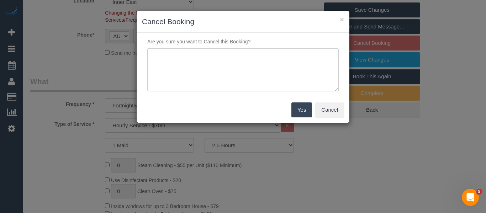
drag, startPoint x: 198, startPoint y: 46, endPoint x: 200, endPoint y: 57, distance: 11.2
click at [198, 48] on div "Are you sure you want to Cancel this Booking?" at bounding box center [243, 65] width 213 height 64
click at [200, 57] on textarea at bounding box center [243, 69] width 192 height 43
click at [220, 59] on textarea at bounding box center [243, 69] width 192 height 43
type textarea "service not needed via phone -MT"
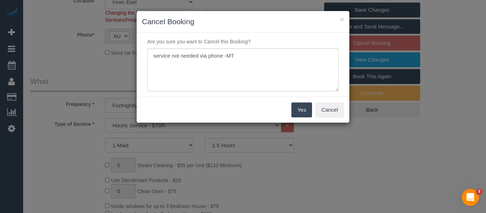
click at [298, 108] on button "Yes" at bounding box center [302, 110] width 21 height 15
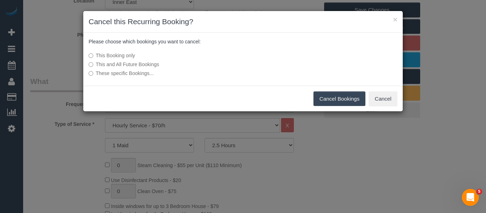
click at [330, 99] on button "Cancel Bookings" at bounding box center [340, 99] width 52 height 15
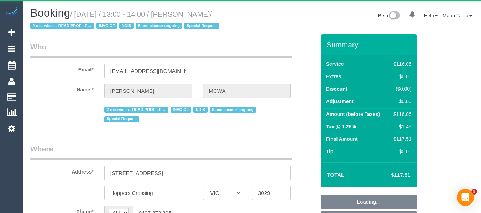
select select "VIC"
select select "number:28"
select select "number:14"
select select "number:19"
select select "number:36"
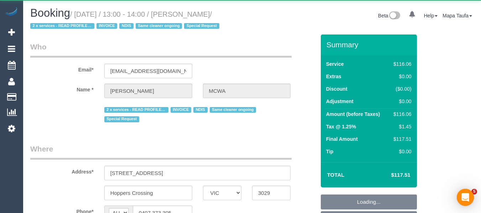
select select "number:35"
select select "number:12"
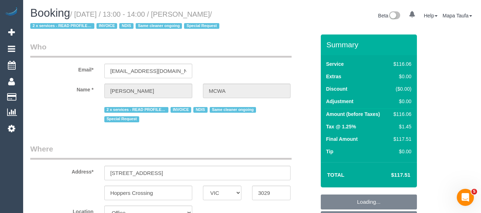
select select "object:803"
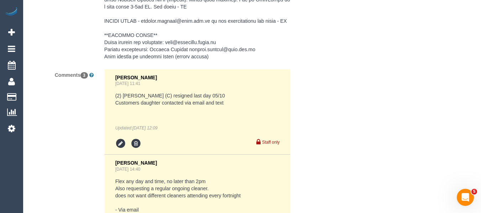
scroll to position [1459, 0]
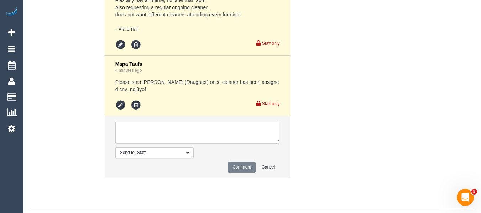
click at [207, 141] on textarea at bounding box center [197, 133] width 165 height 22
paste textarea "Daughter want the same cleaners for both profiles [PERSON_NAME] - happy to wait…"
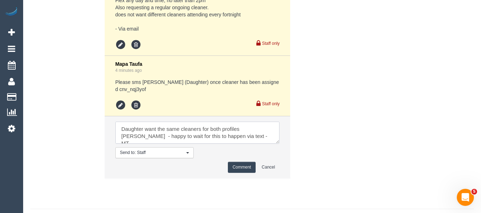
drag, startPoint x: 238, startPoint y: 148, endPoint x: 245, endPoint y: 149, distance: 6.8
click at [224, 144] on textarea at bounding box center [197, 133] width 165 height 22
type textarea "Daughter want the same cleaners for both profiles [PERSON_NAME] - happy to wait…"
click at [237, 173] on button "Comment" at bounding box center [242, 167] width 28 height 11
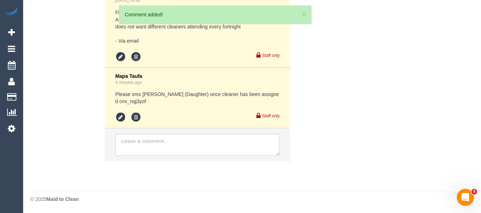
scroll to position [1520, 0]
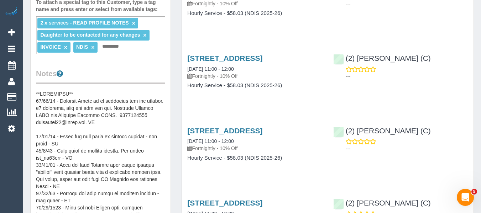
scroll to position [178, 0]
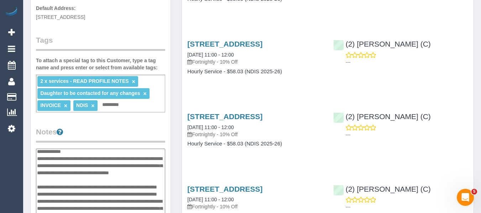
scroll to position [0, 0]
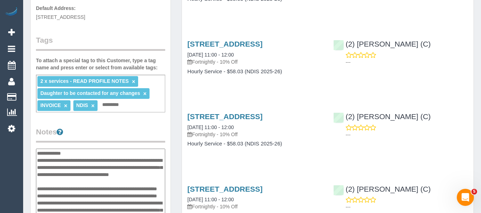
click at [78, 149] on textarea at bounding box center [100, 185] width 129 height 73
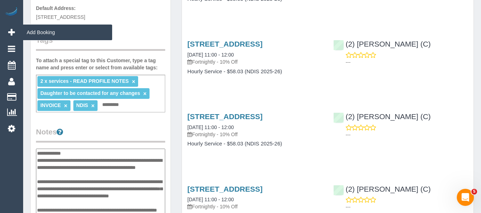
type textarea "**********"
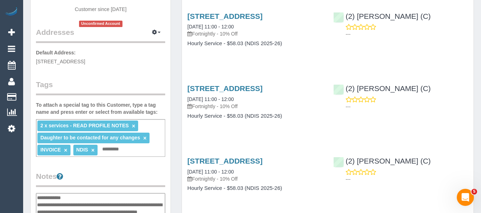
scroll to position [182, 0]
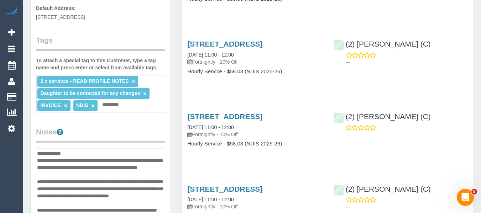
drag, startPoint x: 85, startPoint y: 167, endPoint x: 60, endPoint y: 155, distance: 28.0
click at [60, 155] on textarea at bounding box center [100, 185] width 129 height 73
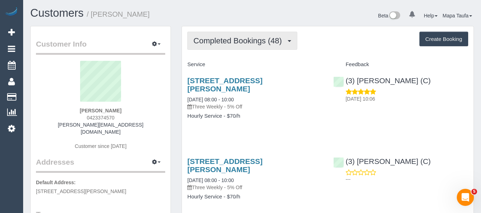
drag, startPoint x: 225, startPoint y: 45, endPoint x: 227, endPoint y: 52, distance: 7.3
click at [225, 45] on button "Completed Bookings (48)" at bounding box center [242, 41] width 110 height 18
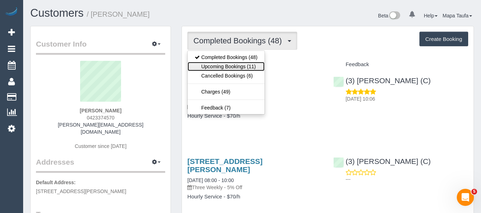
click at [228, 67] on link "Upcoming Bookings (11)" at bounding box center [226, 66] width 77 height 9
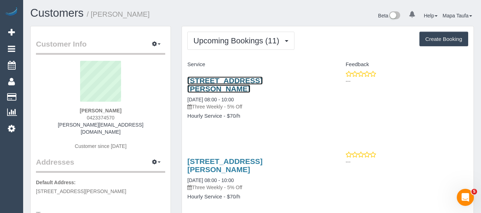
click at [234, 83] on link "[STREET_ADDRESS][PERSON_NAME]" at bounding box center [224, 85] width 75 height 16
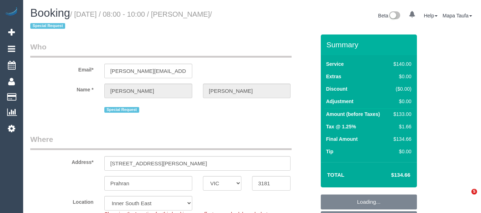
select select "VIC"
select select "number:29"
select select "number:16"
select select "number:19"
select select "number:23"
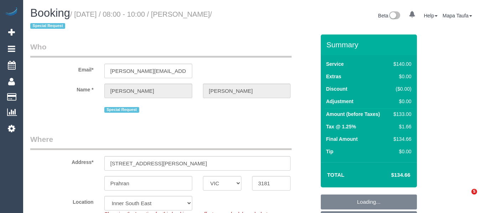
select select "number:34"
select select "number:11"
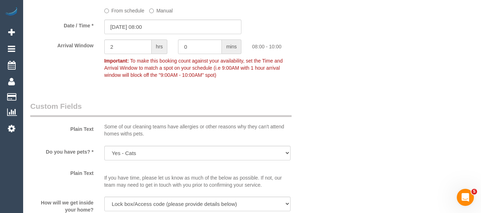
scroll to position [819, 0]
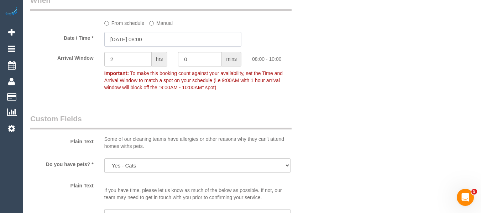
click at [156, 40] on input "[DATE] 08:00" at bounding box center [172, 39] width 137 height 15
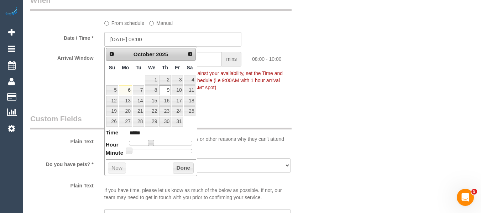
type input "[DATE] 09:00"
type input "*****"
type input "09/10/2025 10:00"
type input "*****"
drag, startPoint x: 149, startPoint y: 141, endPoint x: 155, endPoint y: 144, distance: 7.0
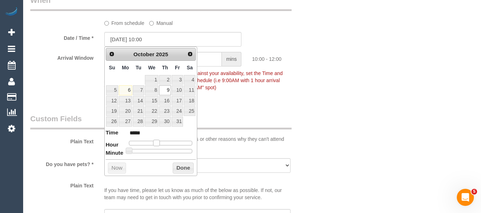
click at [155, 144] on span at bounding box center [156, 143] width 6 height 6
click at [191, 169] on button "Done" at bounding box center [183, 168] width 21 height 11
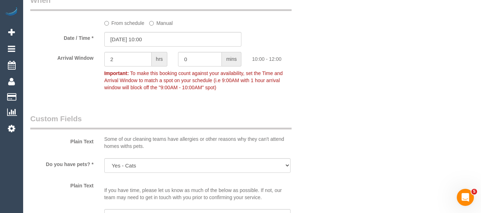
scroll to position [1263, 0]
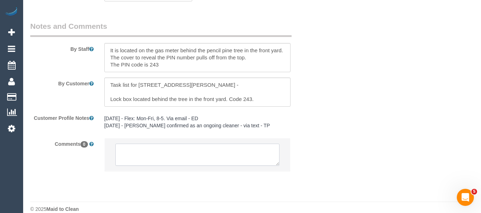
click at [190, 154] on textarea at bounding box center [197, 155] width 165 height 22
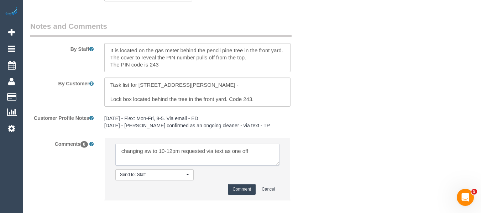
type textarea "changing aw to 10-12pm requested via text as one off"
click at [233, 186] on button "Comment" at bounding box center [242, 189] width 28 height 11
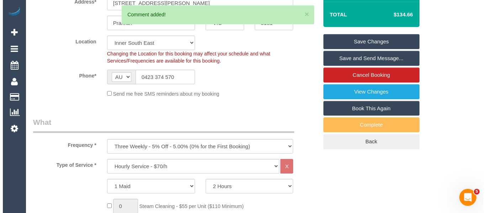
scroll to position [144, 0]
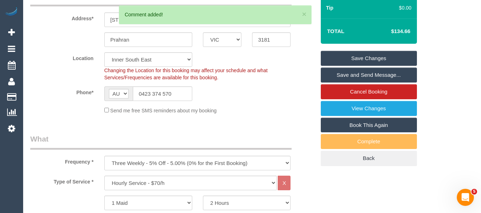
click at [387, 57] on link "Save Changes" at bounding box center [369, 58] width 96 height 15
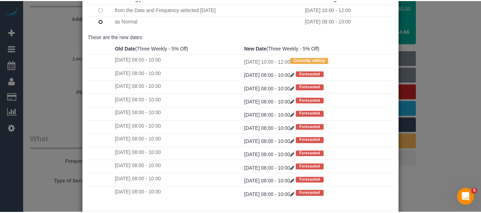
scroll to position [106, 0]
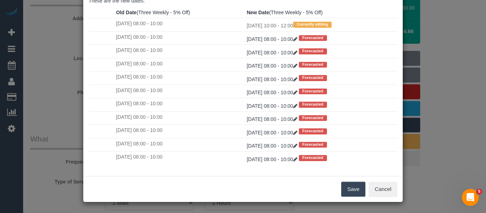
click at [355, 187] on button "Save" at bounding box center [353, 189] width 24 height 15
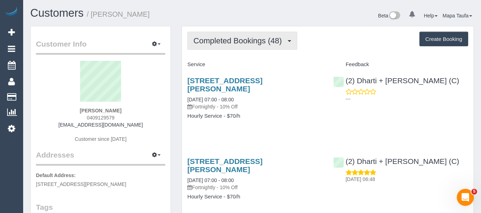
click at [246, 46] on button "Completed Bookings (48)" at bounding box center [242, 41] width 110 height 18
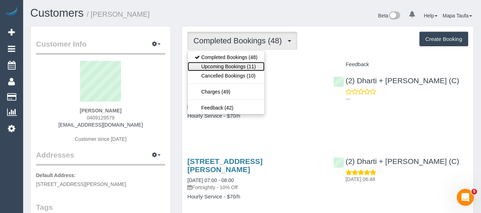
click at [241, 63] on link "Upcoming Bookings (11)" at bounding box center [226, 66] width 77 height 9
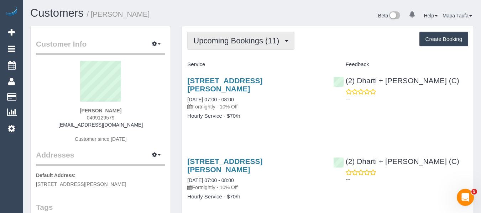
click at [262, 42] on span "Upcoming Bookings (11)" at bounding box center [237, 40] width 89 height 9
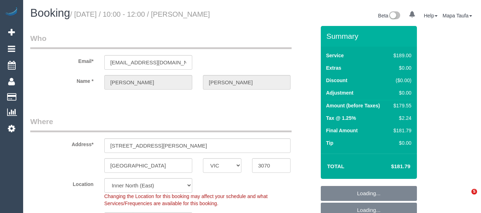
select select "VIC"
select select "number:29"
select select "number:14"
select select "number:19"
select select "number:22"
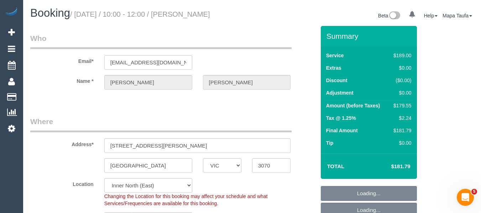
select select "number:12"
select select "string:stripe-pm_1RJnEE2GScqysDRVdqxWnpul"
select select "object:822"
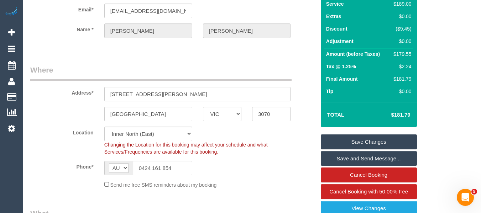
scroll to position [107, 0]
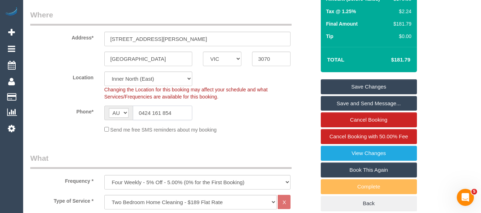
click at [164, 118] on input "0424 161 854" at bounding box center [162, 113] width 59 height 15
click at [163, 118] on input "0424 161 854" at bounding box center [162, 113] width 59 height 15
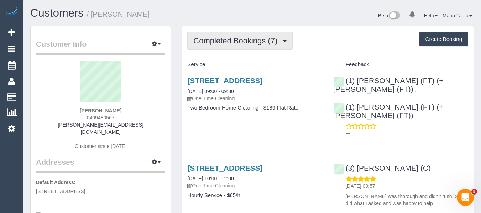
click at [219, 38] on span "Completed Bookings (7)" at bounding box center [237, 40] width 88 height 9
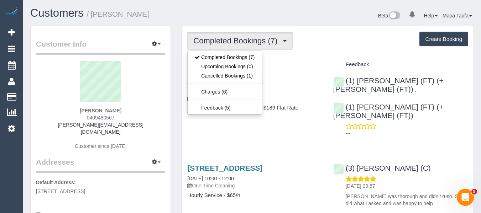
click at [301, 71] on div "[STREET_ADDRESS] [DATE] 09:00 - 09:30 One Time Cleaning Two Bedroom Home Cleani…" at bounding box center [255, 98] width 146 height 55
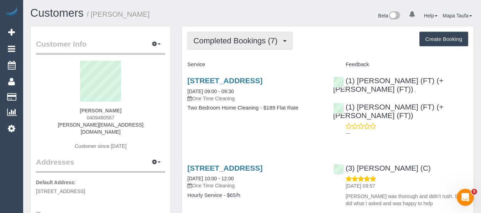
drag, startPoint x: 237, startPoint y: 24, endPoint x: 231, endPoint y: 41, distance: 18.3
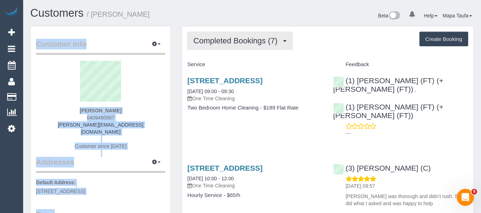
click at [231, 41] on span "Completed Bookings (7)" at bounding box center [237, 40] width 88 height 9
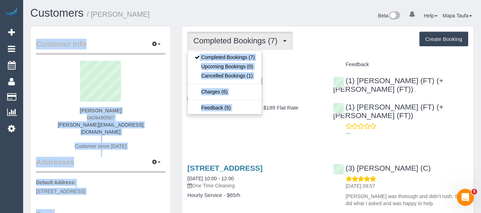
click at [313, 45] on div "Completed Bookings (7) Completed Bookings (7) Upcoming Bookings (0) Cancelled B…" at bounding box center [327, 41] width 281 height 18
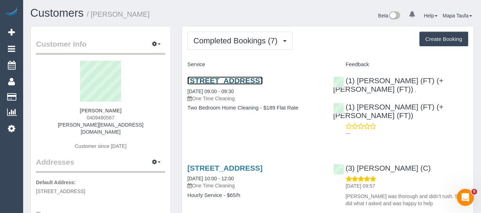
click at [215, 85] on link "22 Blandford Street, 14, West Footscray, VIC 3012" at bounding box center [224, 81] width 75 height 8
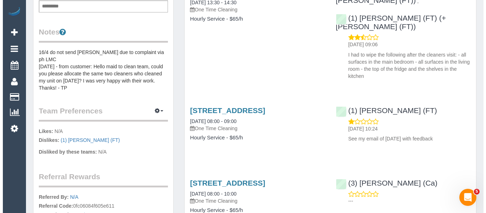
scroll to position [249, 0]
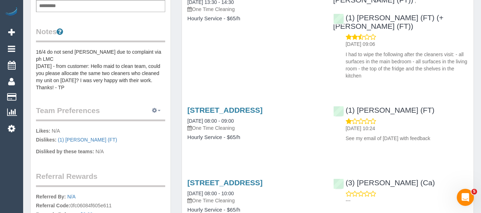
click at [151, 105] on button "button" at bounding box center [156, 110] width 18 height 11
click at [135, 119] on link "Manage Preferences" at bounding box center [134, 123] width 61 height 9
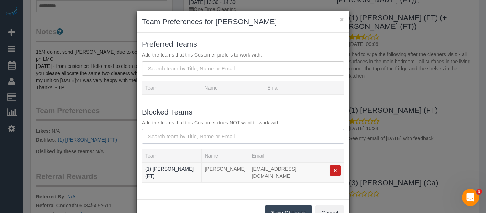
click at [172, 136] on input "text" at bounding box center [243, 136] width 202 height 15
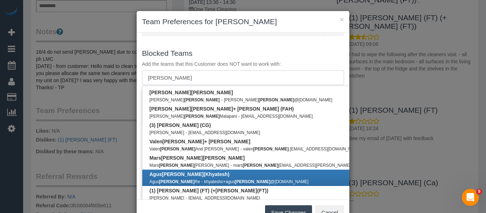
scroll to position [71, 0]
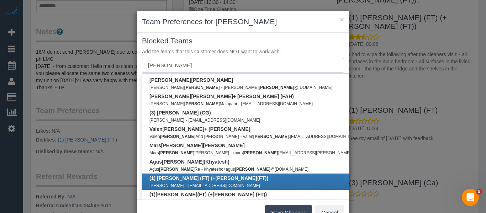
type input "tina"
click at [199, 181] on b "(1) Tony (FT) (+ Tina (FT))" at bounding box center [209, 179] width 119 height 6
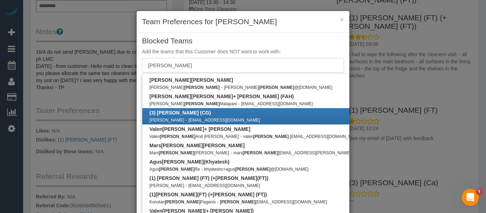
type input "tina"
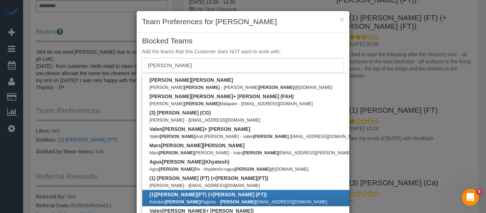
click at [216, 194] on link "(1) Tina (FT) (+Tony (FT)) Konstan tina Paganis - tina paganis22@gmail.com" at bounding box center [269, 198] width 255 height 16
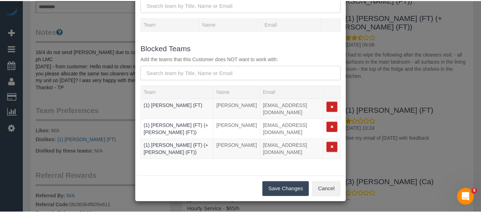
scroll to position [64, 0]
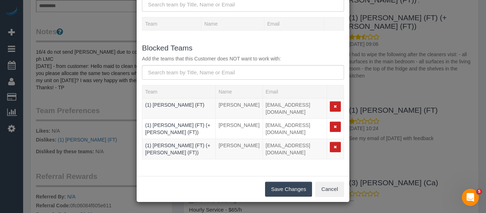
click at [288, 189] on button "Save Changes" at bounding box center [288, 189] width 47 height 15
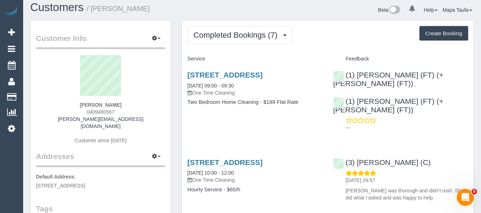
scroll to position [0, 0]
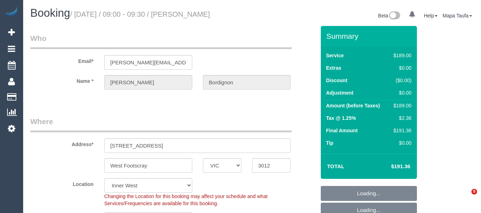
select select "VIC"
select select "object:674"
select select "string:stripe-pm_1SA0HJ2GScqysDRVJUglOE56"
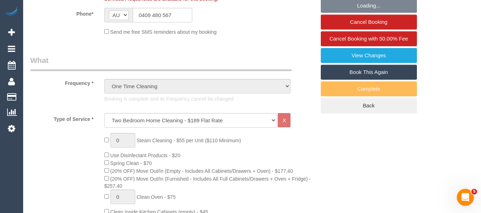
select select "number:27"
select select "number:14"
select select "number:19"
select select "number:24"
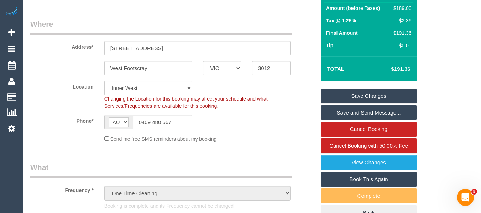
scroll to position [103, 0]
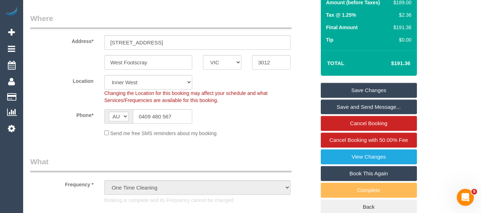
drag, startPoint x: 416, startPoint y: 60, endPoint x: 384, endPoint y: 65, distance: 32.1
click at [394, 61] on div "Total $191.36" at bounding box center [369, 63] width 96 height 25
copy table "Total $"
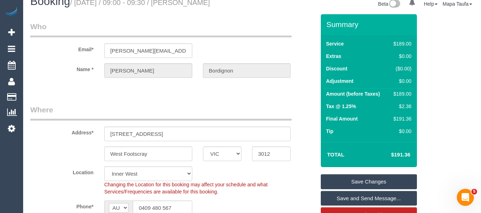
scroll to position [20, 0]
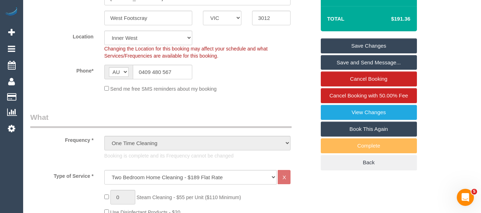
scroll to position [153, 0]
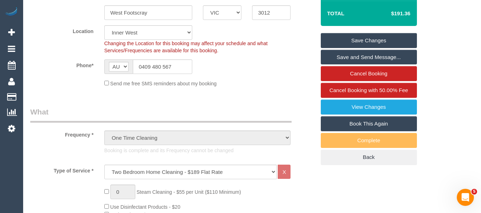
drag, startPoint x: 481, startPoint y: 40, endPoint x: 476, endPoint y: 68, distance: 28.1
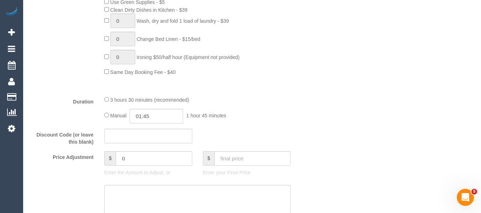
scroll to position [534, 0]
drag, startPoint x: 133, startPoint y: 157, endPoint x: 90, endPoint y: 155, distance: 43.5
click at [90, 155] on div "Price Adjustment $ 0 Enter the Amount to Adjust, or $ Enter your Final Price" at bounding box center [173, 166] width 296 height 28
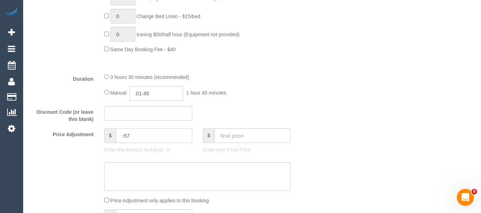
scroll to position [569, 0]
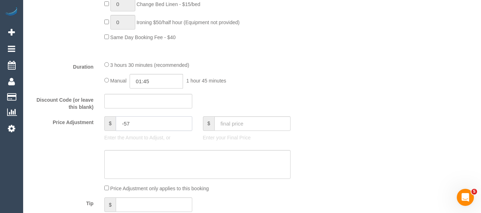
type input "-57"
click at [139, 159] on textarea at bounding box center [197, 164] width 187 height 29
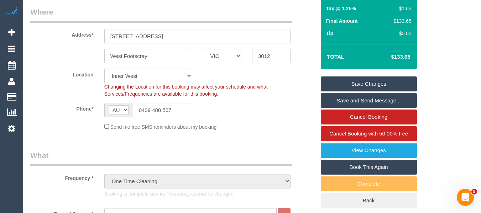
scroll to position [106, 0]
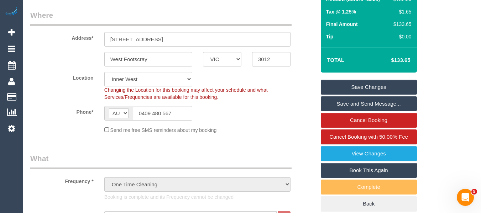
type textarea "discount for complaint - MT"
click at [388, 91] on link "Save Changes" at bounding box center [369, 87] width 96 height 15
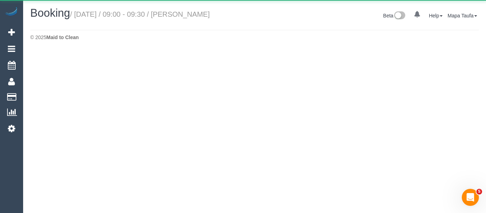
select select "VIC"
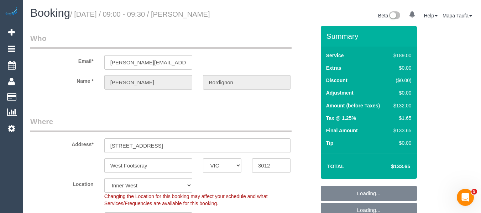
select select "object:2819"
select select "string:stripe-pm_1SA0HJ2GScqysDRVJUglOE56"
select select "number:27"
select select "number:14"
select select "number:19"
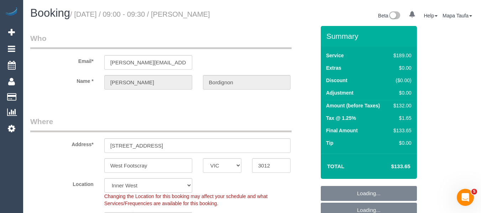
select select "number:24"
select select "object:2970"
drag, startPoint x: 210, startPoint y: 15, endPoint x: 40, endPoint y: 0, distance: 171.6
click at [186, 17] on small "/ [DATE] / 09:00 - 09:30 / [PERSON_NAME]" at bounding box center [140, 14] width 140 height 8
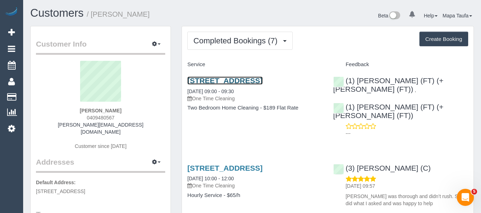
click at [214, 84] on link "[STREET_ADDRESS]" at bounding box center [224, 81] width 75 height 8
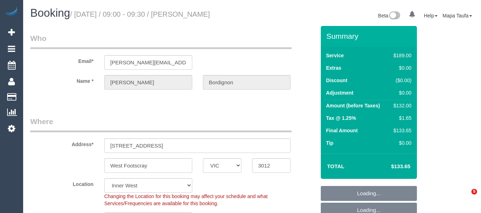
select select "VIC"
select select "object:836"
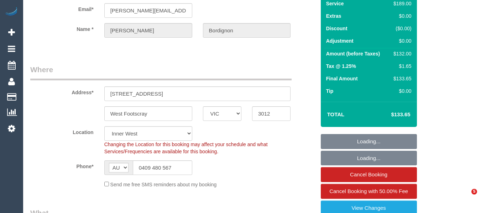
select select "string:stripe-pm_1SA0HJ2GScqysDRVJUglOE56"
select select "number:27"
select select "number:14"
select select "number:19"
select select "number:24"
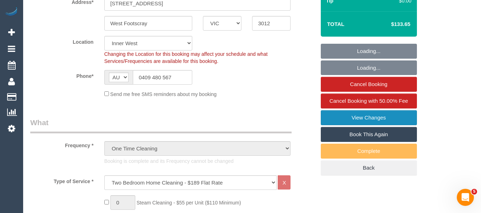
click at [356, 112] on link "View Changes" at bounding box center [369, 117] width 96 height 15
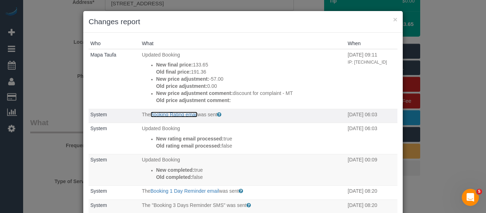
click at [169, 115] on link "Booking Rating email" at bounding box center [174, 115] width 47 height 6
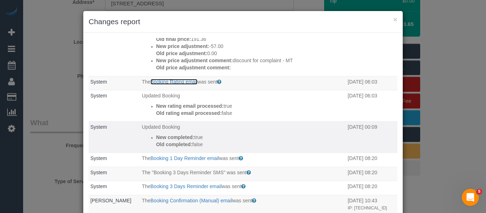
scroll to position [71, 0]
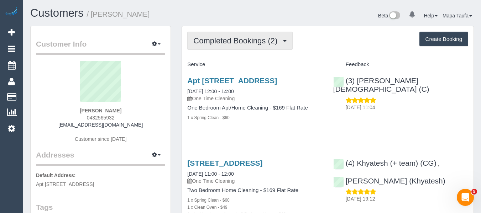
click at [206, 38] on span "Completed Bookings (2)" at bounding box center [237, 40] width 88 height 9
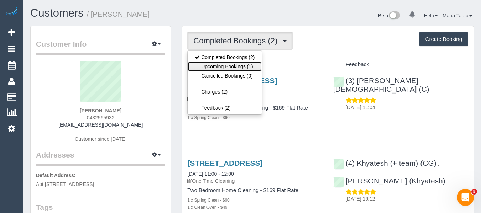
click at [220, 68] on link "Upcoming Bookings (1)" at bounding box center [225, 66] width 74 height 9
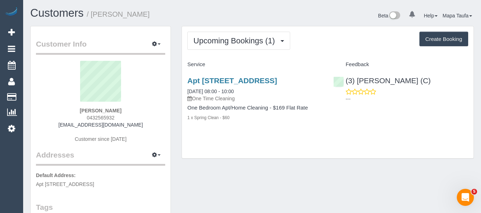
drag, startPoint x: 122, startPoint y: 119, endPoint x: 79, endPoint y: 119, distance: 43.4
click at [79, 119] on div "Hayden Manassa 0432565932 haydoss31@gmail.com Customer since 2022" at bounding box center [100, 105] width 129 height 89
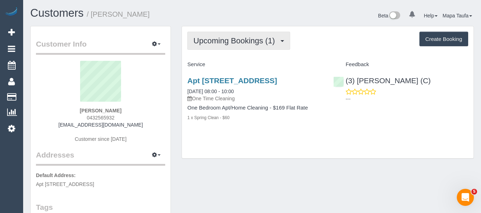
drag, startPoint x: 205, startPoint y: 35, endPoint x: 205, endPoint y: 39, distance: 4.0
click at [205, 35] on button "Upcoming Bookings (1)" at bounding box center [238, 41] width 103 height 18
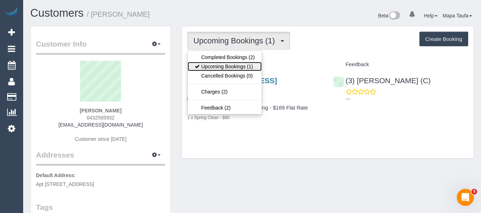
click at [220, 67] on link "Upcoming Bookings (1)" at bounding box center [225, 66] width 74 height 9
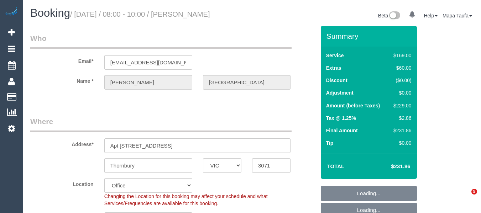
select select "VIC"
select select "string:stripe-pm_1R8SoF2GScqysDRVPToBlbHv"
select select "number:28"
select select "number:14"
select select "number:19"
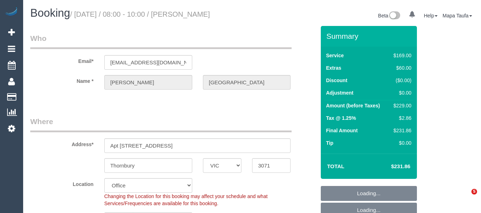
select select "number:25"
select select "number:35"
select select "number:26"
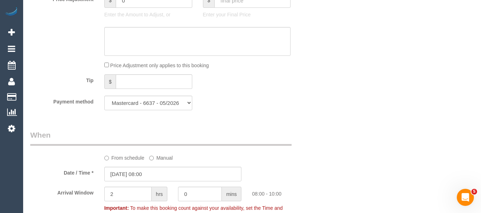
scroll to position [783, 0]
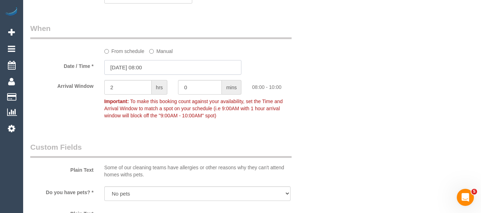
click at [145, 71] on input "[DATE] 08:00" at bounding box center [172, 67] width 137 height 15
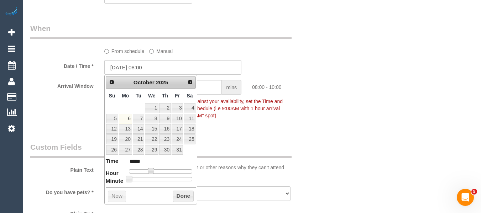
type input "[DATE] 07:00"
type input "*****"
type input "[DATE] 08:00"
type input "*****"
type input "[DATE] 09:00"
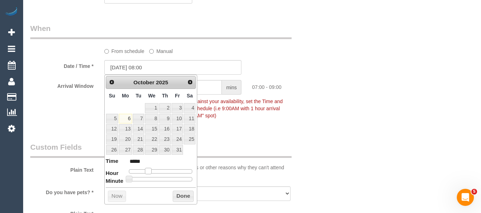
type input "*****"
type input "[DATE] 10:00"
type input "*****"
type input "[DATE] 11:00"
type input "*****"
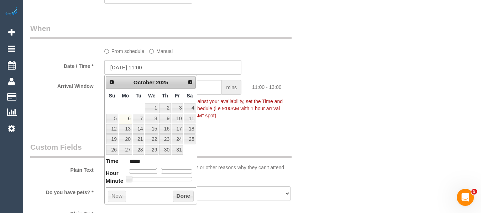
type input "[DATE] 12:00"
type input "*****"
type input "06/10/2025 13:00"
type input "*****"
type input "06/10/2025 14:00"
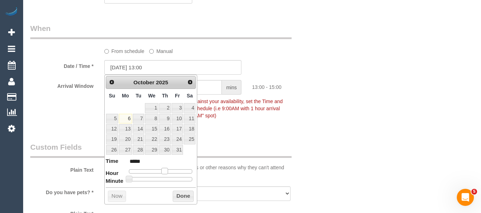
type input "*****"
drag, startPoint x: 147, startPoint y: 170, endPoint x: 167, endPoint y: 175, distance: 20.9
click at [167, 175] on dl "Time ***** Hour Minute Second Millisecond Microsecond Time Zone ***** ***** ***…" at bounding box center [151, 169] width 90 height 25
type input "06/10/2025 15:00"
type input "*****"
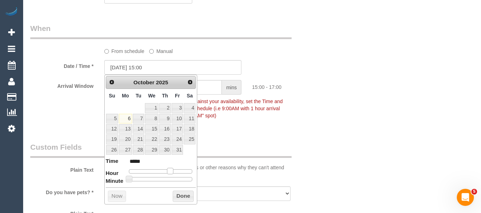
click at [170, 171] on span at bounding box center [170, 171] width 6 height 6
click at [180, 197] on button "Done" at bounding box center [183, 196] width 21 height 11
click at [178, 192] on button "Done" at bounding box center [183, 196] width 21 height 11
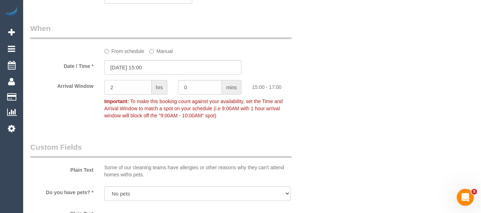
click at [87, 87] on div "Arrival Window 2 hrs 0 mins 15:00 - 17:00 Important: To make this booking count…" at bounding box center [173, 101] width 296 height 42
click at [128, 87] on input "1" at bounding box center [127, 87] width 47 height 15
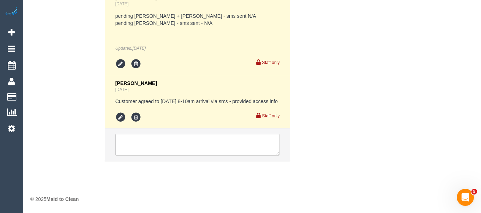
scroll to position [1704, 0]
type input "1"
click at [160, 135] on textarea at bounding box center [197, 145] width 165 height 22
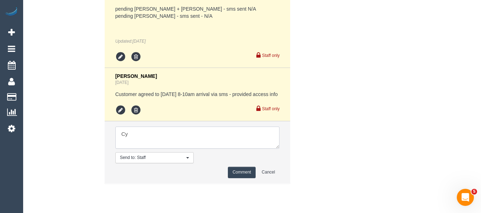
type textarea "C"
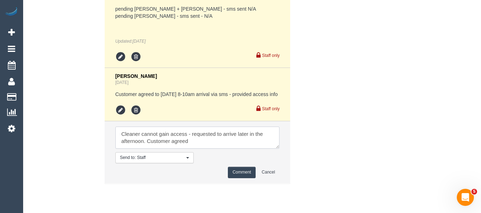
click at [210, 146] on textarea at bounding box center [197, 138] width 165 height 22
type textarea "Cleaner cannot gain access - requested to arrive later in the afternoon. Custom…"
click at [235, 177] on button "Comment" at bounding box center [242, 172] width 28 height 11
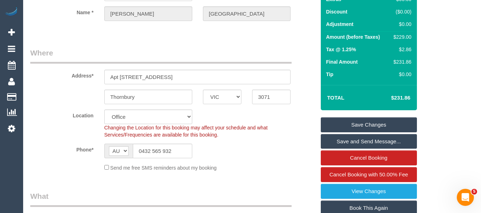
scroll to position [76, 0]
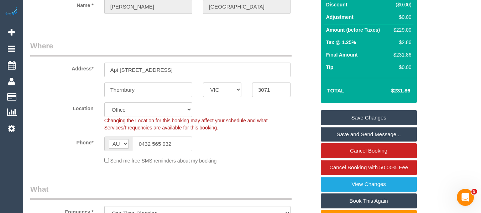
click at [376, 118] on link "Save Changes" at bounding box center [369, 117] width 96 height 15
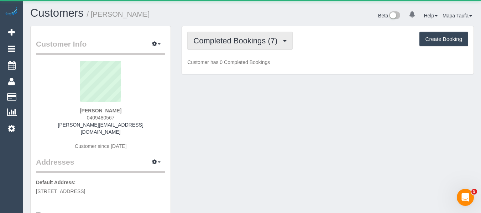
click at [234, 39] on span "Completed Bookings (7)" at bounding box center [237, 40] width 88 height 9
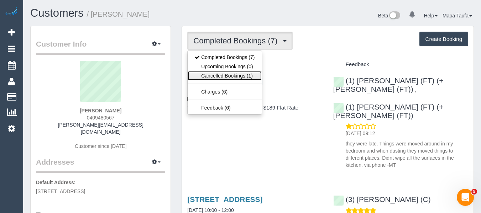
click at [234, 73] on link "Cancelled Bookings (1)" at bounding box center [225, 75] width 74 height 9
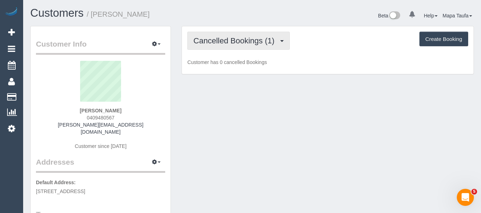
drag, startPoint x: 247, startPoint y: 39, endPoint x: 237, endPoint y: 52, distance: 16.2
click at [246, 38] on span "Cancelled Bookings (1)" at bounding box center [235, 40] width 84 height 9
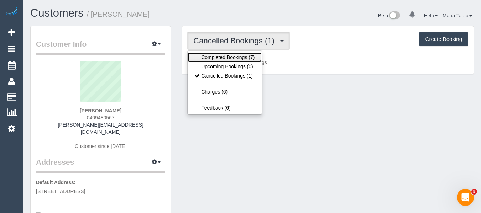
click at [236, 57] on link "Completed Bookings (7)" at bounding box center [225, 57] width 74 height 9
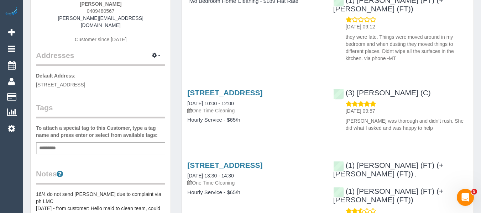
scroll to position [36, 0]
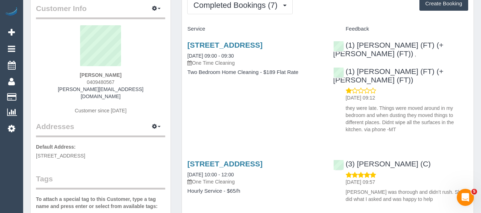
click at [267, 109] on div "[STREET_ADDRESS] [DATE] 09:00 - 09:30 One Time Cleaning Two Bedroom Home Cleani…" at bounding box center [328, 85] width 292 height 101
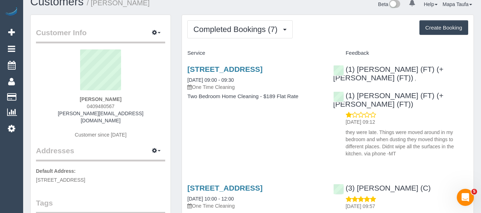
scroll to position [0, 0]
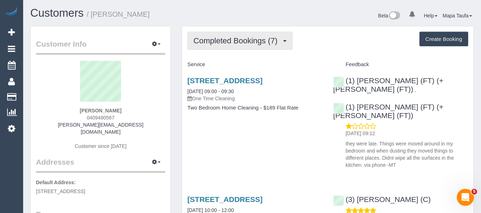
click at [210, 41] on span "Completed Bookings (7)" at bounding box center [237, 40] width 88 height 9
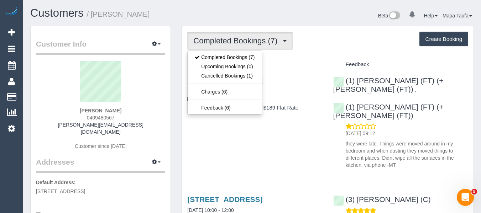
drag, startPoint x: 236, startPoint y: 140, endPoint x: 226, endPoint y: 113, distance: 28.6
click at [235, 136] on div "[STREET_ADDRESS] [DATE] 09:00 - 09:30 One Time Cleaning Two Bedroom Home Cleani…" at bounding box center [328, 121] width 292 height 101
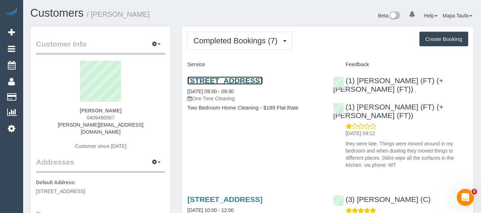
click at [209, 84] on link "[STREET_ADDRESS]" at bounding box center [224, 81] width 75 height 8
click at [363, 48] on div "Completed Bookings (7) Completed Bookings (7) Upcoming Bookings (0) Cancelled B…" at bounding box center [327, 41] width 281 height 18
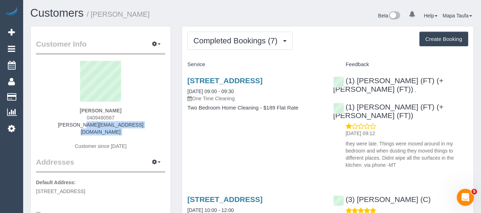
drag, startPoint x: 138, startPoint y: 127, endPoint x: 58, endPoint y: 125, distance: 80.1
click at [56, 126] on div "[PERSON_NAME] 0409480567 [PERSON_NAME][EMAIL_ADDRESS][DOMAIN_NAME] Customer sin…" at bounding box center [100, 109] width 129 height 96
copy div "[PERSON_NAME][EMAIL_ADDRESS][DOMAIN_NAME]"
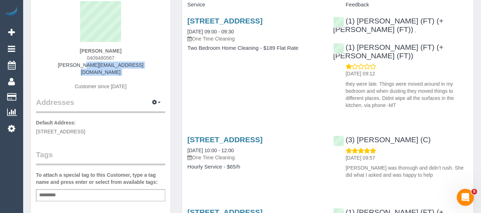
scroll to position [71, 0]
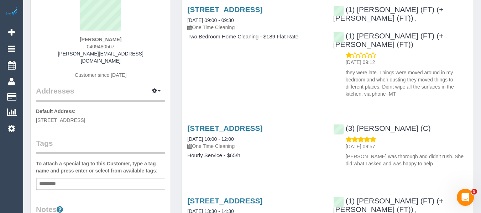
click at [75, 179] on div "Add a tag" at bounding box center [100, 184] width 129 height 12
type input "**********"
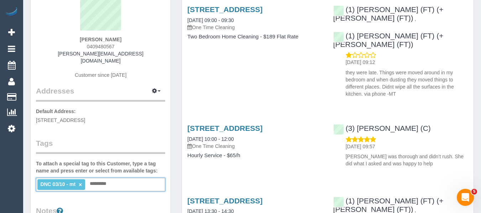
click at [80, 182] on link "×" at bounding box center [80, 185] width 3 height 6
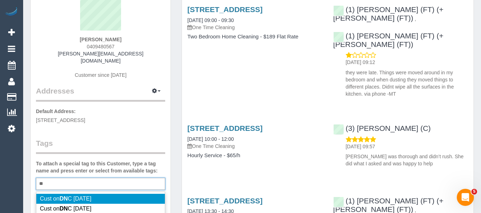
type input "*"
type input "**********"
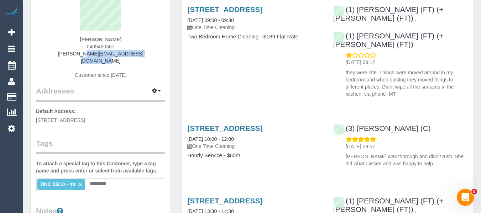
drag, startPoint x: 106, startPoint y: 53, endPoint x: 67, endPoint y: 54, distance: 39.6
click at [63, 54] on div "Lucinda Bordignon 0409480567 lucinda.bordignon12@gmail.com Customer since 2023" at bounding box center [100, 38] width 129 height 96
copy link "lucinda.bordignon12@gmail.com"
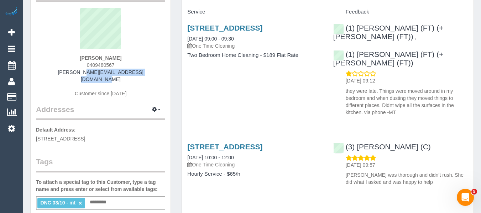
scroll to position [36, 0]
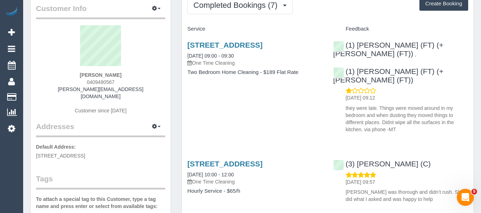
drag, startPoint x: 143, startPoint y: 72, endPoint x: 130, endPoint y: 71, distance: 12.9
click at [139, 72] on div "Lucinda Bordignon 0409480567 lucinda.bordignon12@gmail.com Customer since 2023" at bounding box center [100, 73] width 129 height 96
drag, startPoint x: 124, startPoint y: 71, endPoint x: 58, endPoint y: 75, distance: 66.0
click at [60, 72] on div "Lucinda Bordignon 0409480567 lucinda.bordignon12@gmail.com Customer since 2023" at bounding box center [100, 73] width 129 height 96
drag, startPoint x: 97, startPoint y: 76, endPoint x: 69, endPoint y: 79, distance: 28.3
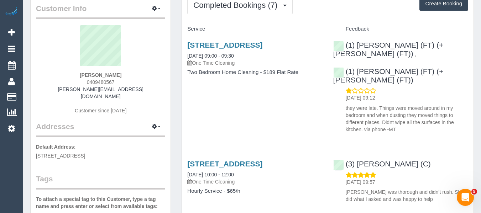
click at [71, 76] on div "Lucinda Bordignon 0409480567 lucinda.bordignon12@gmail.com Customer since 2023" at bounding box center [100, 73] width 129 height 96
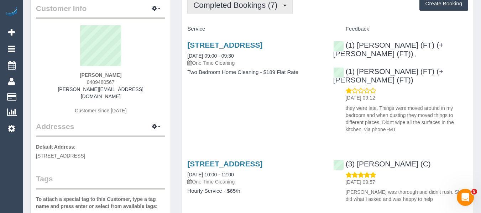
copy strong "Lucinda Bordignon"
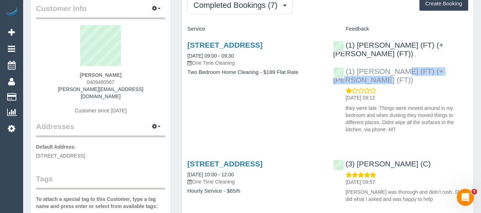
drag, startPoint x: 419, startPoint y: 67, endPoint x: 358, endPoint y: 63, distance: 61.3
click at [358, 63] on div "(1) Tina (FT) (+Tony (FT)) , (1) Tony (FT) (+Tina (FT)) 06/10/2025 09:12 they w…" at bounding box center [401, 85] width 146 height 101
copy link "Tony (FT) (+Tina (FT))"
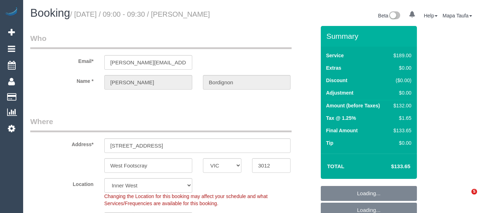
select select "VIC"
select select "string:stripe-pm_1SA0HJ2GScqysDRVJUglOE56"
select select "number:27"
select select "number:14"
select select "number:19"
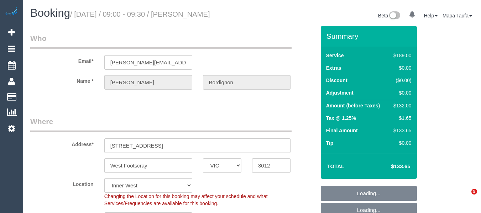
select select "number:24"
select select "object:1491"
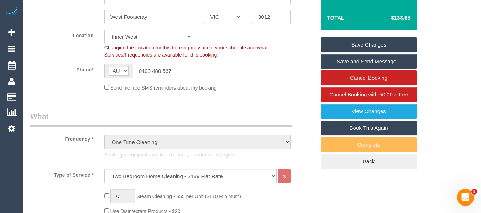
scroll to position [132, 0]
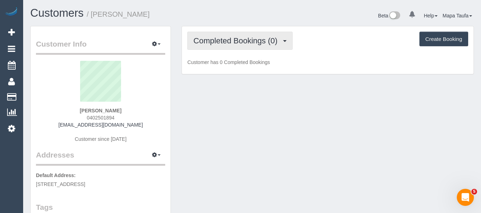
drag, startPoint x: 255, startPoint y: 41, endPoint x: 247, endPoint y: 51, distance: 12.7
click at [253, 42] on span "Completed Bookings (0)" at bounding box center [237, 40] width 88 height 9
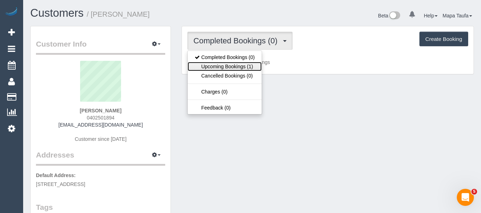
drag, startPoint x: 239, startPoint y: 63, endPoint x: 266, endPoint y: 62, distance: 26.7
click at [239, 63] on link "Upcoming Bookings (1)" at bounding box center [225, 66] width 74 height 9
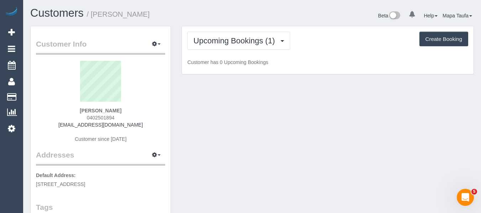
click at [324, 42] on div "Upcoming Bookings (1) Completed Bookings (0) Upcoming Bookings (1) Cancelled Bo…" at bounding box center [327, 41] width 281 height 18
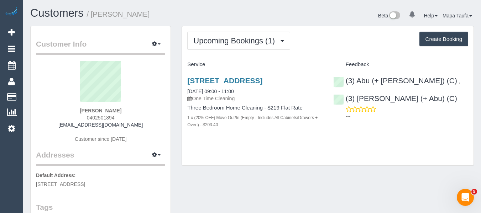
drag, startPoint x: 315, startPoint y: 81, endPoint x: 241, endPoint y: 74, distance: 73.7
click at [187, 79] on div "[STREET_ADDRESS] [DATE] 09:00 - 11:00 One Time Cleaning Three Bedroom Home Clea…" at bounding box center [255, 107] width 146 height 72
copy link "[STREET_ADDRESS]"
click at [322, 43] on div "Upcoming Bookings (1) Completed Bookings (0) Upcoming Bookings (1) Cancelled Bo…" at bounding box center [327, 41] width 281 height 18
drag, startPoint x: 122, startPoint y: 116, endPoint x: 69, endPoint y: 119, distance: 52.4
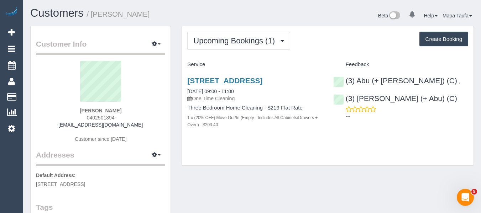
click at [73, 112] on div "[PERSON_NAME] 0402501894 [EMAIL_ADDRESS][DOMAIN_NAME] Customer since [DATE]" at bounding box center [100, 105] width 129 height 89
click at [139, 111] on div "[PERSON_NAME] 0402501894 [EMAIL_ADDRESS][DOMAIN_NAME] Customer since [DATE]" at bounding box center [100, 105] width 129 height 89
drag, startPoint x: 127, startPoint y: 114, endPoint x: 120, endPoint y: 118, distance: 8.3
click at [121, 118] on div "Sarah Leeming 0402501894 sleeming7@gmail.com Customer since 2025" at bounding box center [100, 105] width 129 height 89
click at [122, 116] on div "Sarah Leeming 0402501894 sleeming7@gmail.com Customer since 2025" at bounding box center [100, 105] width 129 height 89
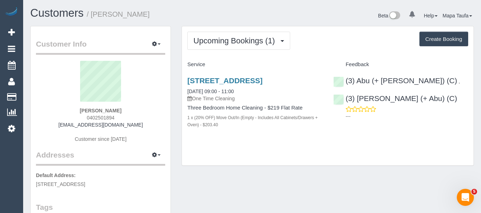
click at [128, 118] on div "Sarah Leeming 0402501894 sleeming7@gmail.com Customer since 2025" at bounding box center [100, 105] width 129 height 89
drag, startPoint x: 121, startPoint y: 118, endPoint x: 78, endPoint y: 120, distance: 42.8
click at [77, 118] on div "Sarah Leeming 0402501894 sleeming7@gmail.com Customer since 2025" at bounding box center [100, 105] width 129 height 89
copy span "0402501894"
click at [360, 83] on link "(3) Abu (+ [PERSON_NAME]) (C)" at bounding box center [395, 81] width 124 height 8
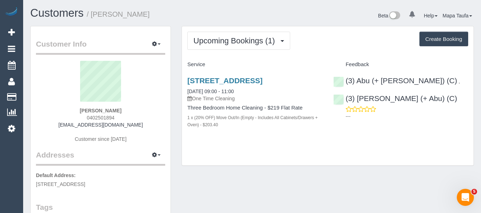
click at [325, 149] on div "Upcoming Bookings (1) Completed Bookings (0) Upcoming Bookings (1) Cancelled Bo…" at bounding box center [328, 96] width 292 height 140
drag, startPoint x: 79, startPoint y: 119, endPoint x: 67, endPoint y: 124, distance: 13.3
click at [69, 123] on div "Sarah Leeming 0402501894 sleeming7@gmail.com Customer since 2025" at bounding box center [100, 105] width 129 height 89
click at [138, 118] on div "Sarah Leeming 0402501894 sleeming7@gmail.com Customer since 2025" at bounding box center [100, 105] width 129 height 89
drag, startPoint x: 123, startPoint y: 118, endPoint x: 79, endPoint y: 120, distance: 44.2
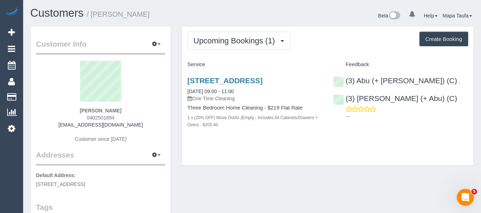
click at [79, 120] on div "Sarah Leeming 0402501894 sleeming7@gmail.com Customer since 2025" at bounding box center [100, 105] width 129 height 89
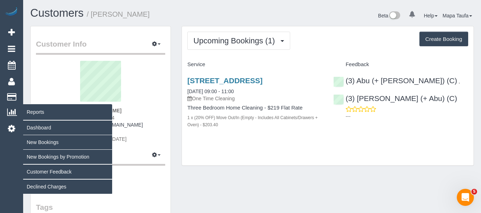
copy span "0402501894"
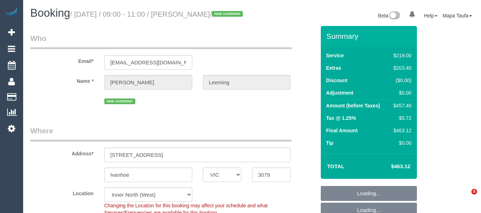
select select "VIC"
select select "number:28"
select select "number:17"
select select "number:19"
select select "number:22"
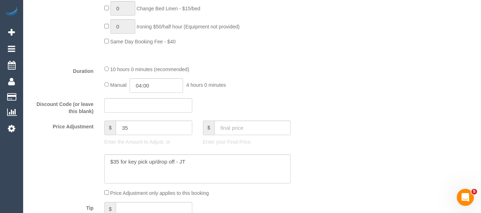
scroll to position [555, 0]
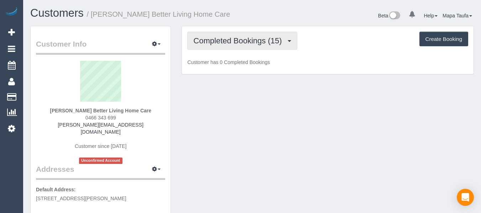
drag, startPoint x: 238, startPoint y: 42, endPoint x: 233, endPoint y: 67, distance: 25.6
click at [238, 43] on button "Completed Bookings (15)" at bounding box center [242, 41] width 110 height 18
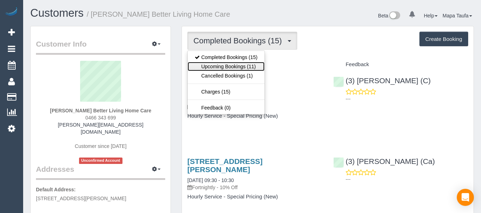
click at [231, 71] on link "Upcoming Bookings (11)" at bounding box center [226, 66] width 77 height 9
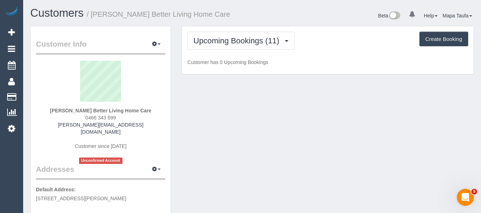
click at [308, 50] on div "Upcoming Bookings (11) Completed Bookings (15) Upcoming Bookings (11) Cancelled…" at bounding box center [327, 41] width 281 height 18
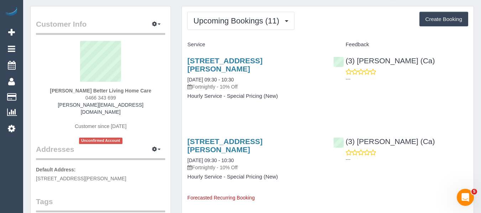
scroll to position [36, 0]
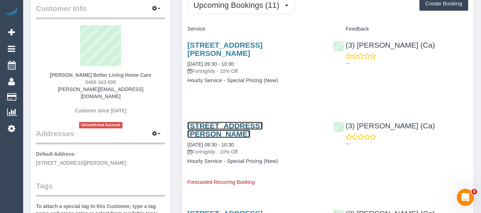
click at [245, 125] on link "6 Cantala Avenue, Rosanna, VIC 3084" at bounding box center [224, 130] width 75 height 16
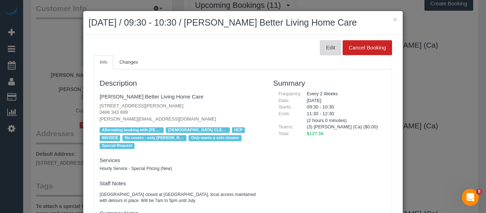
click at [330, 55] on button "Edit" at bounding box center [330, 47] width 21 height 15
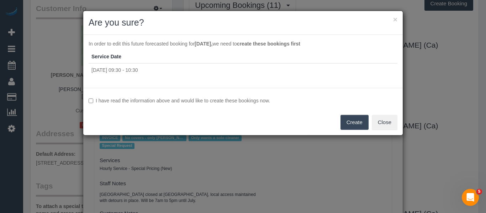
click at [111, 98] on label "I have read the information above and would like to create these bookings now." at bounding box center [243, 100] width 309 height 7
click at [346, 132] on div "I have read the information above and would like to create these bookings now. …" at bounding box center [243, 111] width 320 height 47
click at [354, 121] on button "Create" at bounding box center [355, 122] width 28 height 15
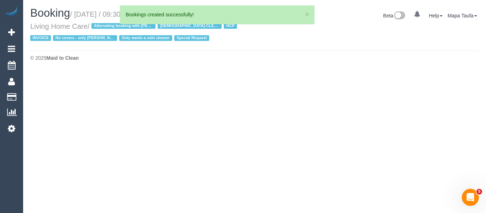
select select "VIC"
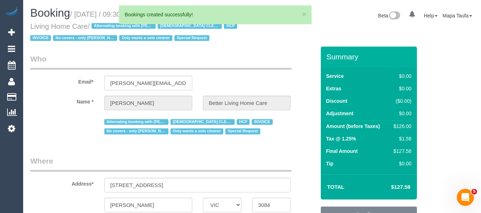
select select "object:1681"
select select "string:AU"
select select "120"
select select "number:28"
select select "number:14"
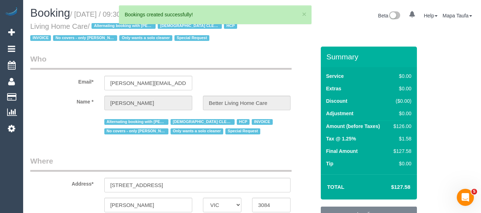
select select "number:19"
select select "number:25"
select select "number:35"
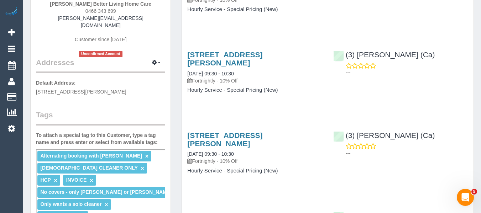
scroll to position [36, 0]
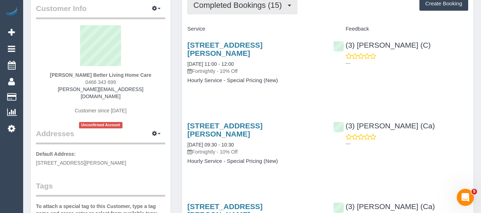
click at [230, 14] on button "Completed Bookings (15)" at bounding box center [242, 5] width 110 height 18
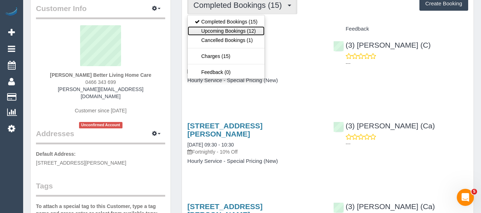
click at [232, 35] on link "Upcoming Bookings (12)" at bounding box center [226, 30] width 77 height 9
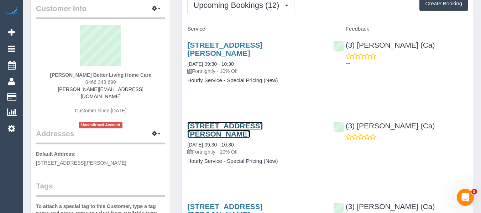
click at [215, 122] on link "6 Cantala Avenue, Rosanna, VIC 3084" at bounding box center [224, 130] width 75 height 16
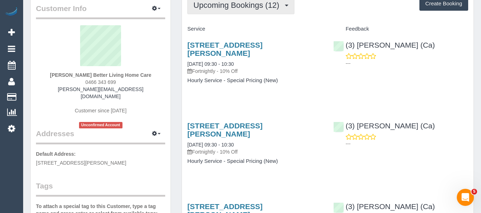
click at [261, 14] on button "Upcoming Bookings (12)" at bounding box center [240, 5] width 107 height 18
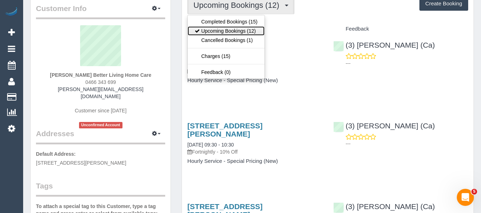
click at [239, 36] on link "Upcoming Bookings (12)" at bounding box center [226, 30] width 77 height 9
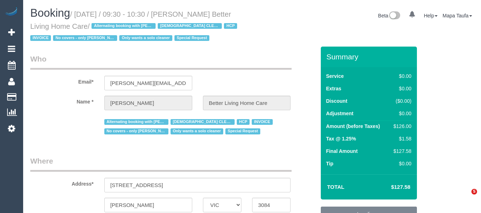
select select "VIC"
select select "120"
select select "number:28"
select select "number:14"
select select "number:19"
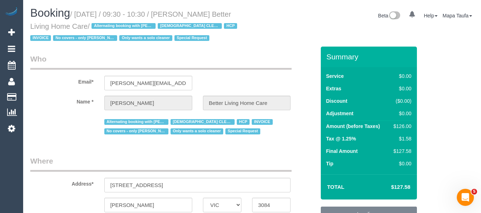
select select "number:25"
select select "number:35"
select select "object:1560"
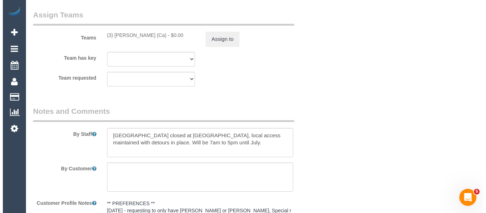
scroll to position [961, 0]
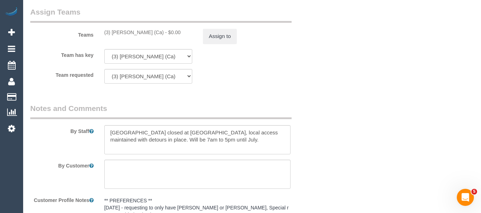
click at [111, 36] on div "(3) [PERSON_NAME] (Ca) - $0.00" at bounding box center [148, 32] width 88 height 7
click at [212, 44] on button "Assign to" at bounding box center [220, 36] width 34 height 15
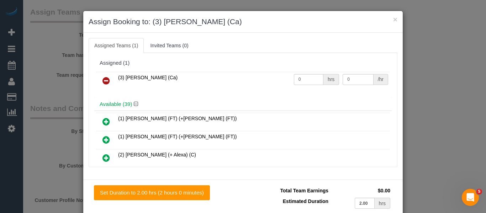
click at [98, 79] on link at bounding box center [106, 81] width 17 height 14
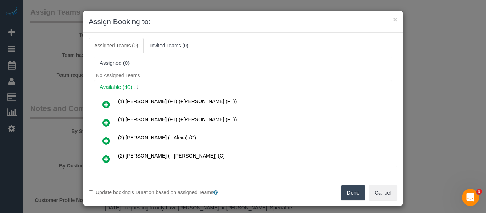
click at [342, 191] on button "Done" at bounding box center [353, 193] width 25 height 15
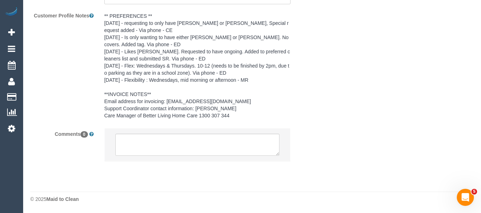
scroll to position [1158, 0]
click at [166, 143] on textarea at bounding box center [197, 145] width 165 height 22
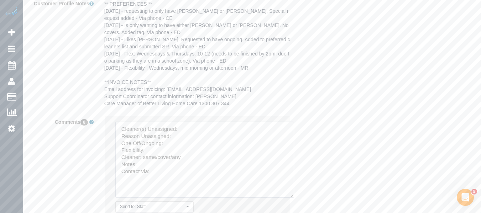
drag, startPoint x: 286, startPoint y: 184, endPoint x: 250, endPoint y: 183, distance: 36.3
click at [291, 198] on textarea at bounding box center [204, 160] width 179 height 76
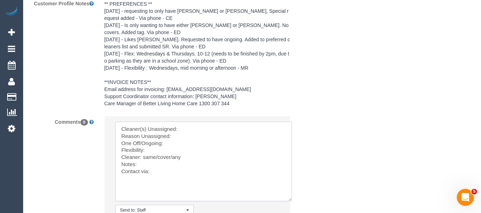
click at [201, 138] on textarea at bounding box center [203, 162] width 177 height 80
paste textarea "Melissa Alampi (Ca)"
click at [192, 151] on textarea at bounding box center [203, 162] width 177 height 80
click at [189, 154] on textarea at bounding box center [203, 162] width 177 height 80
click at [180, 160] on textarea at bounding box center [203, 162] width 177 height 80
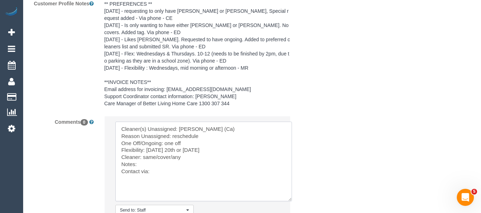
click at [227, 162] on textarea at bounding box center [203, 162] width 177 height 80
drag, startPoint x: 150, startPoint y: 169, endPoint x: 144, endPoint y: 169, distance: 5.7
click at [144, 169] on textarea at bounding box center [203, 162] width 177 height 80
click at [190, 186] on textarea at bounding box center [203, 162] width 177 height 80
click at [160, 176] on textarea at bounding box center [203, 162] width 177 height 80
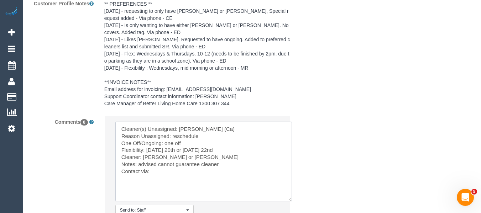
click at [156, 188] on textarea at bounding box center [203, 162] width 177 height 80
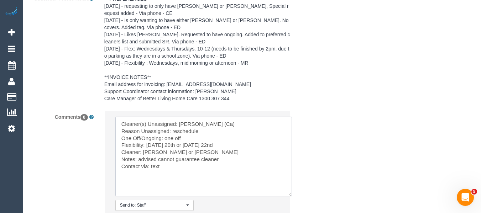
scroll to position [1193, 0]
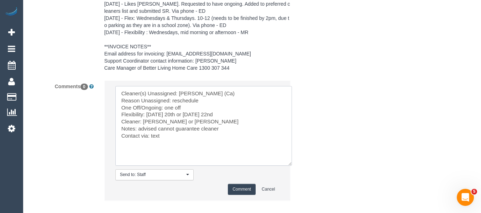
type textarea "Cleaner(s) Unassigned: Melissa Alampi (Ca) Reason Unassigned: reschedule One Of…"
click at [242, 195] on button "Comment" at bounding box center [242, 189] width 28 height 11
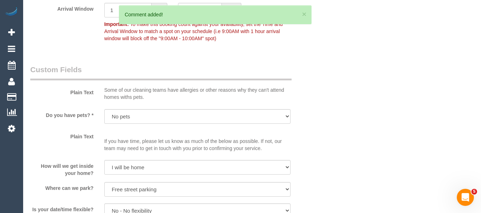
scroll to position [600, 0]
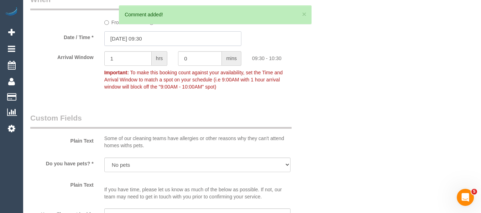
click at [202, 46] on input "24/10/2025 09:30" at bounding box center [172, 38] width 137 height 15
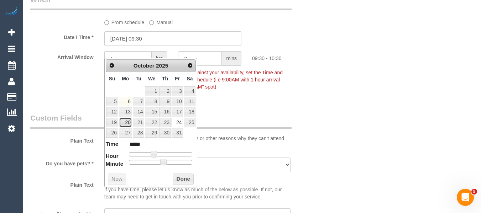
click at [126, 124] on link "20" at bounding box center [125, 123] width 13 height 10
type input "20/10/2025 09:30"
drag, startPoint x: 452, startPoint y: 127, endPoint x: 478, endPoint y: 114, distance: 28.7
click at [455, 126] on div "Who Email* vasantha.betterlivinghc@fake.com Name * Mrs Vasantha Ragunathan Bett…" at bounding box center [252, 167] width 444 height 1441
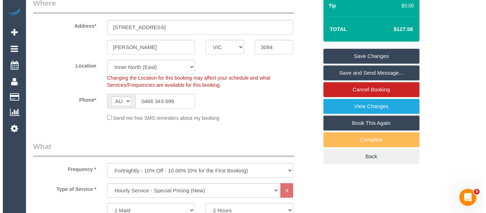
scroll to position [131, 0]
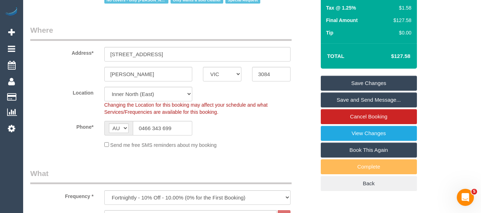
click at [359, 91] on link "Save Changes" at bounding box center [369, 83] width 96 height 15
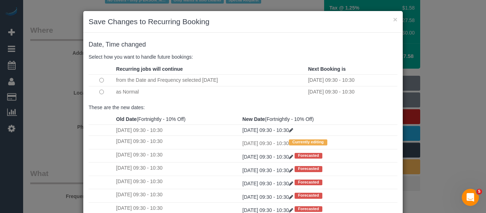
click at [101, 91] on td at bounding box center [102, 92] width 26 height 12
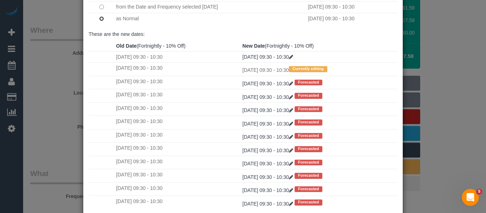
scroll to position [106, 0]
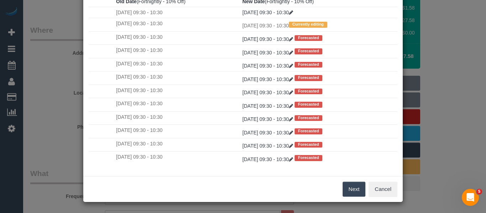
click at [346, 192] on button "Next" at bounding box center [354, 189] width 23 height 15
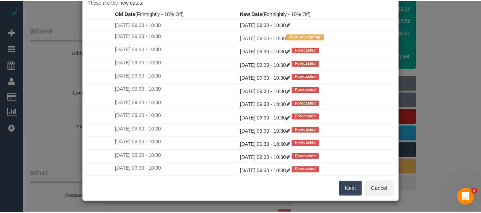
scroll to position [0, 0]
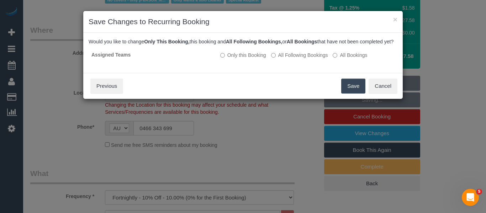
click at [346, 94] on button "Save" at bounding box center [353, 86] width 24 height 15
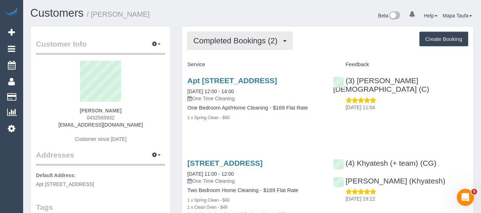
click at [224, 41] on span "Completed Bookings (2)" at bounding box center [237, 40] width 88 height 9
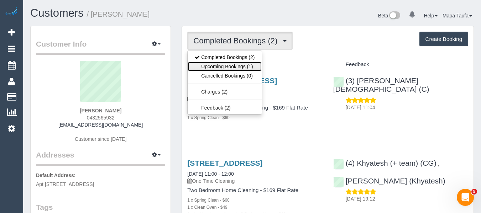
click at [226, 63] on link "Upcoming Bookings (1)" at bounding box center [225, 66] width 74 height 9
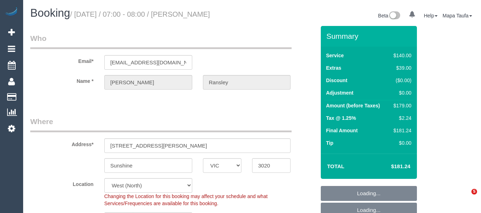
select select "VIC"
select select "string:stripe-pm_1RyRZq2GScqysDRV63WHYEKs"
select select "number:29"
select select "number:14"
select select "number:19"
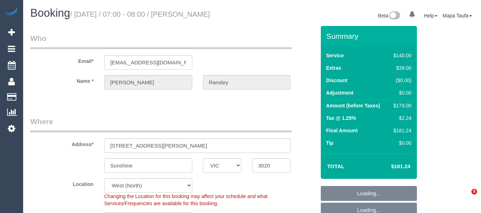
select select "number:24"
select select "number:34"
select select "number:13"
select select "string:AU"
select select "object:1408"
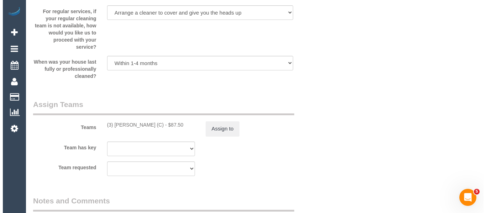
scroll to position [1113, 0]
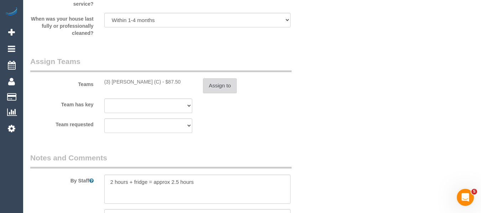
click at [224, 88] on button "Assign to" at bounding box center [220, 85] width 34 height 15
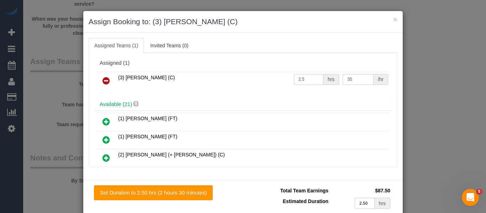
click at [301, 78] on input "2.5" at bounding box center [309, 79] width 30 height 11
drag, startPoint x: 299, startPoint y: 78, endPoint x: 251, endPoint y: 77, distance: 48.1
click at [251, 77] on tr "(3) Jonathan Canchila (C) 2.5 hrs 35 /hr" at bounding box center [243, 81] width 294 height 18
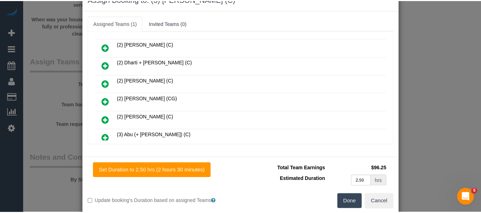
scroll to position [35, 0]
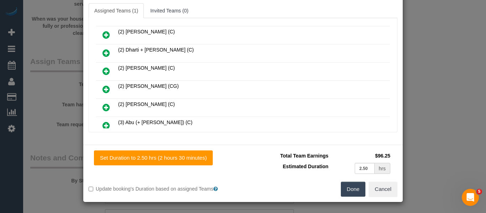
type input "2.75"
click at [348, 192] on button "Done" at bounding box center [353, 189] width 25 height 15
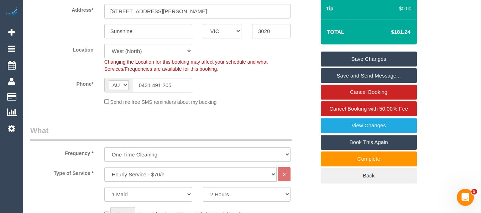
scroll to position [124, 0]
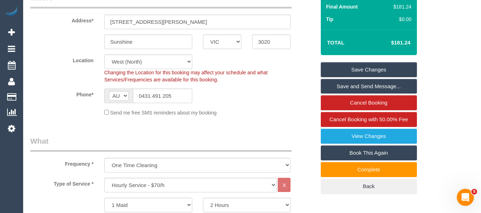
click at [403, 68] on link "Save Changes" at bounding box center [369, 69] width 96 height 15
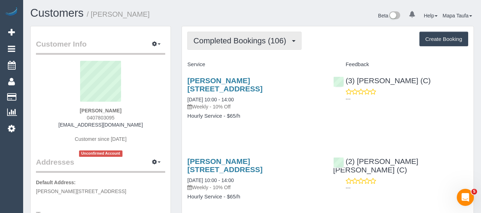
click at [214, 45] on span "Completed Bookings (106)" at bounding box center [241, 40] width 96 height 9
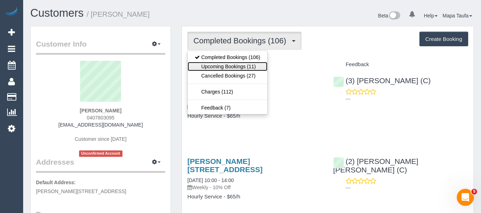
click at [225, 66] on link "Upcoming Bookings (11)" at bounding box center [228, 66] width 80 height 9
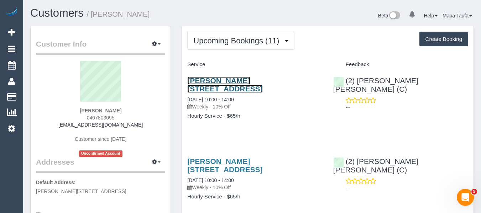
click at [201, 84] on link "Collier Crescent, 77, Brunswick West, VIC 3055" at bounding box center [224, 85] width 75 height 16
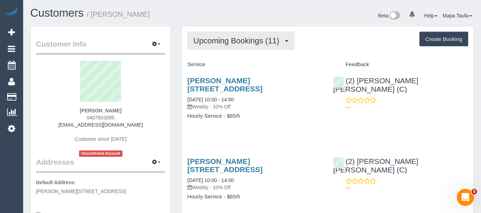
click at [220, 42] on span "Upcoming Bookings (11)" at bounding box center [237, 40] width 89 height 9
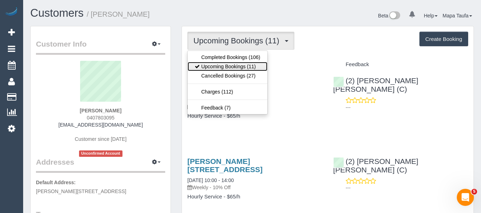
click at [220, 63] on link "Upcoming Bookings (11)" at bounding box center [228, 66] width 80 height 9
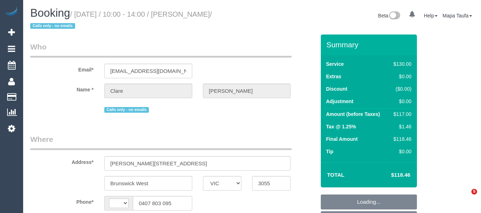
select select "VIC"
select select "string:AU"
select select "string:stripe-pm_1MTcqA2GScqysDRVHLRVGma3"
select select "number:28"
select select "number:14"
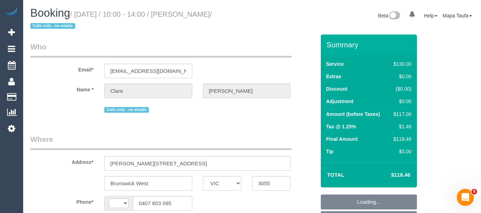
select select "number:19"
select select "number:24"
select select "number:34"
select select "object:880"
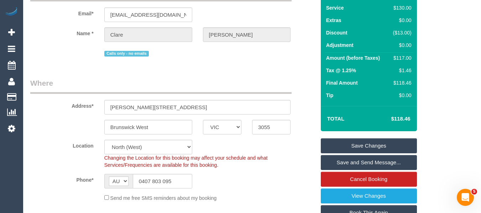
scroll to position [107, 0]
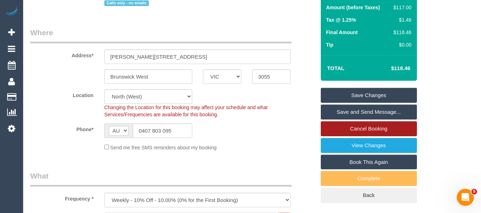
click at [371, 127] on link "Cancel Booking" at bounding box center [369, 128] width 96 height 15
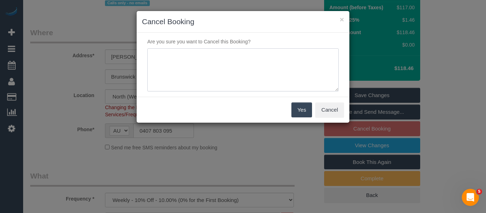
click at [250, 83] on textarea at bounding box center [243, 69] width 192 height 43
type textarea "service not needed via email -MT"
click at [301, 116] on button "Yes" at bounding box center [302, 110] width 21 height 15
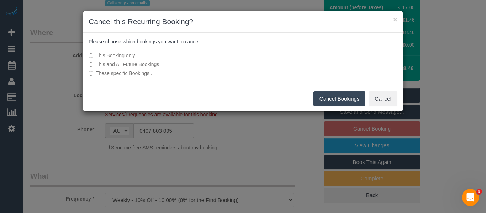
click at [328, 98] on button "Cancel Bookings" at bounding box center [340, 99] width 52 height 15
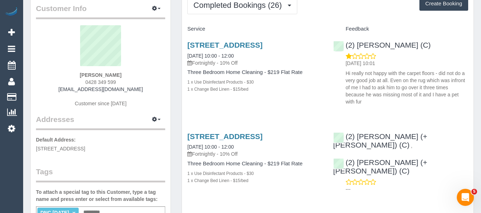
scroll to position [71, 0]
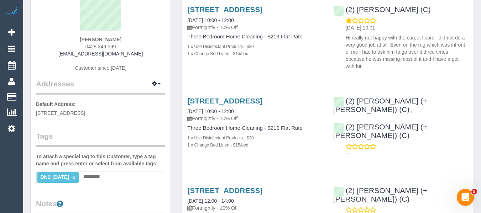
click at [75, 177] on ng-include "DNC 04/10/25 ×" at bounding box center [57, 177] width 35 height 6
click at [75, 177] on link "×" at bounding box center [73, 178] width 3 height 6
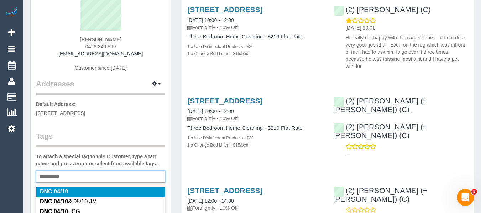
type input "**********"
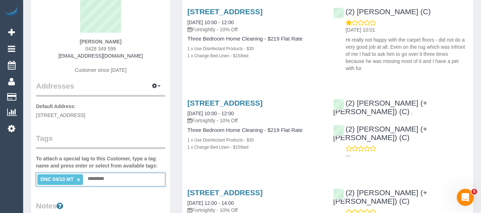
scroll to position [0, 0]
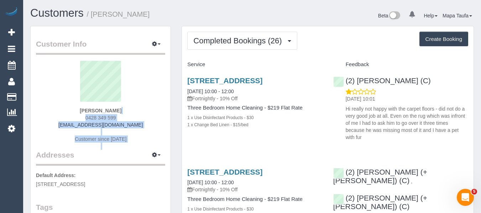
drag, startPoint x: 70, startPoint y: 110, endPoint x: 14, endPoint y: 122, distance: 57.1
click at [139, 109] on div "Marika Michaloudakis 0428 349 599 marika@archconstructionlawyers.com.au Custome…" at bounding box center [100, 105] width 129 height 89
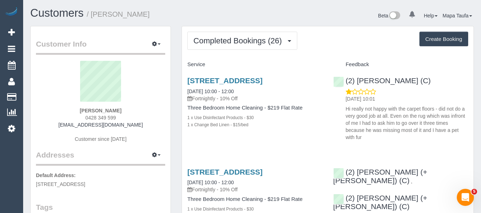
drag, startPoint x: 137, startPoint y: 110, endPoint x: 71, endPoint y: 112, distance: 66.3
click at [73, 112] on div "Marika Michaloudakis 0428 349 599 marika@archconstructionlawyers.com.au Custome…" at bounding box center [100, 105] width 129 height 89
copy strong "Marika Michaloudakis"
drag, startPoint x: 446, startPoint y: 80, endPoint x: 335, endPoint y: 56, distance: 113.3
click at [356, 79] on div "(2) Sewmina De Silva (C) 05/10/2025 10:01 Hi really not happy with the carpet f…" at bounding box center [401, 108] width 146 height 74
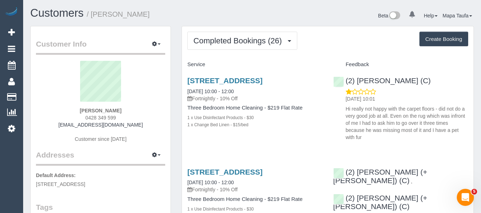
copy link "Sewmina De Silva (C)"
click at [236, 77] on link "10a Perry St, Alphington, VIC 3078" at bounding box center [224, 81] width 75 height 8
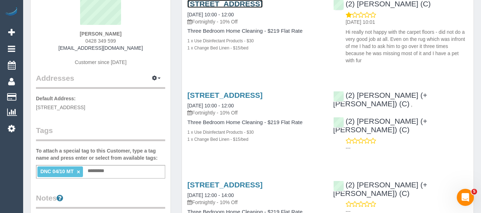
scroll to position [36, 0]
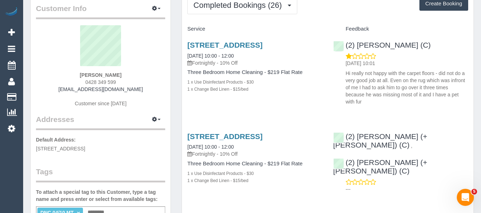
drag, startPoint x: 126, startPoint y: 81, endPoint x: 79, endPoint y: 86, distance: 46.5
click at [80, 83] on div "Marika Michaloudakis 0428 349 599 marika@archconstructionlawyers.com.au Custome…" at bounding box center [100, 69] width 129 height 89
copy span "0428 349 599"
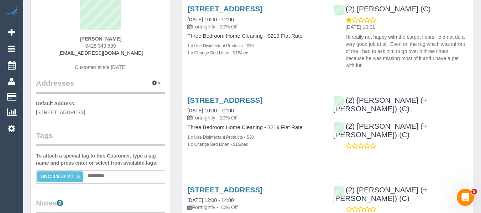
scroll to position [107, 0]
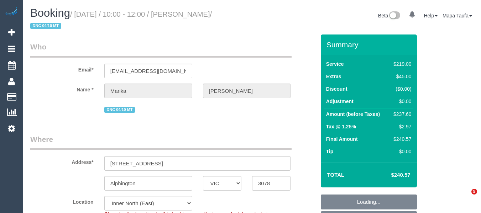
select select "VIC"
select select "string:stripe-pm_1PwkG42GScqysDRVWW24IqgG"
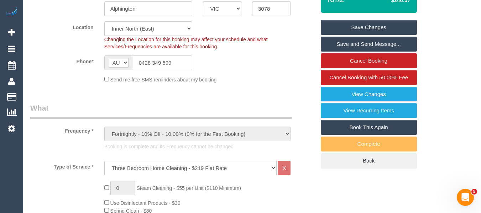
scroll to position [1456, 0]
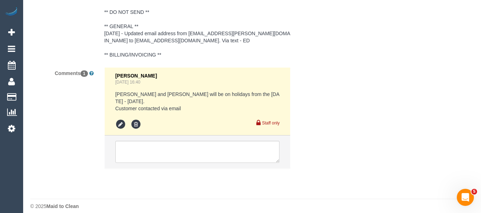
drag, startPoint x: 484, startPoint y: 21, endPoint x: 3, endPoint y: 3, distance: 481.4
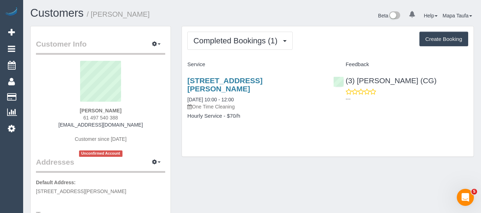
drag, startPoint x: 136, startPoint y: 112, endPoint x: 64, endPoint y: 119, distance: 72.2
click at [66, 116] on div "[PERSON_NAME] 61 497 540 388 [EMAIL_ADDRESS][DOMAIN_NAME] Customer since [DATE]…" at bounding box center [100, 109] width 129 height 96
click at [125, 109] on div "[PERSON_NAME] 61 497 540 388 [EMAIL_ADDRESS][DOMAIN_NAME] Customer since [DATE]…" at bounding box center [100, 109] width 129 height 96
click at [130, 111] on div "[PERSON_NAME] 61 497 540 388 [EMAIL_ADDRESS][DOMAIN_NAME] Customer since [DATE]…" at bounding box center [100, 109] width 129 height 96
click at [139, 104] on sui-profile-pic at bounding box center [100, 84] width 119 height 46
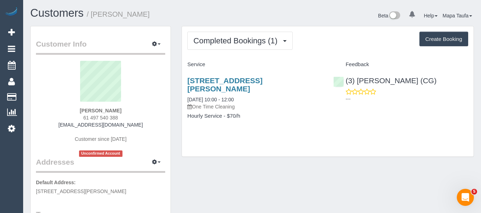
drag, startPoint x: 129, startPoint y: 108, endPoint x: 77, endPoint y: 114, distance: 53.0
click at [78, 112] on div "[PERSON_NAME] 61 497 540 388 [EMAIL_ADDRESS][DOMAIN_NAME] Customer since [DATE]…" at bounding box center [100, 109] width 129 height 96
copy strong "[PERSON_NAME]"
drag, startPoint x: 134, startPoint y: 100, endPoint x: 131, endPoint y: 106, distance: 6.5
click at [134, 101] on sui-profile-pic at bounding box center [100, 84] width 119 height 46
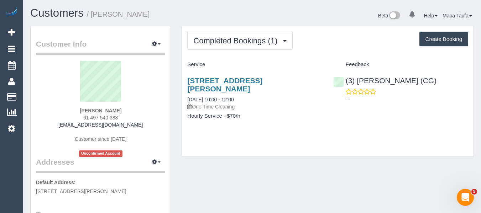
drag, startPoint x: 131, startPoint y: 109, endPoint x: 73, endPoint y: 108, distance: 57.3
click at [74, 108] on div "[PERSON_NAME] 61 497 540 388 [EMAIL_ADDRESS][DOMAIN_NAME] Customer since [DATE]…" at bounding box center [100, 109] width 129 height 96
copy strong "[PERSON_NAME]"
drag, startPoint x: 438, startPoint y: 83, endPoint x: 351, endPoint y: 75, distance: 86.5
click at [355, 81] on div "(3) [PERSON_NAME] (CG) ---" at bounding box center [401, 88] width 146 height 35
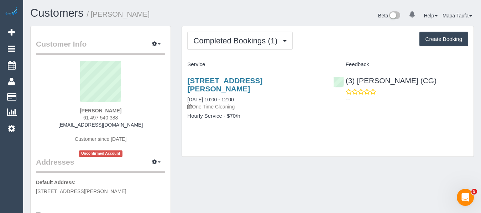
copy link "[PERSON_NAME] (CG)"
click at [209, 84] on link "[STREET_ADDRESS][PERSON_NAME]" at bounding box center [224, 85] width 75 height 16
drag, startPoint x: 125, startPoint y: 110, endPoint x: 54, endPoint y: 112, distance: 71.6
click at [58, 111] on div "[PERSON_NAME] 61 497 540 388 [EMAIL_ADDRESS][DOMAIN_NAME] Customer since [DATE]…" at bounding box center [100, 109] width 129 height 96
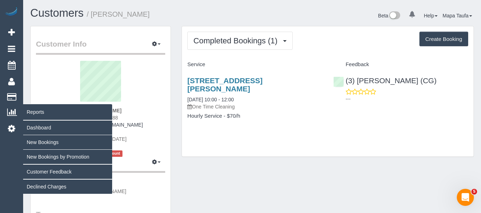
copy strong "[PERSON_NAME]"
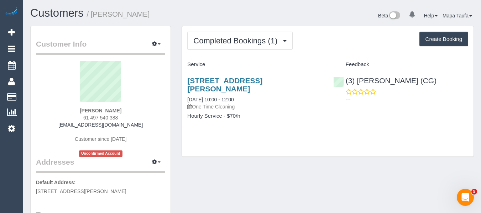
click at [131, 113] on div "[PERSON_NAME] 61 497 540 388 [EMAIL_ADDRESS][DOMAIN_NAME] Customer since [DATE]…" at bounding box center [100, 109] width 129 height 96
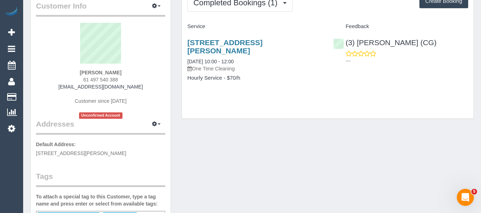
scroll to position [71, 0]
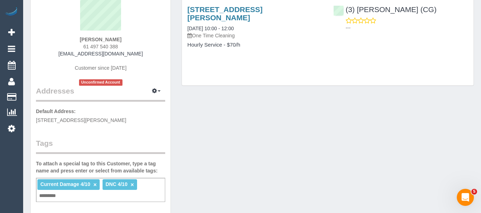
click at [131, 184] on link "×" at bounding box center [132, 185] width 3 height 6
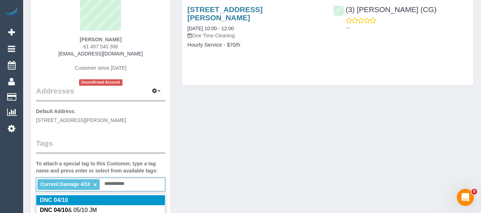
type input "**********"
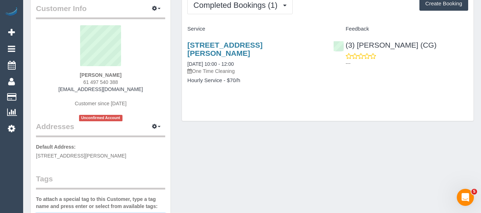
drag, startPoint x: 130, startPoint y: 83, endPoint x: 147, endPoint y: 109, distance: 31.9
click at [130, 83] on div "[PERSON_NAME] 61 497 540 388 [EMAIL_ADDRESS][DOMAIN_NAME] Customer since [DATE]…" at bounding box center [100, 73] width 129 height 96
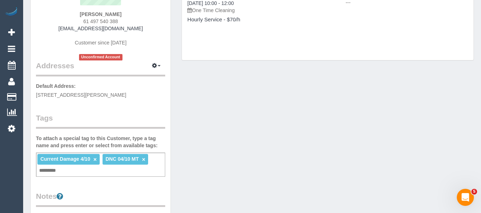
scroll to position [36, 0]
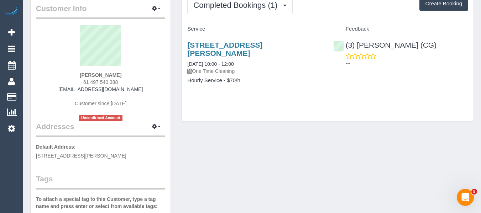
drag, startPoint x: 125, startPoint y: 79, endPoint x: 69, endPoint y: 86, distance: 56.7
click at [74, 80] on div "[PERSON_NAME] 61 497 540 388 [EMAIL_ADDRESS][DOMAIN_NAME] Customer since [DATE]…" at bounding box center [100, 73] width 129 height 96
copy span "61 497 540 388"
click at [311, 86] on div "[STREET_ADDRESS][PERSON_NAME] [DATE] 10:00 - 12:00 One Time Cleaning Hourly Ser…" at bounding box center [255, 66] width 146 height 63
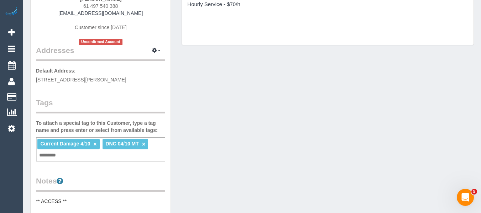
scroll to position [71, 0]
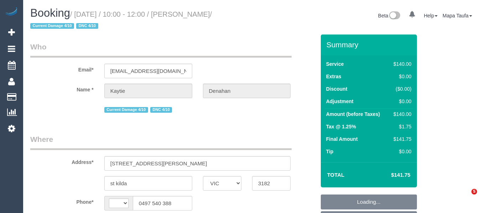
select select "VIC"
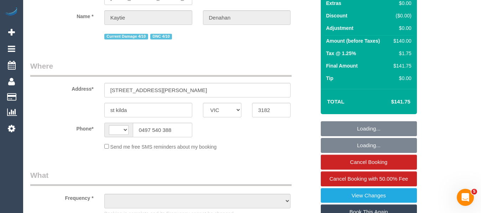
select select "string:AU"
select select "string:stripe-pm_1SCXyA2GScqysDRVd19DKnZY"
select select "number:29"
select select "number:14"
select select "number:19"
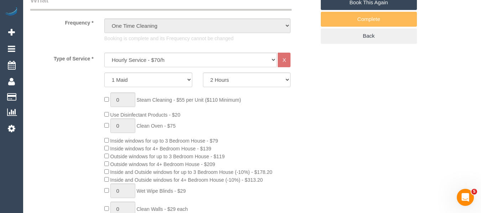
select select "object:1519"
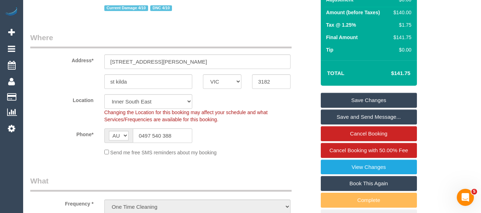
scroll to position [0, 0]
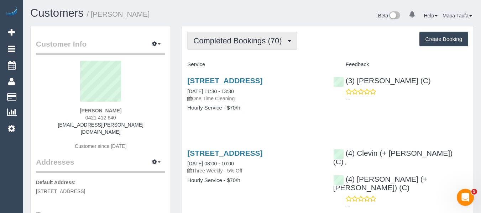
click at [220, 44] on span "Completed Bookings (70)" at bounding box center [239, 40] width 92 height 9
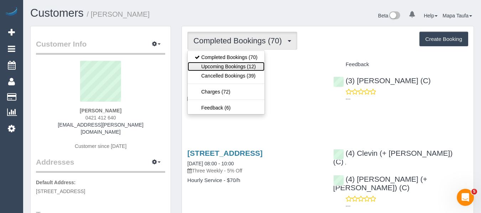
click at [222, 65] on link "Upcoming Bookings (12)" at bounding box center [226, 66] width 77 height 9
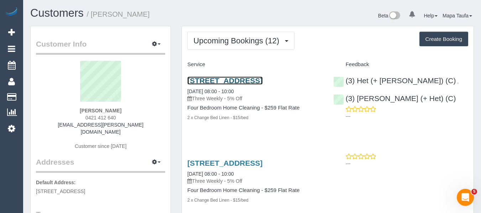
click at [215, 78] on link "[STREET_ADDRESS]" at bounding box center [224, 81] width 75 height 8
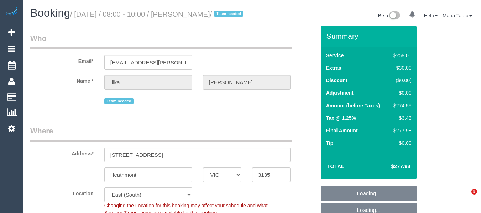
select select "VIC"
select select "string:AU"
select select "object:1290"
select select "string:stripe-pm_1PJ5zJ2GScqysDRVN6QVtdR4"
select select "number:28"
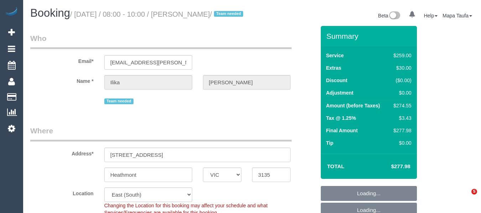
select select "number:14"
select select "number:19"
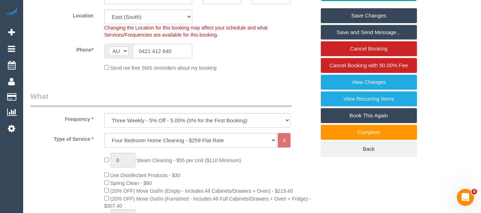
scroll to position [285, 0]
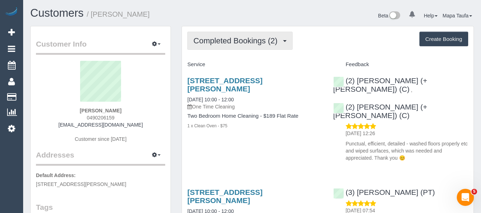
drag, startPoint x: 223, startPoint y: 46, endPoint x: 223, endPoint y: 52, distance: 5.3
click at [222, 46] on button "Completed Bookings (2)" at bounding box center [239, 41] width 105 height 18
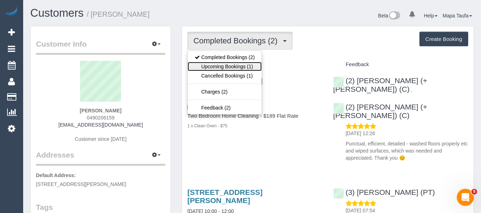
click at [221, 63] on link "Upcoming Bookings (1)" at bounding box center [225, 66] width 74 height 9
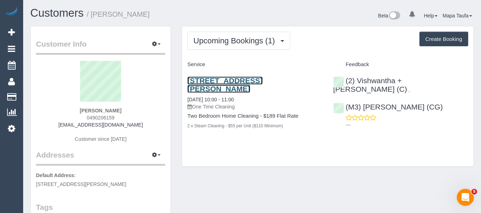
click at [225, 79] on link "105/70 Dorcas St, 105, Southbank, VIC 3006" at bounding box center [224, 85] width 75 height 16
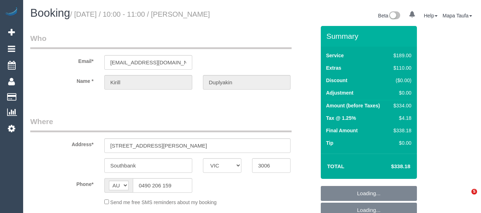
select select "VIC"
select select "string:stripe-pm_1RGZ9a2GScqysDRVAO1pQKqS"
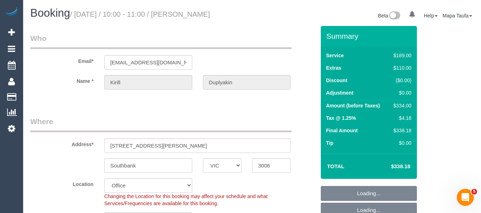
select select "object:696"
select select "number:28"
select select "number:14"
select select "number:20"
select select "number:25"
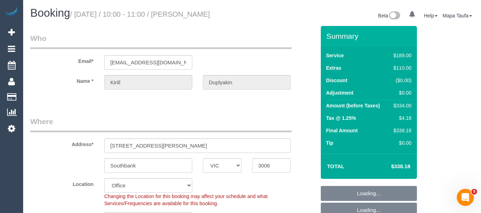
select select "number:13"
select select "object:2107"
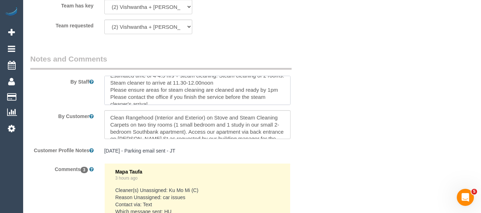
scroll to position [14, 0]
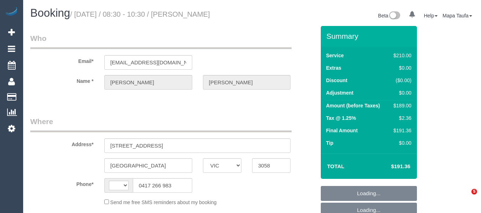
select select "VIC"
select select "string:stripe-pm_1NkIra2GScqysDRVTPnKb81r"
select select "string:AU"
select select "180"
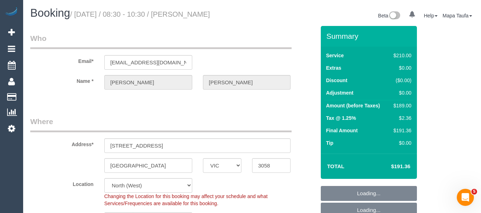
select select "object:1603"
select select "number:28"
select select "number:17"
select select "number:19"
select select "number:36"
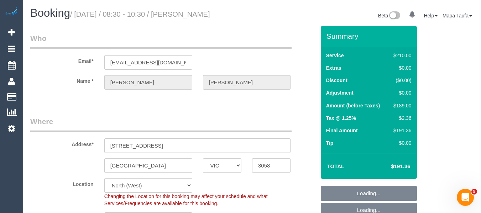
select select "number:35"
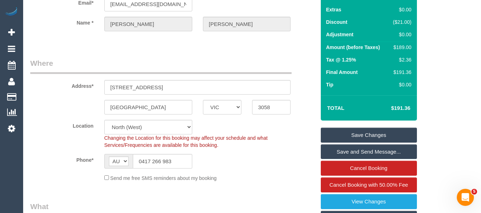
scroll to position [107, 0]
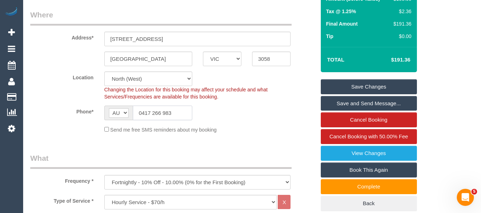
click at [178, 116] on input "0417 266 983" at bounding box center [162, 113] width 59 height 15
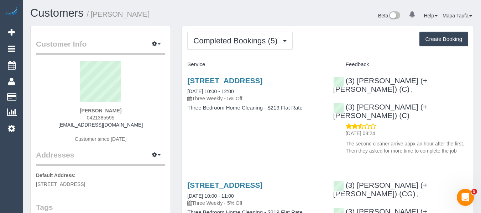
drag, startPoint x: 124, startPoint y: 109, endPoint x: 77, endPoint y: 113, distance: 46.8
click at [79, 110] on div "[PERSON_NAME] 0421385595 [EMAIL_ADDRESS][DOMAIN_NAME] Customer since [DATE]" at bounding box center [100, 105] width 129 height 89
copy strong "[PERSON_NAME]"
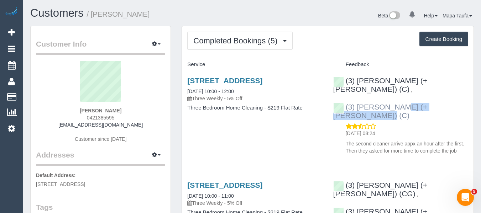
drag, startPoint x: 434, startPoint y: 98, endPoint x: 354, endPoint y: 83, distance: 80.7
click at [357, 98] on div "(3) [PERSON_NAME] (+ [PERSON_NAME]) (C) , (3) Juireya (+ [PERSON_NAME]) (C) [DA…" at bounding box center [401, 114] width 146 height 87
copy link "Juireya (+ [PERSON_NAME]) (C)"
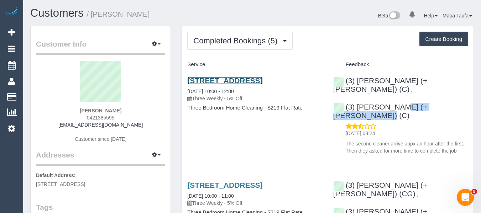
click at [201, 81] on link "[STREET_ADDRESS]" at bounding box center [224, 81] width 75 height 8
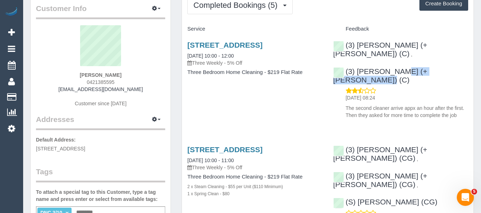
drag, startPoint x: 119, startPoint y: 82, endPoint x: 83, endPoint y: 82, distance: 35.3
click at [83, 82] on div "Kate Hawker 0421385595 k8hawka@gmail.com Customer since 2025" at bounding box center [100, 69] width 129 height 89
copy span "0421385595"
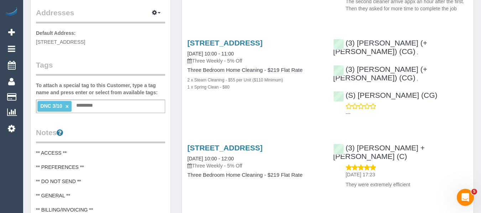
click at [67, 105] on link "×" at bounding box center [67, 107] width 3 height 6
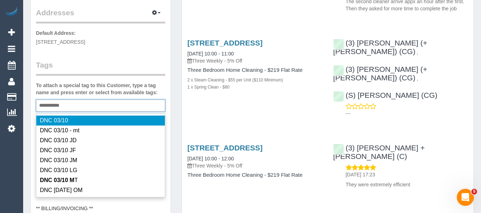
type input "**********"
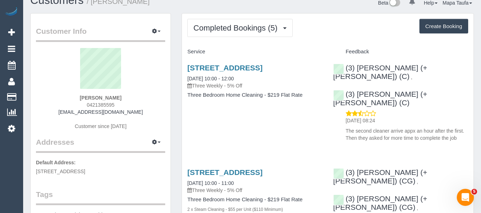
scroll to position [0, 0]
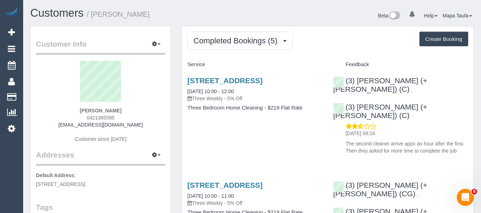
drag, startPoint x: 103, startPoint y: 111, endPoint x: 70, endPoint y: 113, distance: 33.5
click at [71, 112] on div "Kate Hawker 0421385595 k8hawka@gmail.com Customer since 2025" at bounding box center [100, 105] width 129 height 89
copy strong "Kate Hawker"
click at [259, 140] on div "79 Signature Boulevard, Sanctuary Lakes, VIC 3030 03/10/2025 10:00 - 12:00 Thre…" at bounding box center [328, 114] width 292 height 87
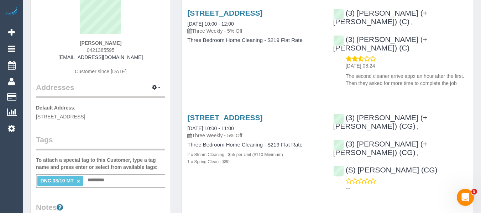
scroll to position [107, 0]
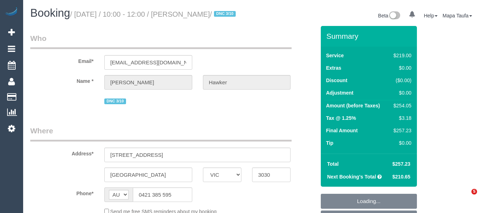
select select "VIC"
select select "string:stripe-pm_1RkZlA2GScqysDRVlVjE8EMK"
select select "object:555"
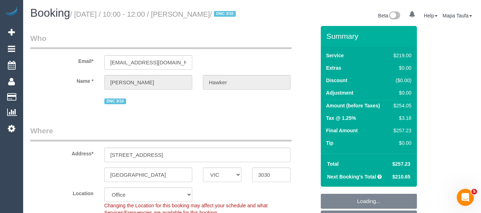
select select "number:30"
select select "number:14"
select select "number:19"
select select "number:24"
select select "number:35"
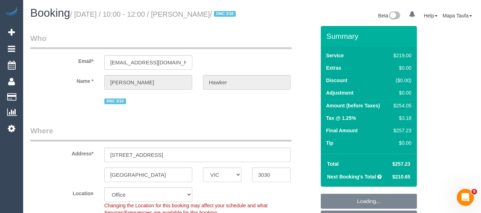
select select "number:13"
select select "object:1875"
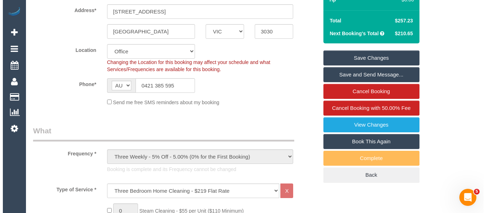
scroll to position [128, 0]
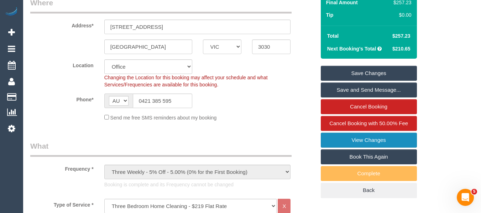
click at [363, 148] on link "View Changes" at bounding box center [369, 140] width 96 height 15
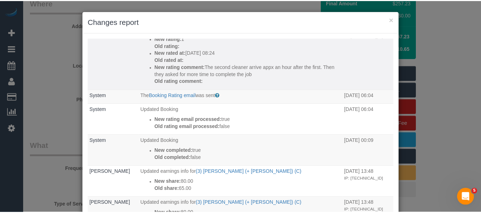
scroll to position [71, 0]
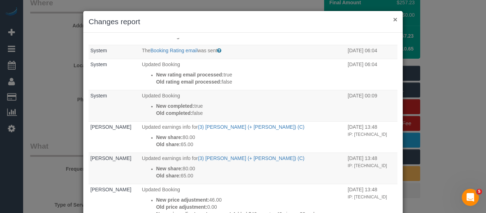
click at [393, 19] on button "×" at bounding box center [395, 19] width 4 height 7
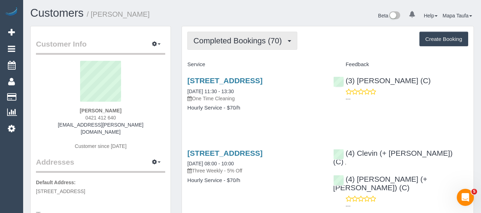
click at [242, 40] on span "Completed Bookings (70)" at bounding box center [239, 40] width 92 height 9
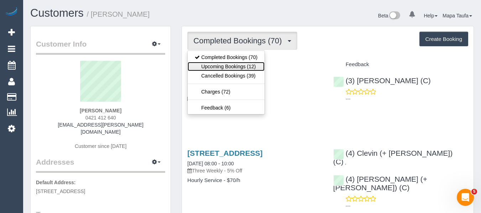
click at [245, 65] on link "Upcoming Bookings (12)" at bounding box center [226, 66] width 77 height 9
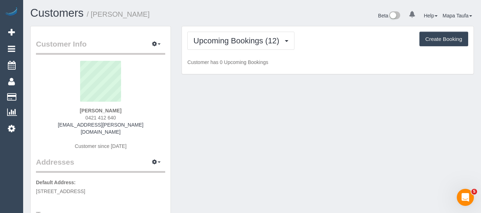
click at [335, 54] on div "Upcoming Bookings (12) Completed Bookings (70) Upcoming Bookings (12) Cancelled…" at bounding box center [328, 50] width 292 height 48
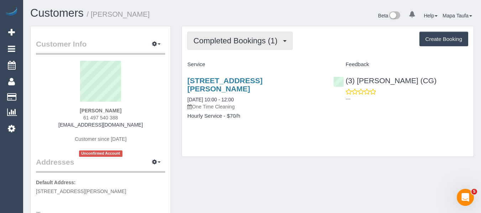
click at [246, 43] on span "Completed Bookings (1)" at bounding box center [237, 40] width 88 height 9
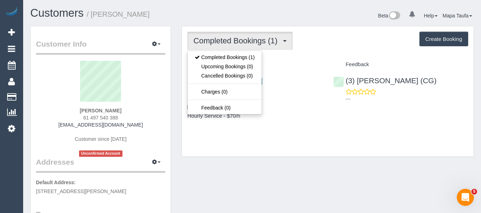
click at [307, 54] on div "Completed Bookings (1) Completed Bookings (1) Upcoming Bookings (0) Cancelled B…" at bounding box center [328, 91] width 292 height 130
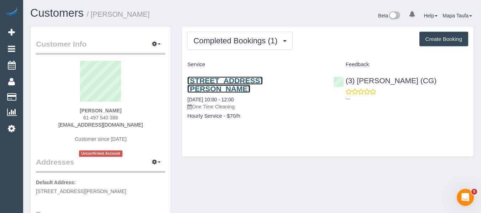
click at [244, 78] on link "20 Martin Street, St Kilda, VIC 3182" at bounding box center [224, 85] width 75 height 16
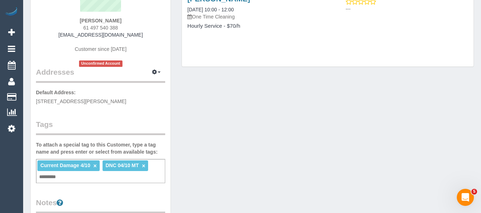
scroll to position [36, 0]
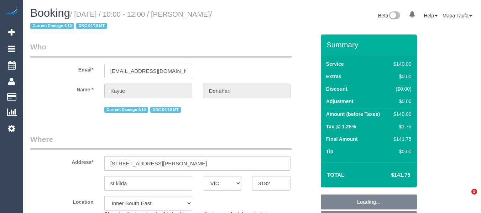
select select "VIC"
select select "object:573"
select select "string:stripe-pm_1SCXyA2GScqysDRVd19DKnZY"
select select "number:29"
select select "number:14"
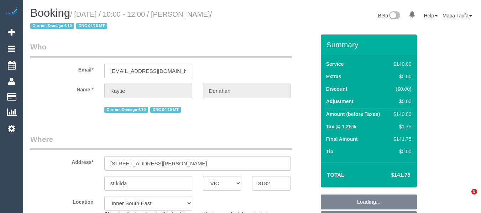
select select "number:19"
select select "object:1519"
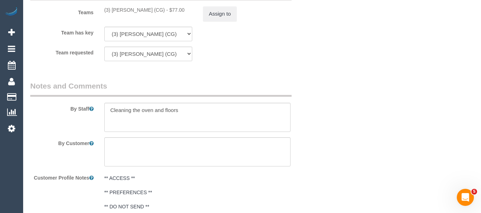
scroll to position [1272, 0]
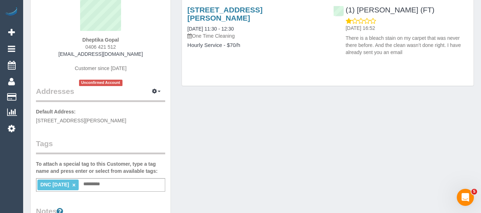
scroll to position [71, 0]
click at [75, 184] on link "×" at bounding box center [73, 185] width 3 height 6
type input "**********"
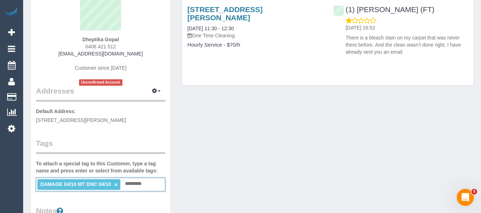
click at [114, 185] on link "×" at bounding box center [115, 185] width 3 height 6
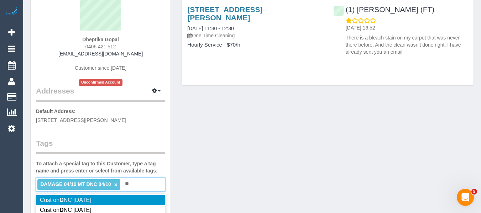
type input "*"
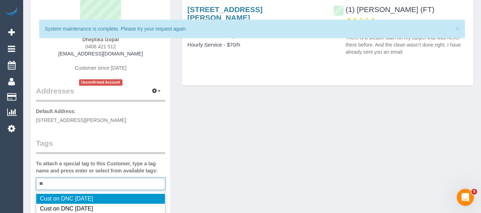
type input "*"
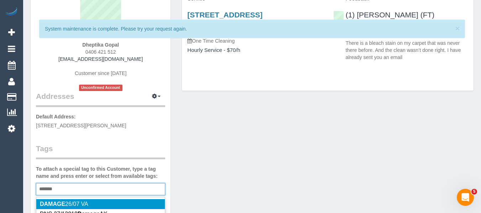
scroll to position [107, 0]
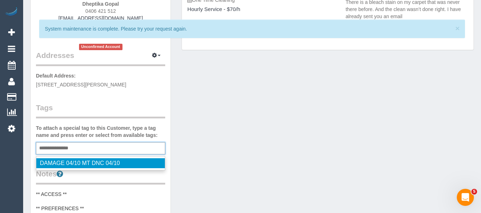
type input "**********"
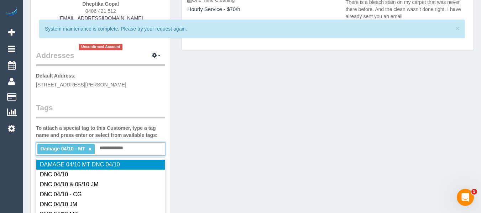
type input "**********"
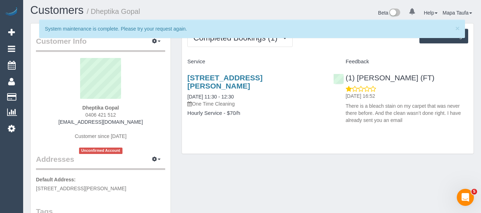
scroll to position [0, 0]
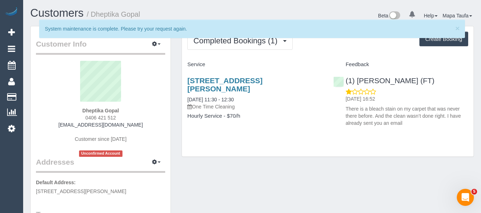
drag, startPoint x: 113, startPoint y: 108, endPoint x: 133, endPoint y: 14, distance: 96.4
click at [78, 110] on div "Dheptika Gopal 0406 421 512 dheptikagopal@gmail.com Customer since 2025 Unconfi…" at bounding box center [100, 109] width 129 height 96
copy strong "Dheptika Gopal"
drag, startPoint x: 392, startPoint y: 79, endPoint x: 358, endPoint y: 79, distance: 33.8
click at [358, 79] on div "(1) Debbie Brodjanac (FT) 05/10/2025 16:52 There is a bleach stain on my carpet…" at bounding box center [401, 100] width 146 height 59
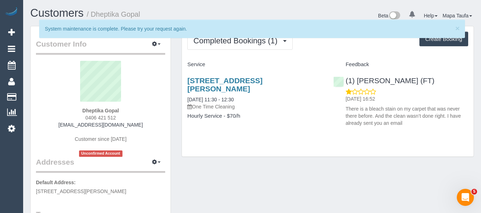
copy link "Debbie Brodjanac (FT)"
click at [198, 84] on link "2a Broughton Avenue, Reservoir, VIC 3073" at bounding box center [224, 85] width 75 height 16
click at [285, 145] on div "Completed Bookings (1) Completed Bookings (1) Upcoming Bookings (0) Cancelled B…" at bounding box center [328, 91] width 292 height 130
drag, startPoint x: 457, startPoint y: 27, endPoint x: 297, endPoint y: 61, distance: 163.7
click at [457, 28] on span "×" at bounding box center [457, 28] width 4 height 8
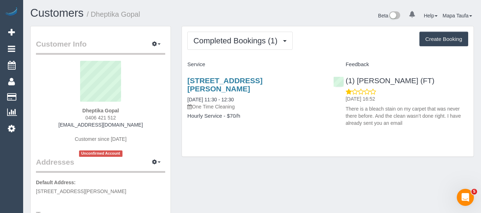
drag, startPoint x: 124, startPoint y: 118, endPoint x: 77, endPoint y: 121, distance: 46.7
click at [74, 116] on div "Dheptika Gopal 0406 421 512 dheptikagopal@gmail.com Customer since 2025 Unconfi…" at bounding box center [100, 109] width 129 height 96
copy span "0406 421 512"
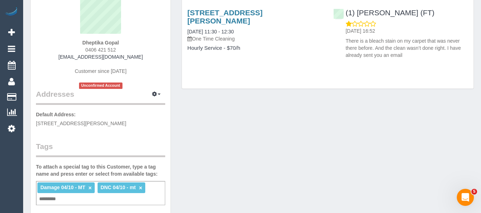
scroll to position [71, 0]
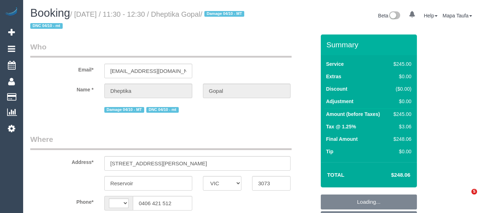
select select "VIC"
select select "string:stripe-pm_1SCZYS2GScqysDRVflSFuu7y"
select select "210"
select select "string:AU"
select select "object:967"
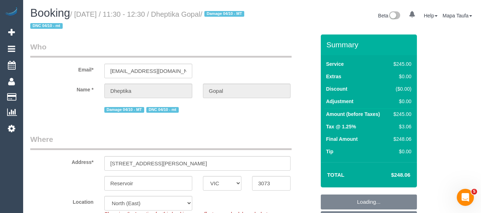
select select "number:28"
select select "number:14"
select select "number:19"
select select "object:988"
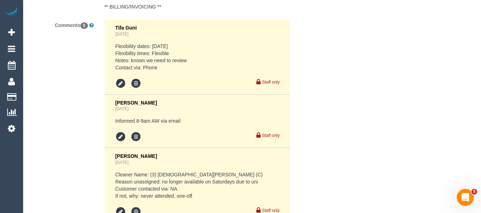
scroll to position [1602, 0]
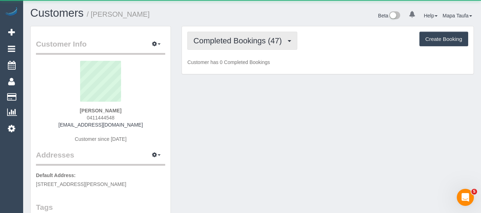
click at [221, 33] on button "Completed Bookings (47)" at bounding box center [242, 41] width 110 height 18
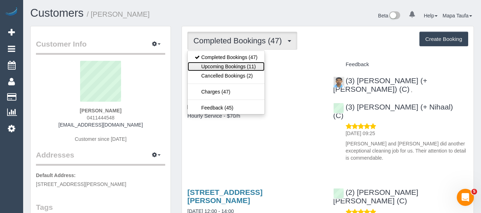
click at [229, 68] on link "Upcoming Bookings (11)" at bounding box center [226, 66] width 77 height 9
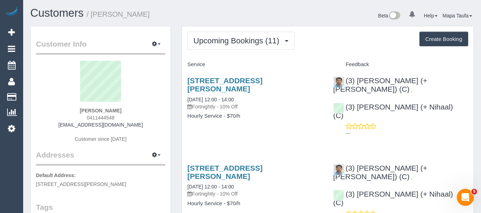
click at [224, 164] on link "26 Collett Street, Kensington, VIC 3031" at bounding box center [224, 172] width 75 height 16
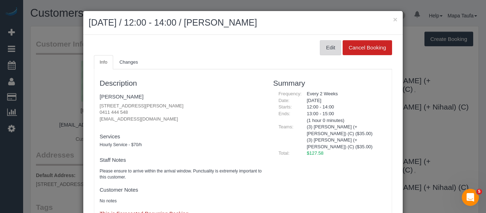
click at [327, 48] on button "Edit" at bounding box center [330, 47] width 21 height 15
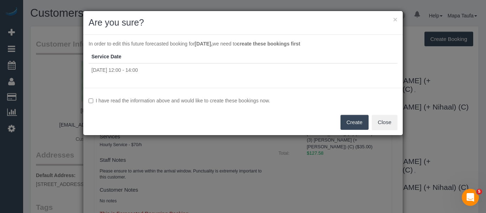
click at [171, 98] on label "I have read the information above and would like to create these bookings now." at bounding box center [243, 100] width 309 height 7
click at [350, 122] on button "Create" at bounding box center [355, 122] width 28 height 15
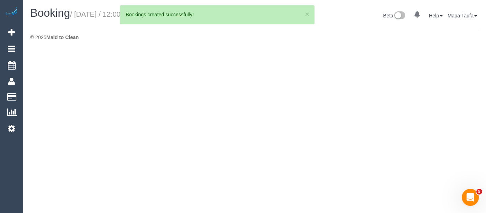
select select "VIC"
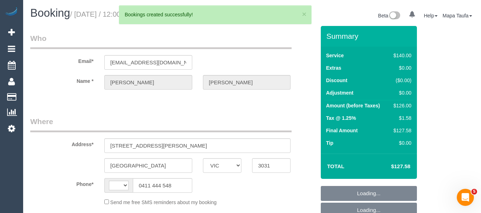
select select "object:2760"
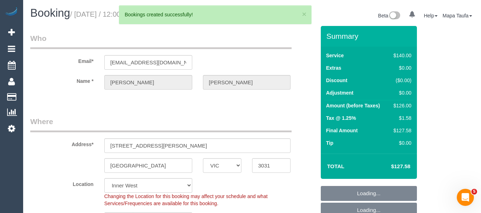
select select "string:AU"
select select "string:stripe-pm_1QMzYf2GScqysDRVeHwjkRQQ"
select select "object:3190"
select select "spot4"
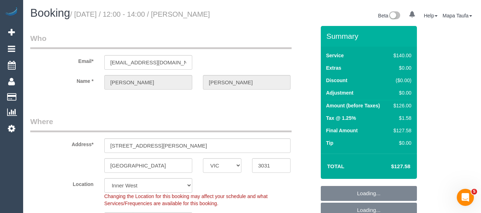
select select "number:29"
select select "number:14"
select select "number:19"
select select "number:22"
select select "number:34"
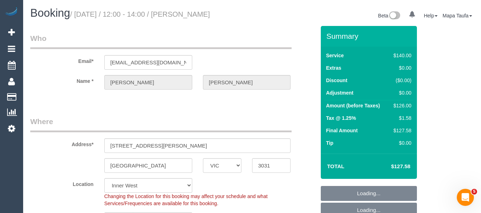
select select "number:12"
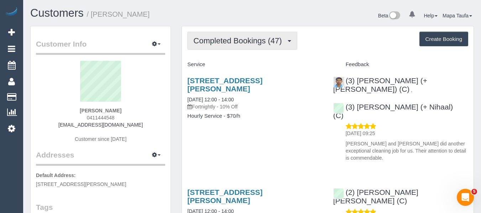
click at [247, 46] on button "Completed Bookings (47)" at bounding box center [242, 41] width 110 height 18
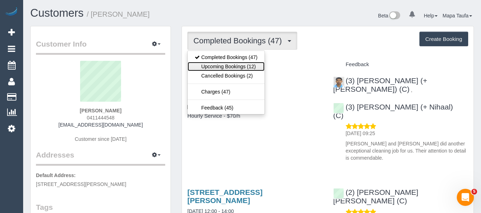
click at [243, 63] on link "Upcoming Bookings (12)" at bounding box center [226, 66] width 77 height 9
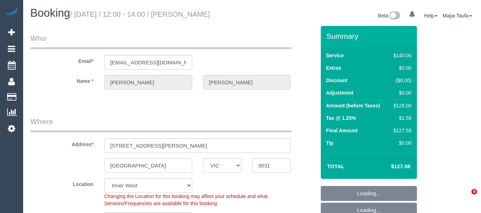
select select "VIC"
select select "string:stripe-pm_1QMzYf2GScqysDRVeHwjkRQQ"
select select "number:29"
select select "number:14"
select select "number:19"
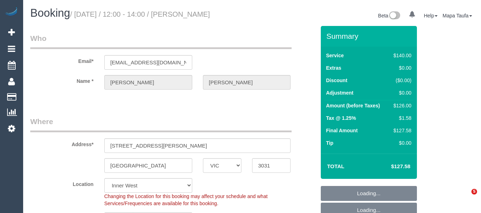
select select "number:22"
select select "number:34"
select select "number:12"
select select "spot4"
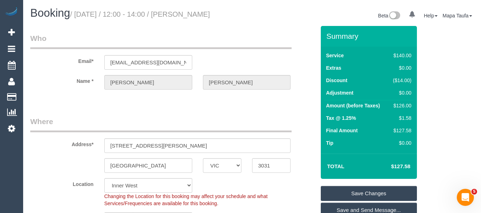
scroll to position [1265, 0]
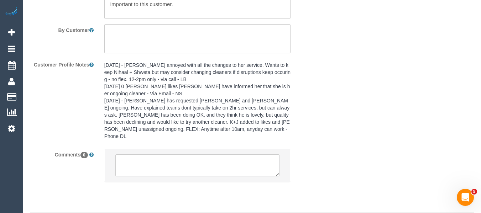
drag, startPoint x: 485, startPoint y: 22, endPoint x: 3, endPoint y: 9, distance: 482.7
click at [167, 155] on textarea at bounding box center [197, 166] width 165 height 22
paste textarea "Any issues reach out to [PERSON_NAME] - 0411 444 506. [PERSON_NAME] is overseas"
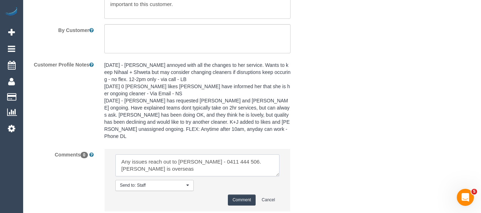
scroll to position [3, 0]
type textarea "Any issues reach out to [PERSON_NAME] - 0411 444 506. [PERSON_NAME] is overseas"
drag, startPoint x: 236, startPoint y: 179, endPoint x: 233, endPoint y: 183, distance: 4.3
click at [236, 195] on button "Comment" at bounding box center [242, 200] width 28 height 11
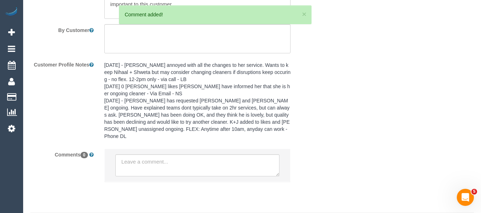
scroll to position [0, 0]
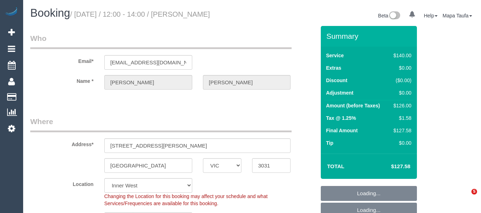
select select "VIC"
select select "string:stripe-pm_1QMzYf2GScqysDRVeHwjkRQQ"
select select "spot4"
select select "number:29"
select select "number:14"
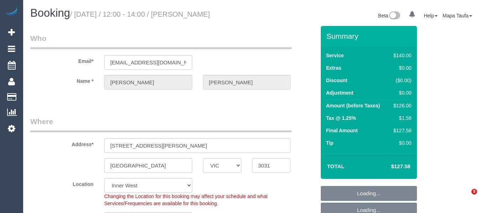
select select "number:19"
select select "number:22"
select select "number:34"
select select "number:12"
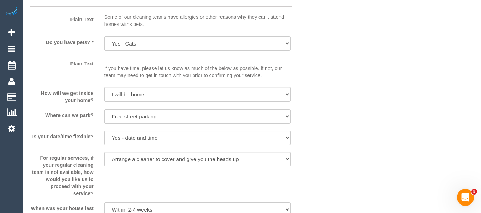
scroll to position [1285, 0]
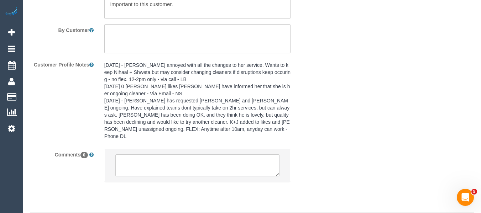
drag, startPoint x: 486, startPoint y: 20, endPoint x: 7, endPoint y: 4, distance: 478.9
click at [168, 155] on textarea at bounding box center [197, 166] width 165 height 22
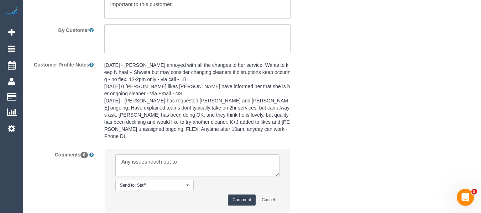
paste textarea "James Mcmillan - 0411 444 506"
type textarea "Any issues reach out to James Mcmillan - 0411 444 506. Helen is overseas"
click at [233, 195] on button "Comment" at bounding box center [242, 200] width 28 height 11
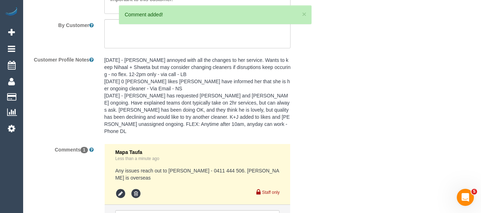
scroll to position [1346, 0]
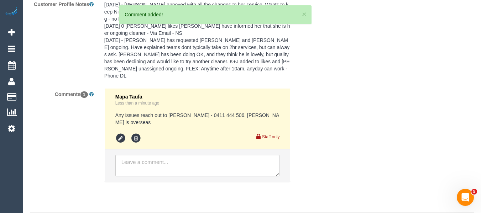
click at [167, 112] on pre "Any issues reach out to James Mcmillan - 0411 444 506. Helen is overseas" at bounding box center [197, 119] width 165 height 14
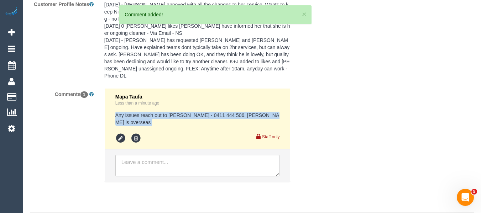
click at [167, 112] on pre "Any issues reach out to James Mcmillan - 0411 444 506. Helen is overseas" at bounding box center [197, 119] width 165 height 14
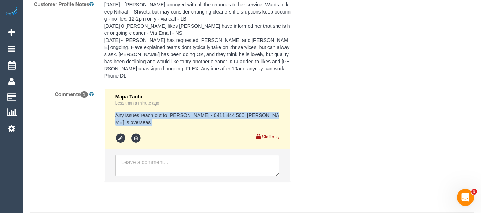
copy div "Any issues reach out to James Mcmillan - 0411 444 506. Helen is overseas"
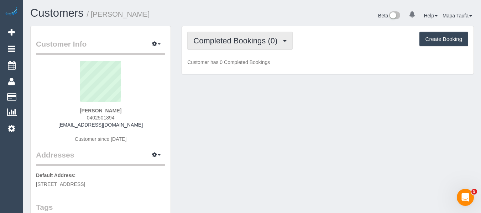
click at [264, 40] on span "Completed Bookings (0)" at bounding box center [237, 40] width 88 height 9
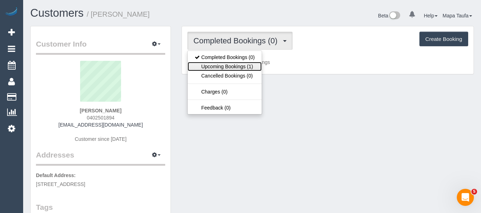
drag, startPoint x: 256, startPoint y: 64, endPoint x: 315, endPoint y: 64, distance: 59.8
click at [257, 64] on link "Upcoming Bookings (1)" at bounding box center [225, 66] width 74 height 9
